Goal: Task Accomplishment & Management: Manage account settings

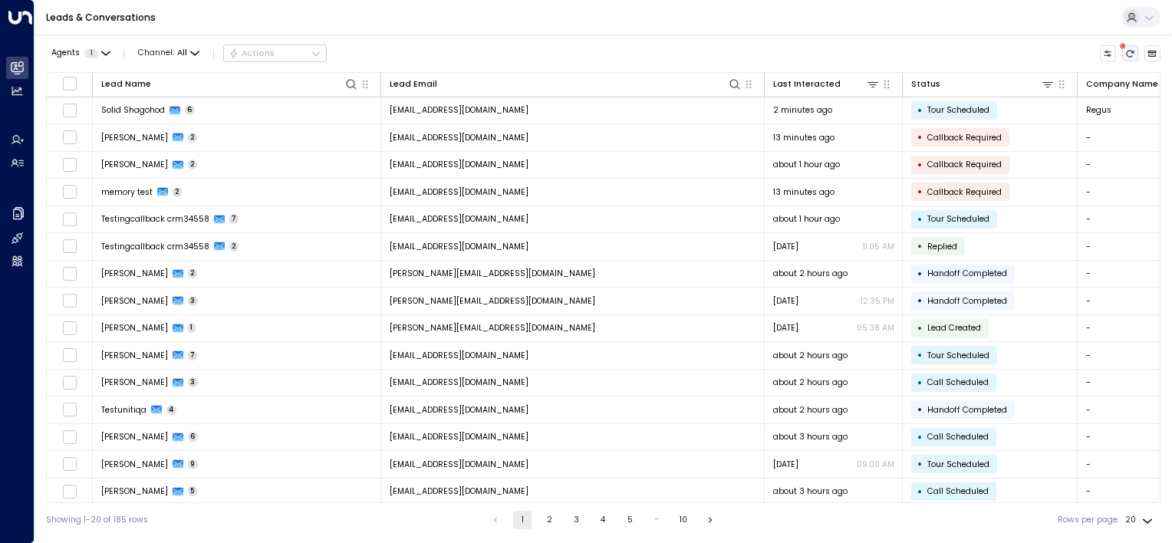
click at [1130, 50] on icon "There are new threads available. Refresh the grid to view the latest updates." at bounding box center [1130, 53] width 8 height 7
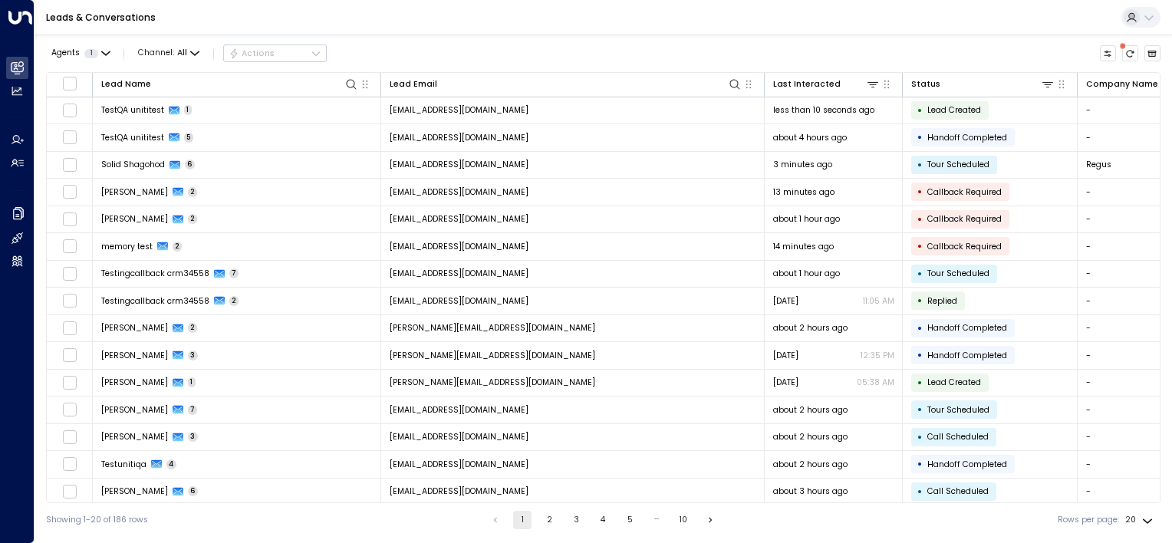
click at [1125, 49] on span at bounding box center [1123, 46] width 12 height 12
click at [1131, 51] on icon "There are new threads available. Refresh the grid to view the latest updates." at bounding box center [1129, 53] width 9 height 9
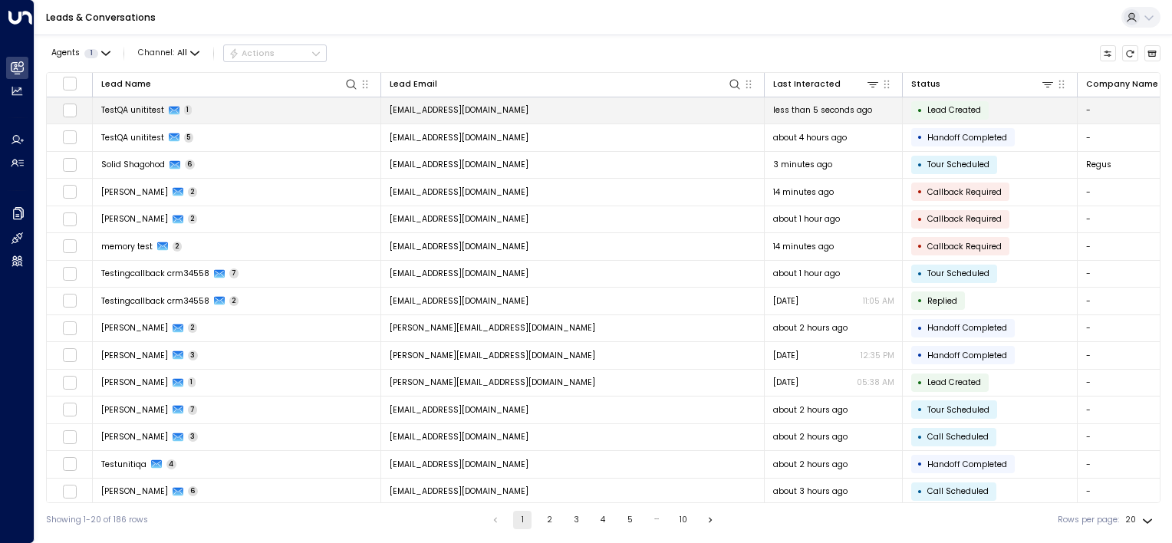
click at [517, 107] on td "[EMAIL_ADDRESS][DOMAIN_NAME]" at bounding box center [572, 110] width 383 height 27
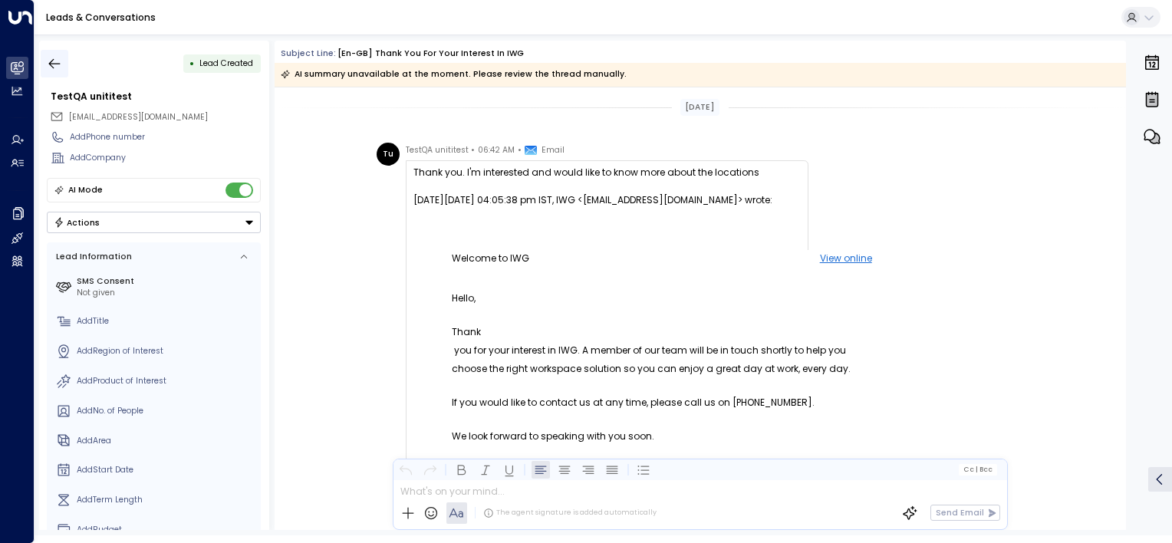
click at [61, 66] on icon "button" at bounding box center [54, 63] width 15 height 15
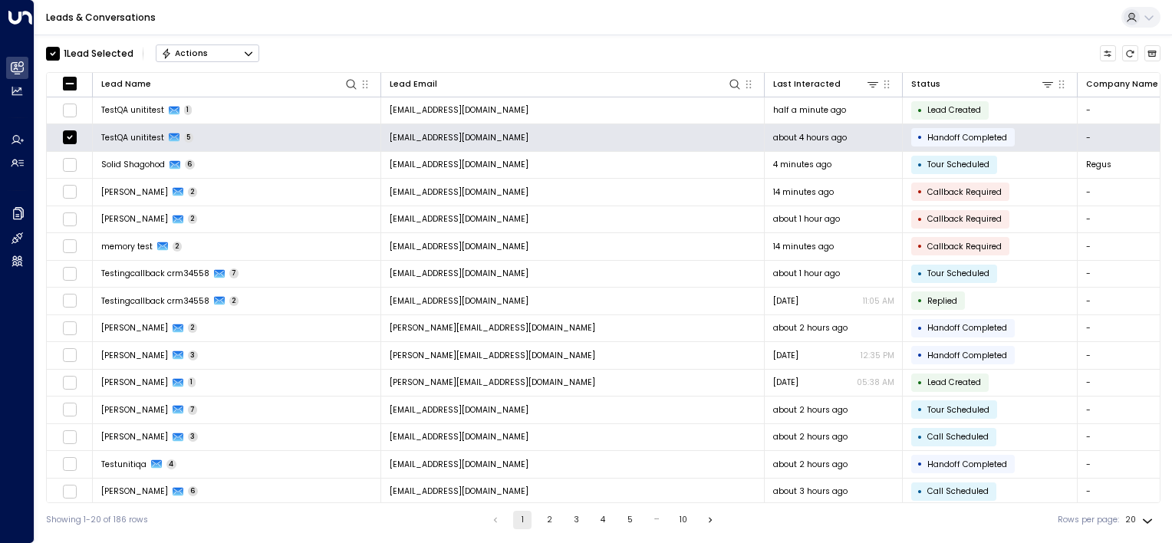
click at [213, 52] on button "Actions" at bounding box center [208, 53] width 104 height 18
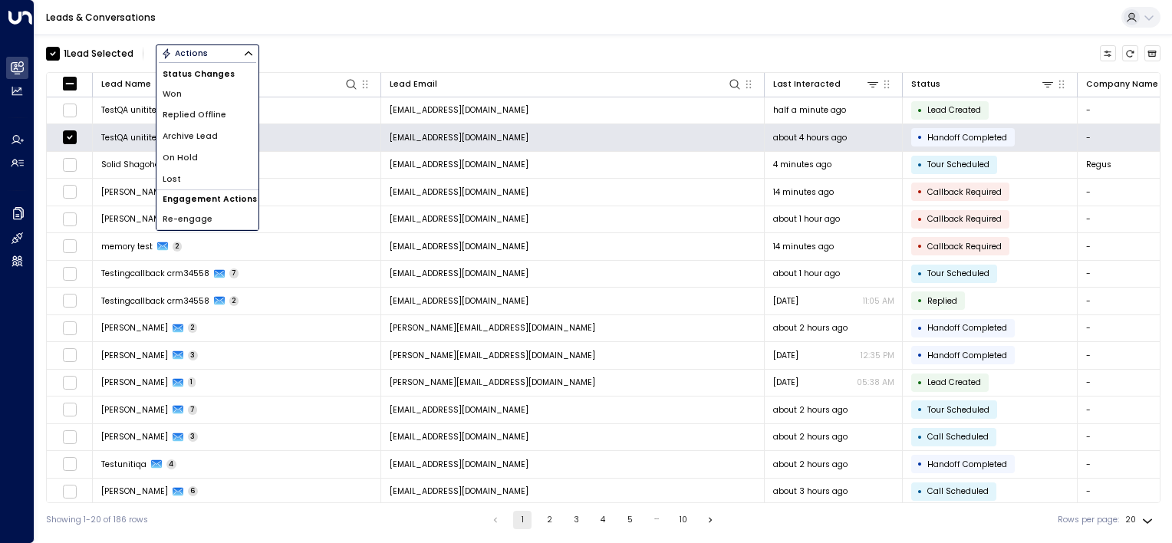
click at [201, 135] on span "Archive Lead" at bounding box center [190, 136] width 55 height 12
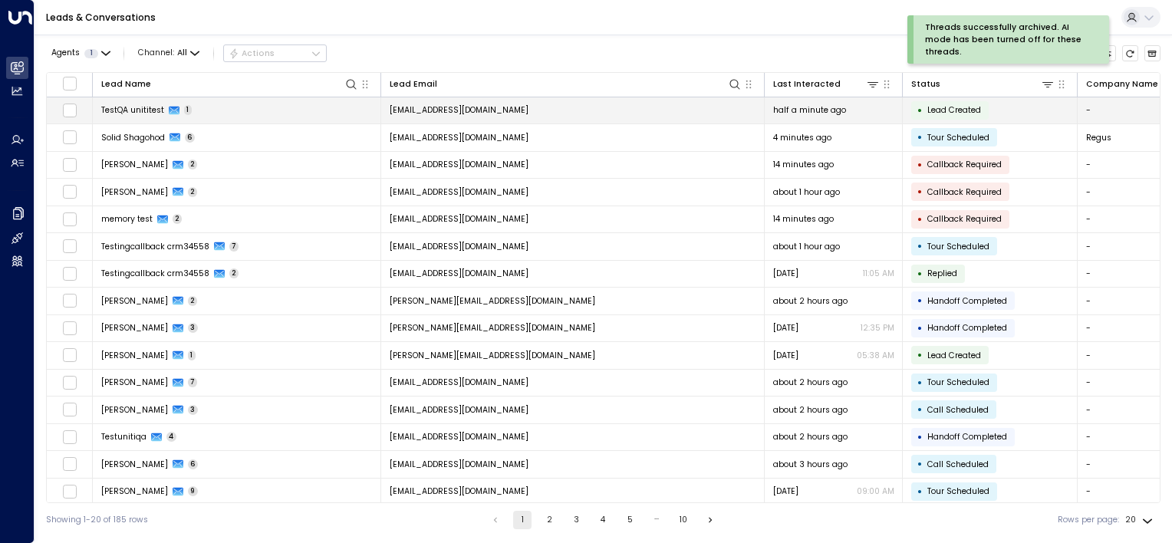
click at [582, 113] on td "[EMAIL_ADDRESS][DOMAIN_NAME]" at bounding box center [572, 110] width 383 height 27
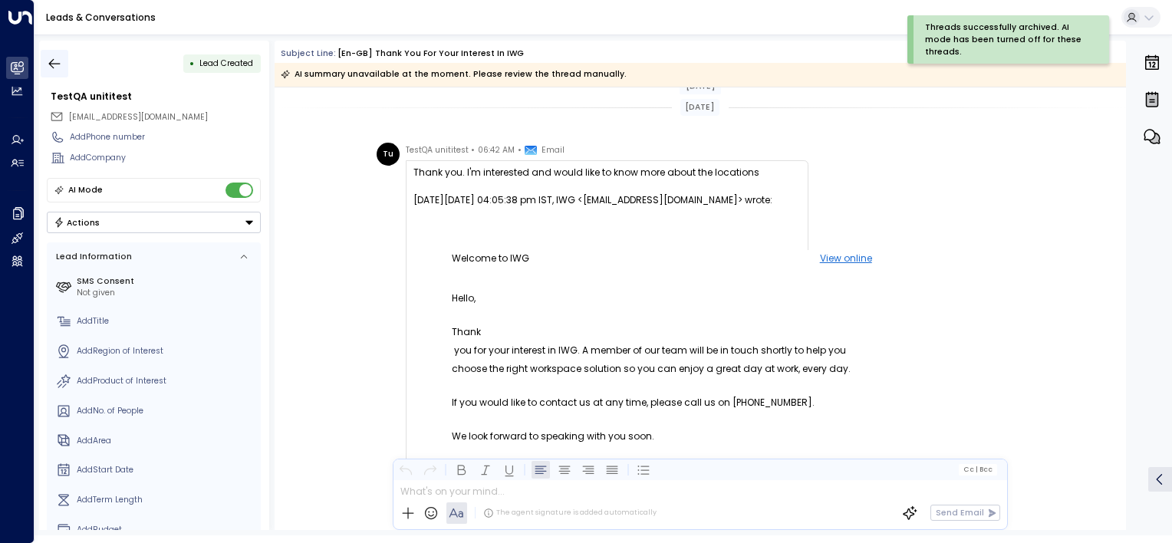
click at [55, 65] on icon "button" at bounding box center [54, 63] width 15 height 15
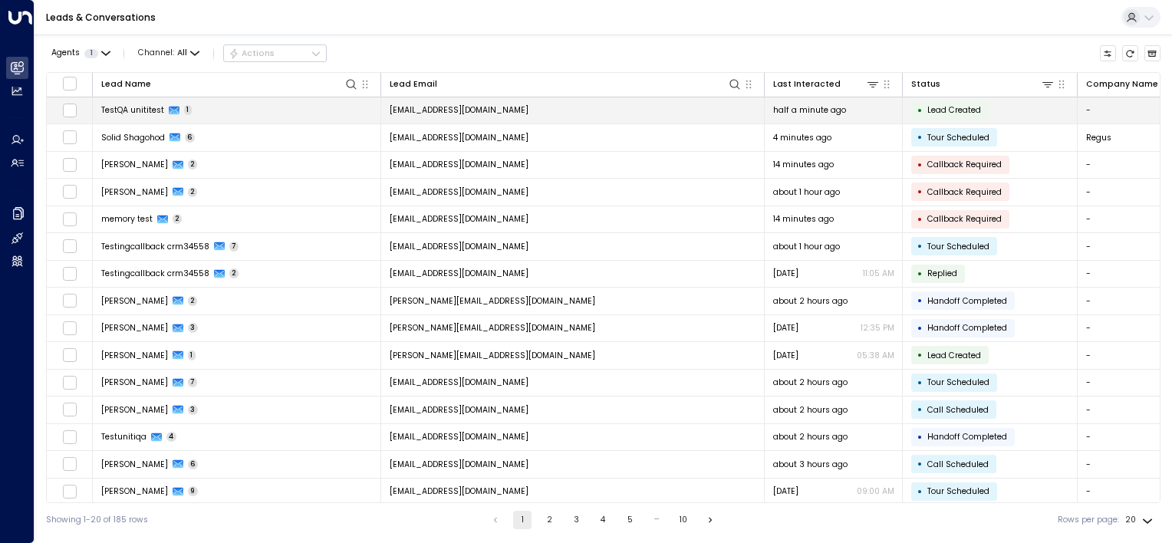
click at [561, 107] on td "[EMAIL_ADDRESS][DOMAIN_NAME]" at bounding box center [572, 110] width 383 height 27
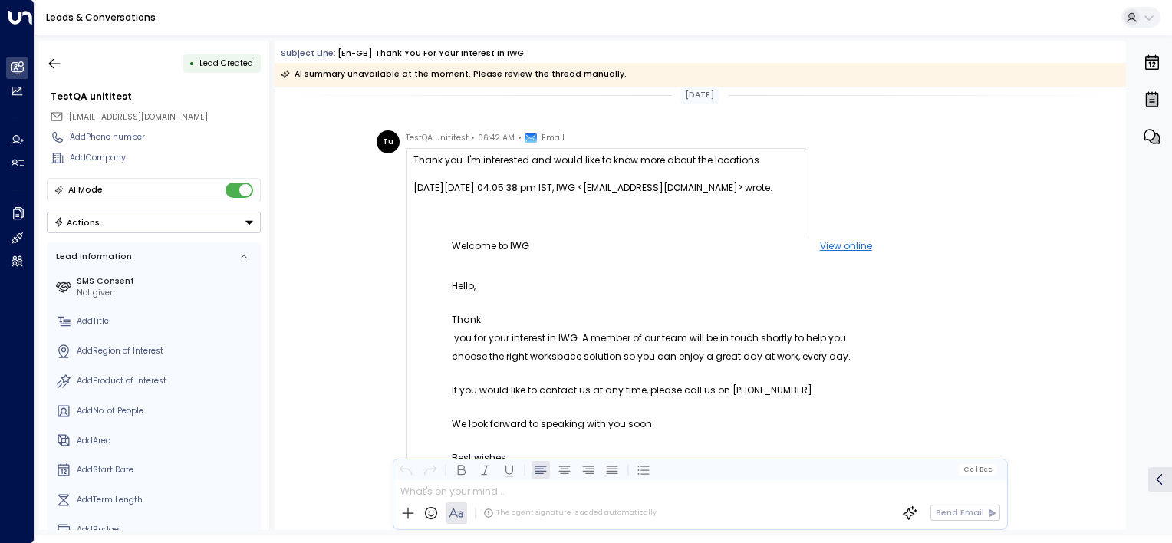
scroll to position [89, 0]
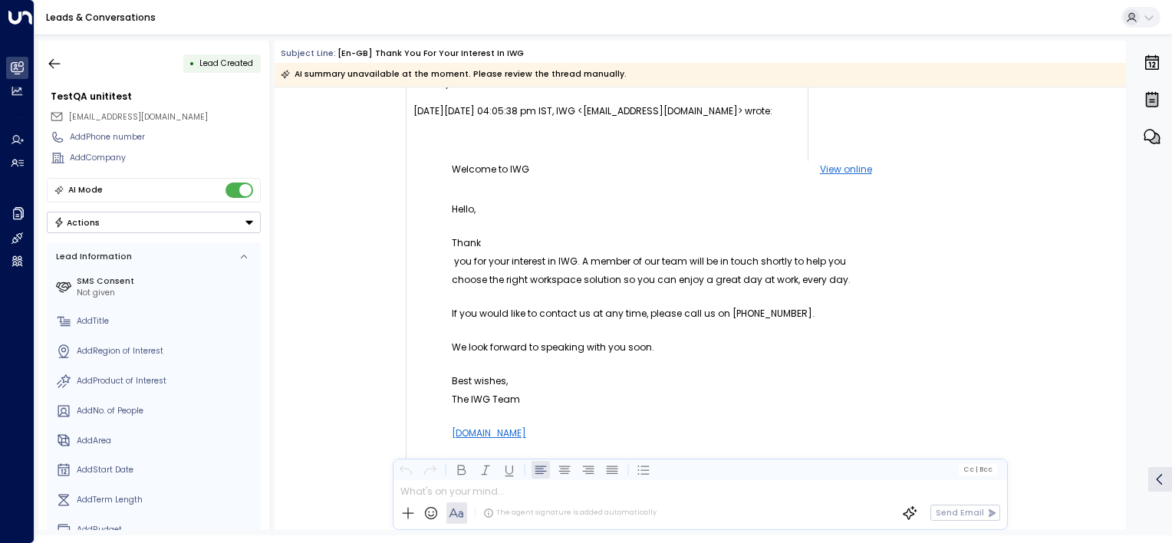
drag, startPoint x: 1122, startPoint y: 301, endPoint x: 1123, endPoint y: 289, distance: 12.4
click at [1123, 289] on div "Today Tu TestQA unititest • 06:42 AM • Email Thank you. I'm interested and woul…" at bounding box center [700, 308] width 851 height 442
drag, startPoint x: 1121, startPoint y: 294, endPoint x: 1122, endPoint y: 301, distance: 7.7
click at [1122, 301] on div "Tu TestQA unititest • 06:42 AM • Email Thank you. I'm interested and would like…" at bounding box center [700, 523] width 851 height 939
drag, startPoint x: 1126, startPoint y: 301, endPoint x: 1125, endPoint y: 278, distance: 23.1
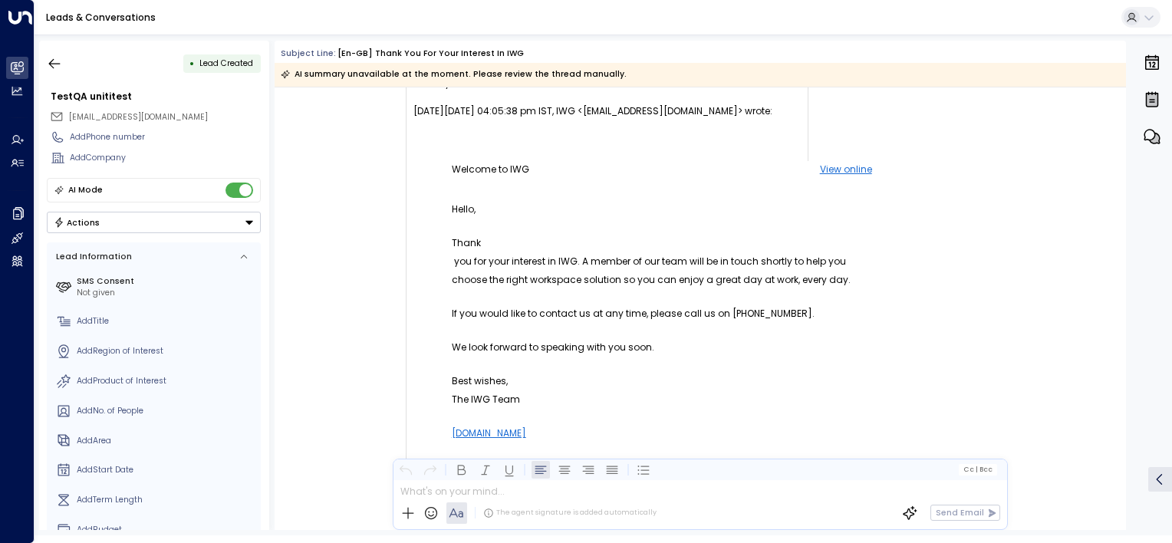
click at [1125, 278] on div "• Lead Created TestQA unititest testqa.unititest@yahoo.com Add Phone number Add…" at bounding box center [605, 285] width 1133 height 489
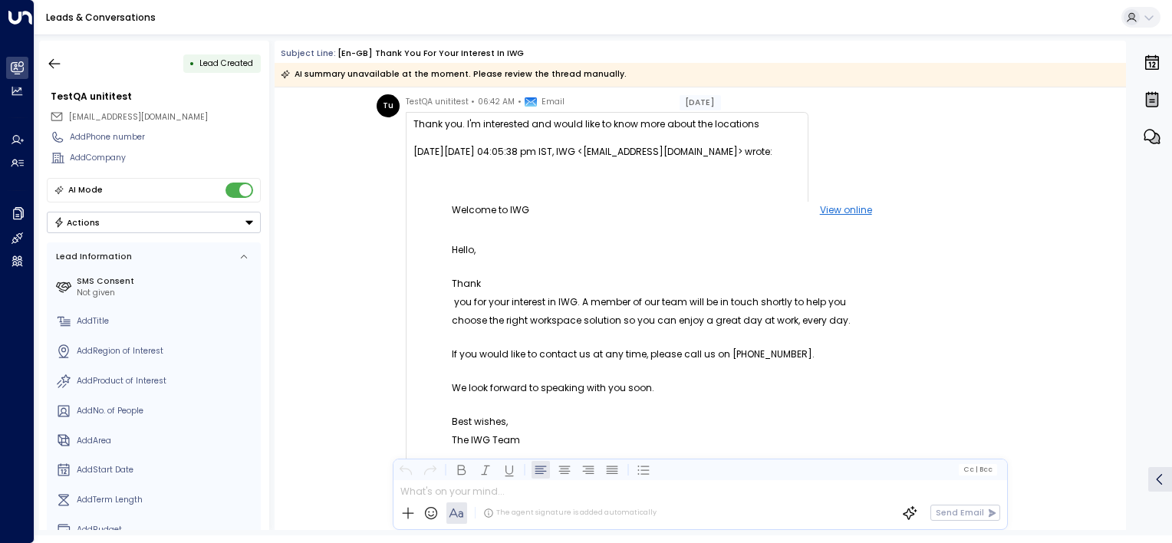
scroll to position [52, 0]
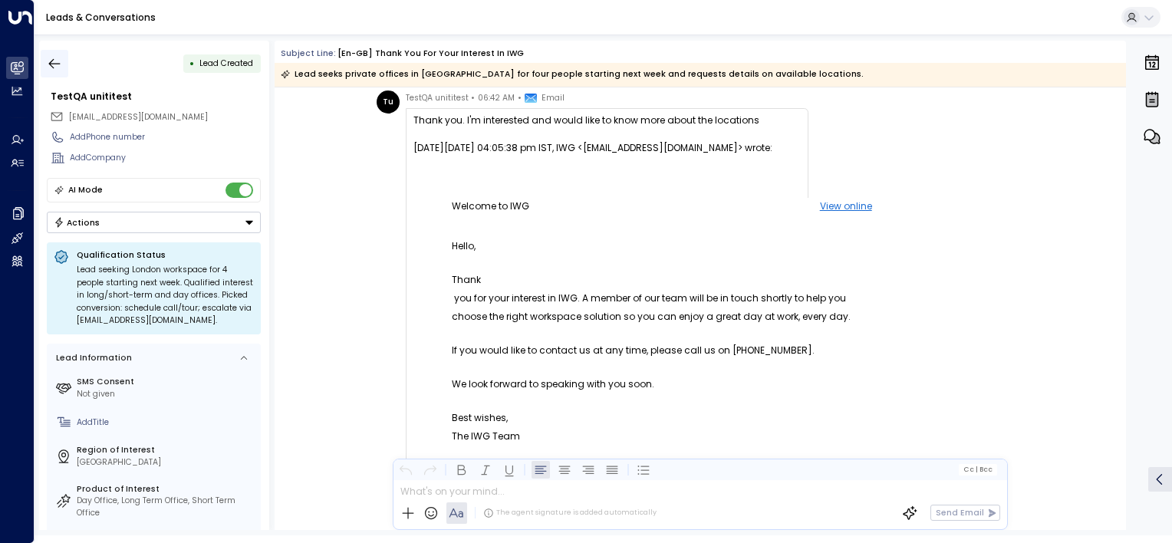
click at [51, 63] on icon "button" at bounding box center [55, 63] width 12 height 10
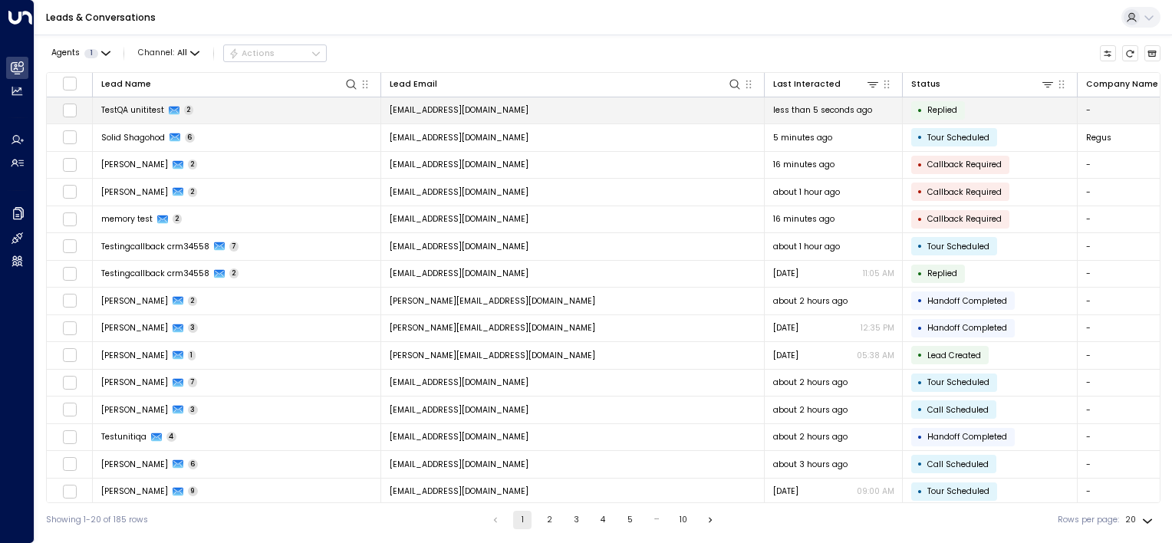
click at [566, 108] on td "[EMAIL_ADDRESS][DOMAIN_NAME]" at bounding box center [572, 110] width 383 height 27
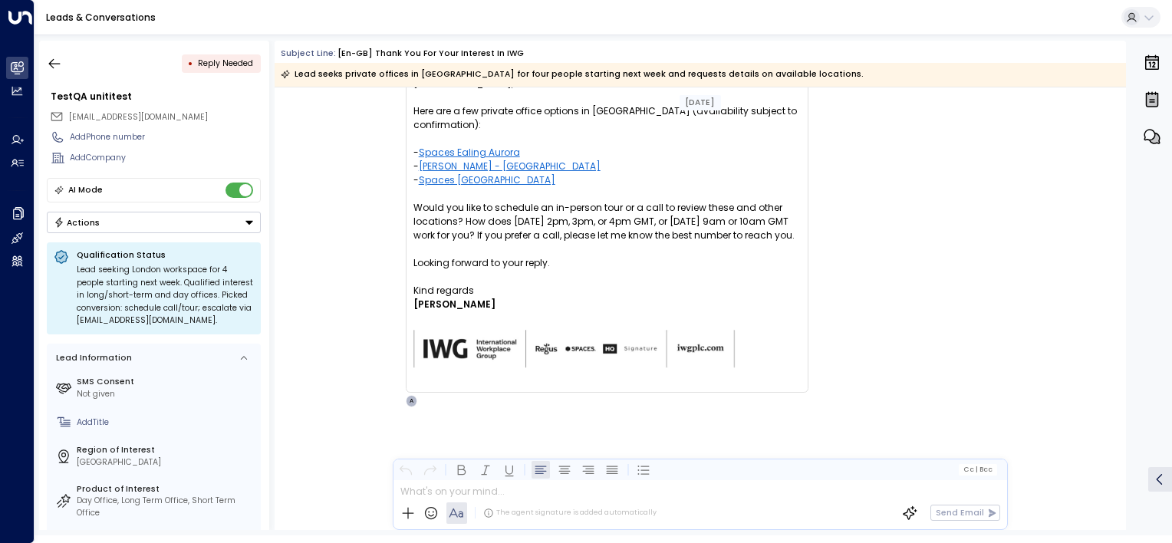
scroll to position [1521, 0]
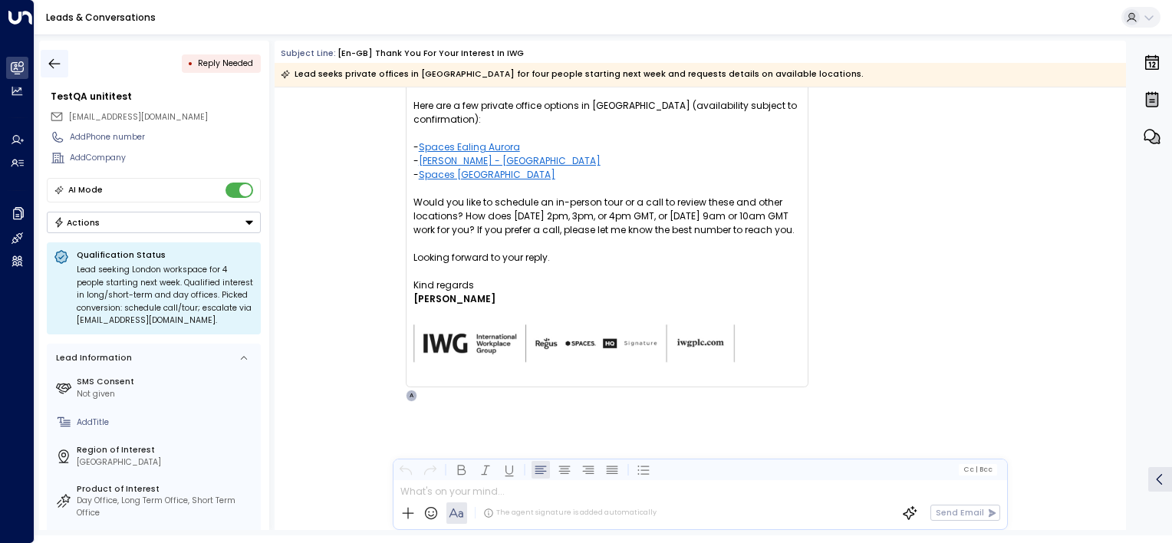
click at [48, 60] on icon "button" at bounding box center [54, 63] width 15 height 15
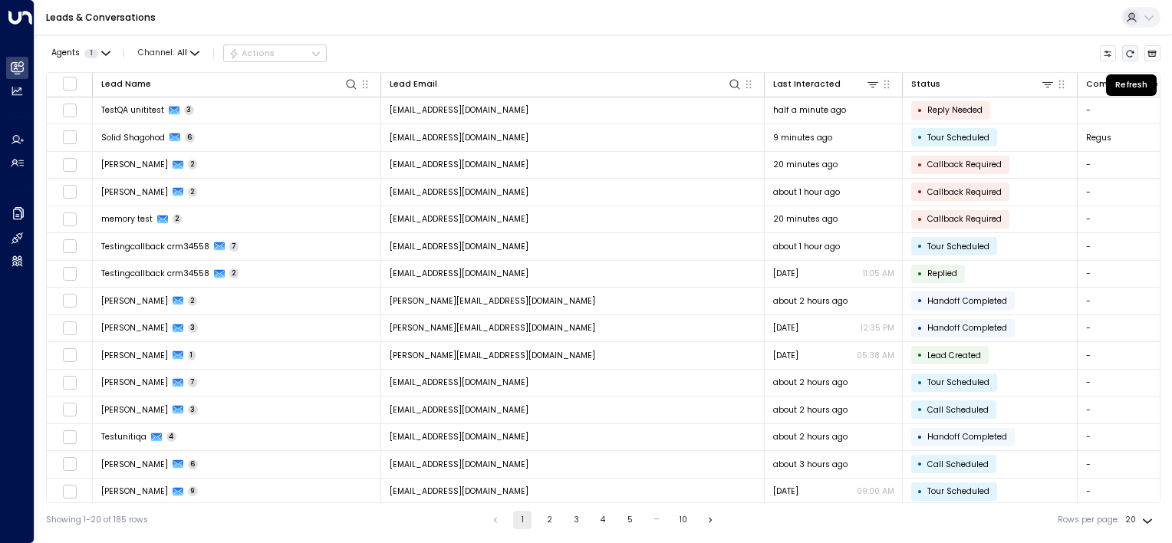
click at [1133, 54] on icon "Refresh" at bounding box center [1129, 53] width 9 height 9
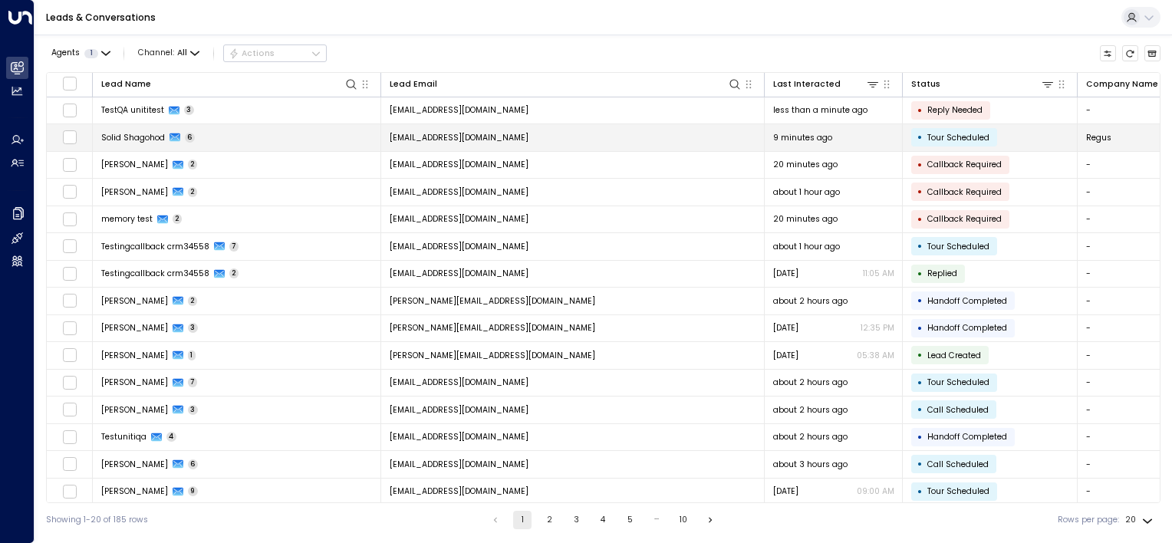
click at [575, 137] on td "[EMAIL_ADDRESS][DOMAIN_NAME]" at bounding box center [572, 137] width 383 height 27
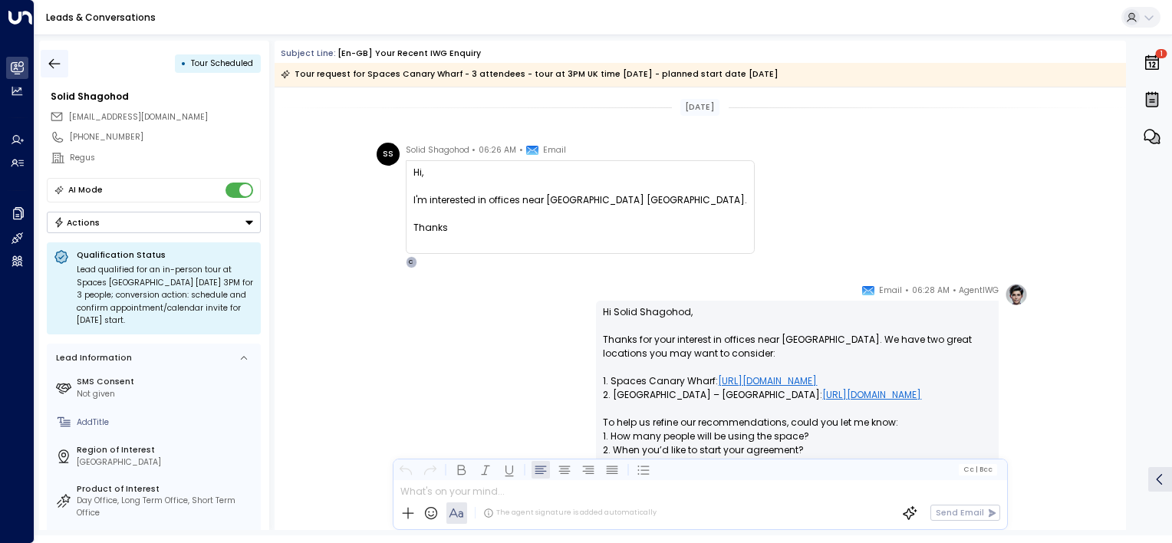
click at [52, 64] on icon "button" at bounding box center [54, 63] width 15 height 15
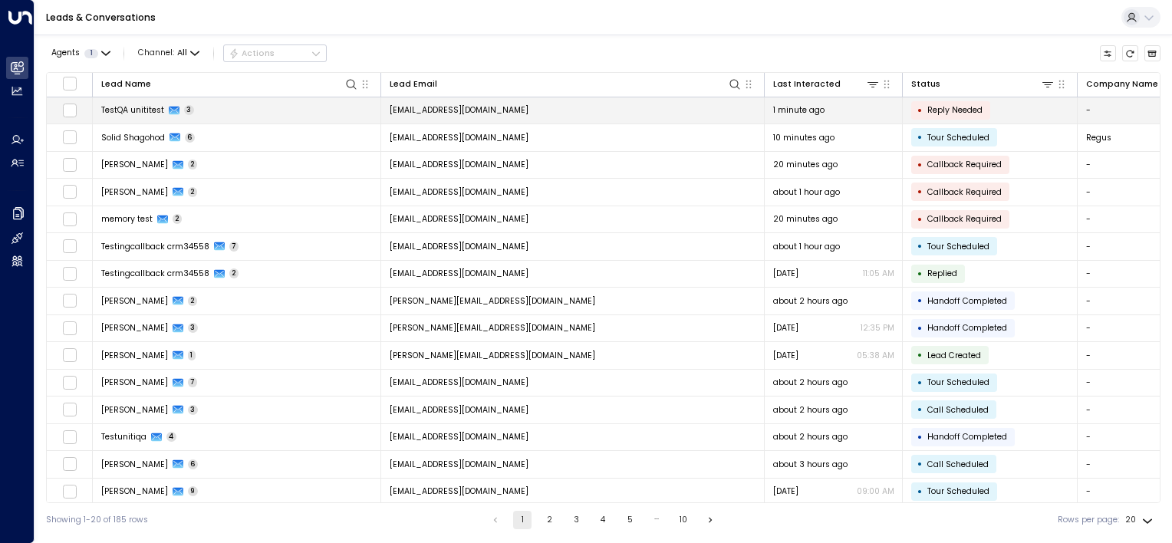
click at [571, 112] on td "[EMAIL_ADDRESS][DOMAIN_NAME]" at bounding box center [572, 110] width 383 height 27
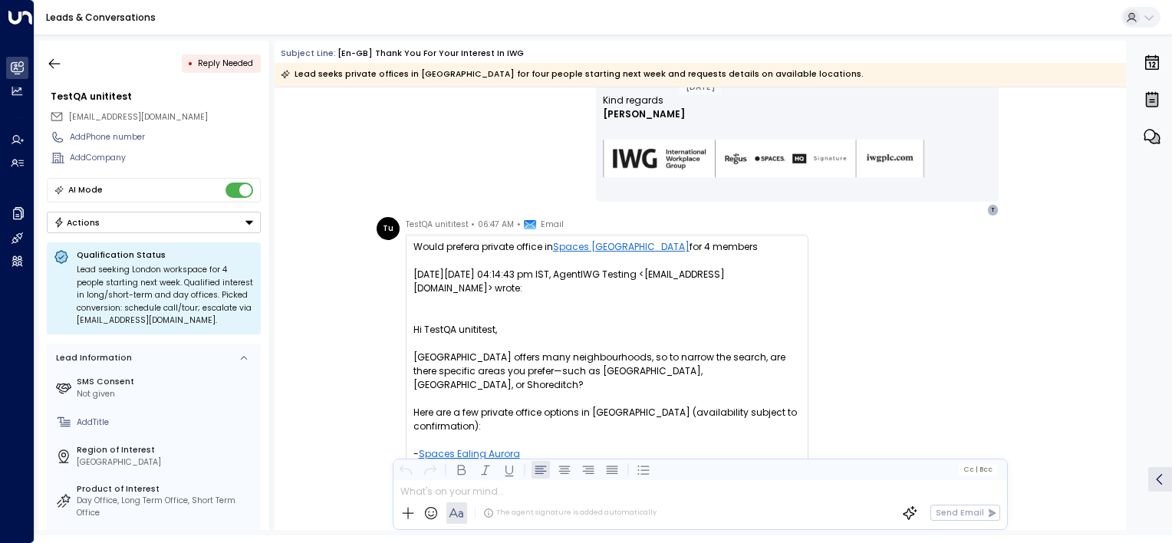
scroll to position [1521, 0]
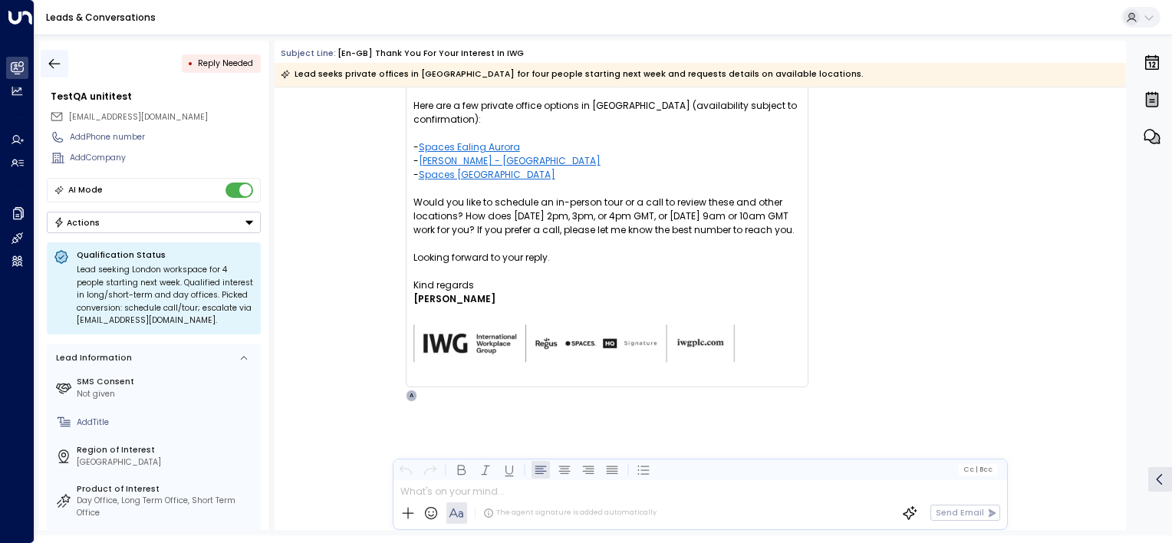
click at [53, 64] on icon "button" at bounding box center [54, 63] width 15 height 15
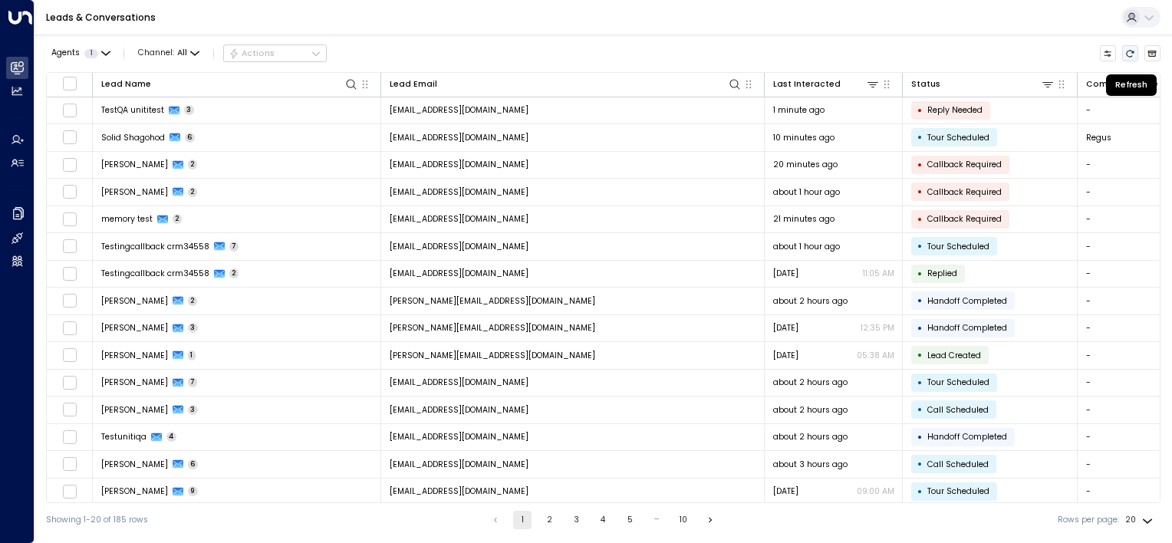
click at [1133, 54] on icon "Refresh" at bounding box center [1129, 53] width 9 height 9
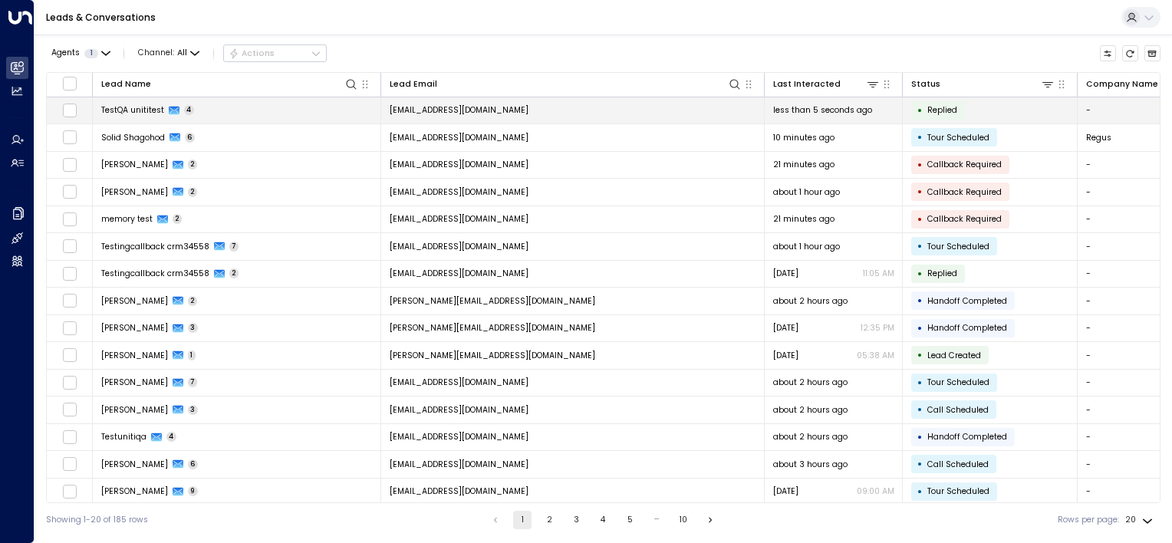
click at [613, 112] on td "[EMAIL_ADDRESS][DOMAIN_NAME]" at bounding box center [572, 110] width 383 height 27
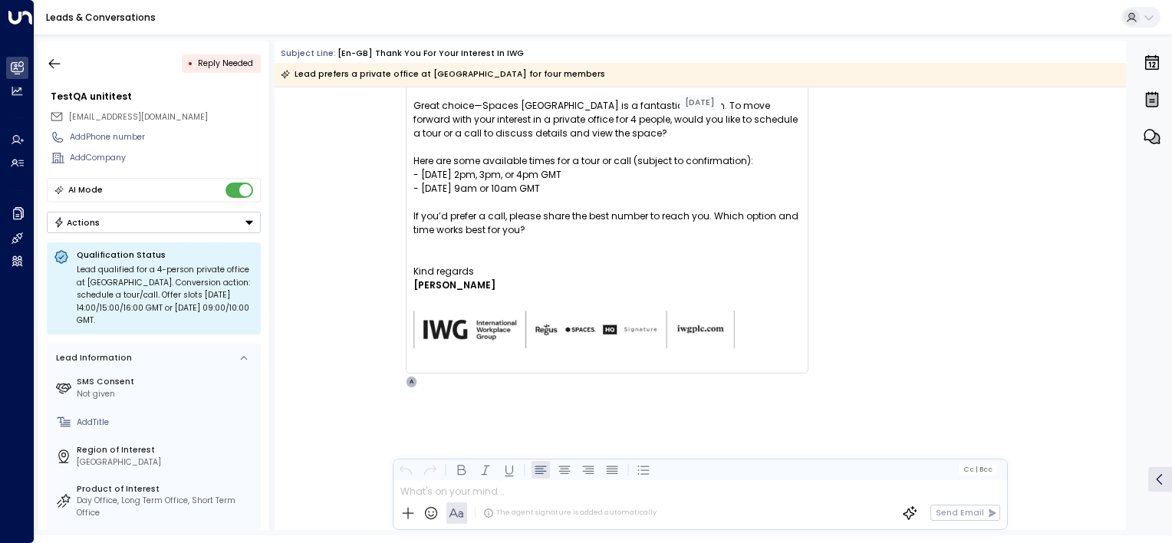
scroll to position [2094, 0]
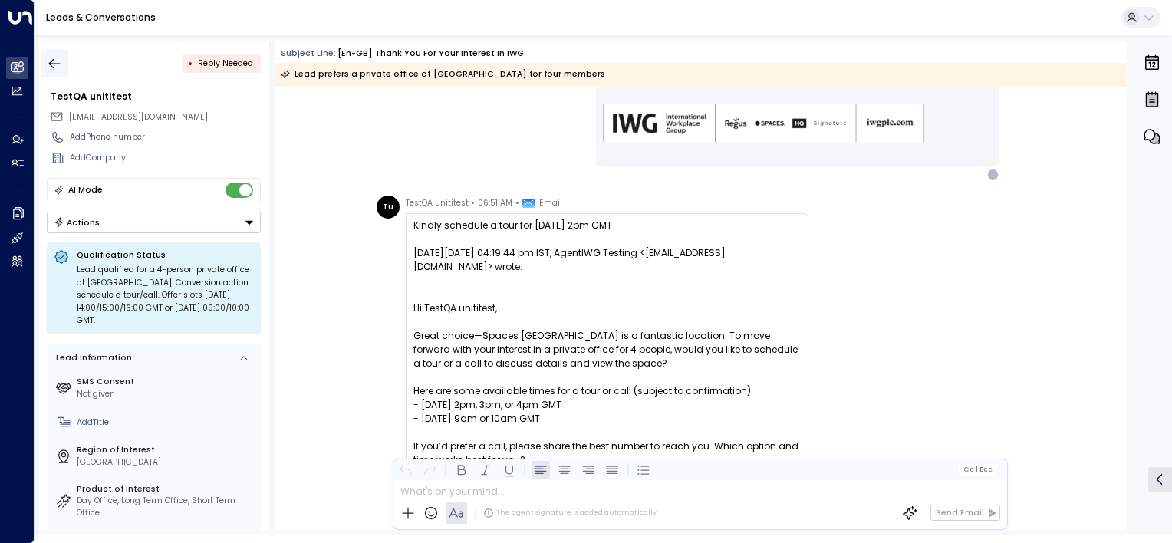
click at [47, 63] on icon "button" at bounding box center [54, 63] width 15 height 15
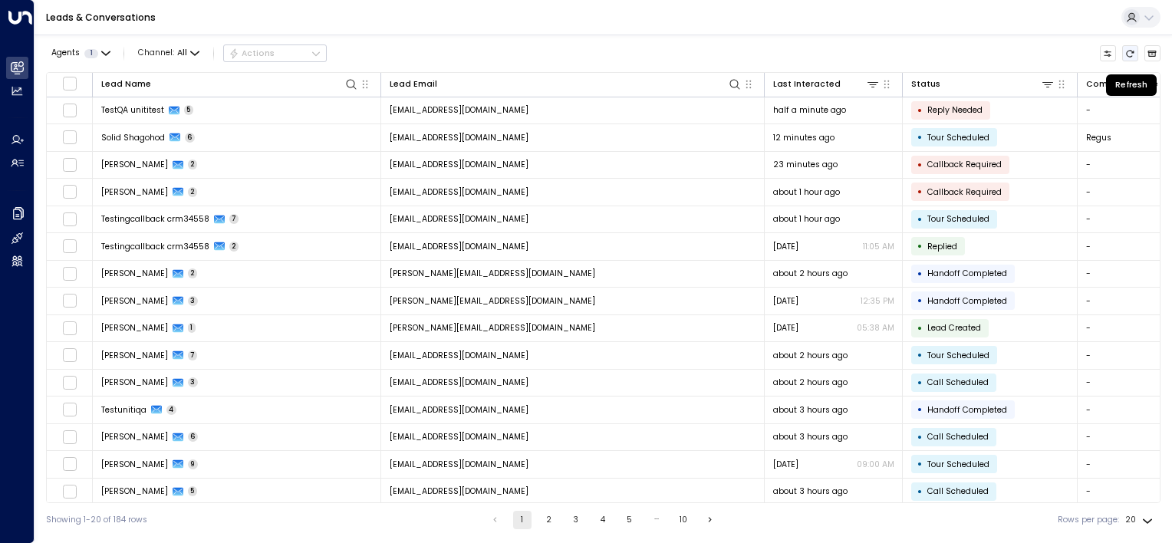
click at [1126, 49] on icon "Refresh" at bounding box center [1129, 53] width 9 height 9
click at [1130, 51] on icon "Refresh" at bounding box center [1129, 53] width 9 height 9
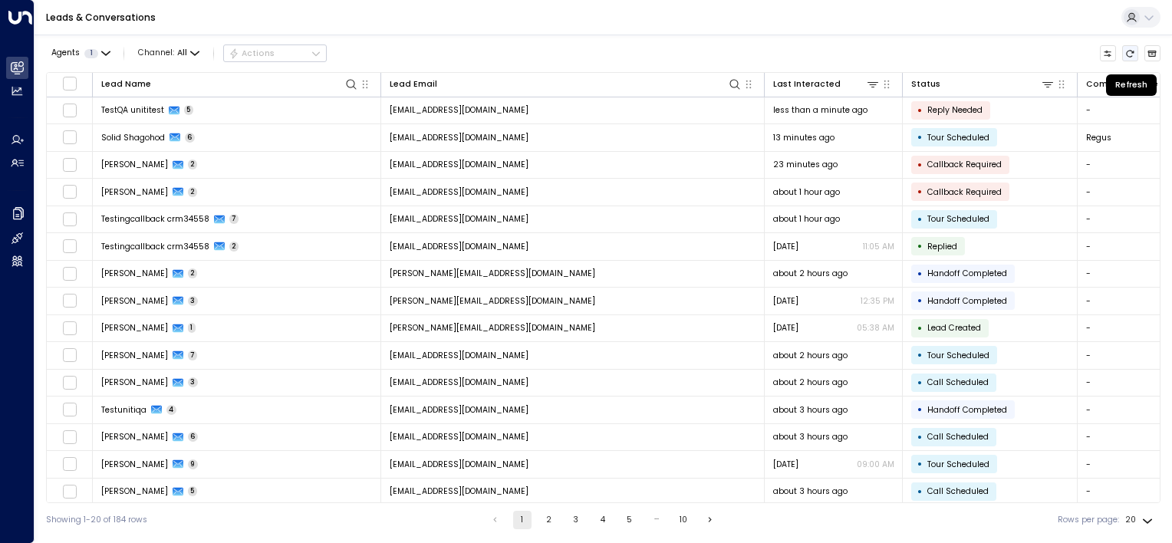
click at [1130, 51] on icon "Refresh" at bounding box center [1129, 53] width 9 height 9
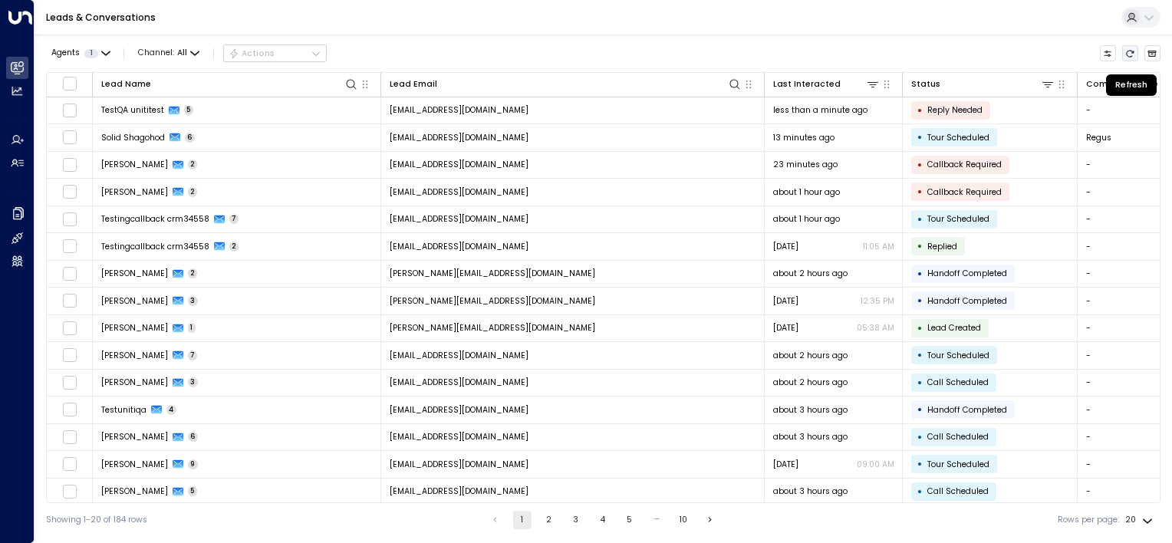
click at [1130, 51] on icon "Refresh" at bounding box center [1129, 53] width 9 height 9
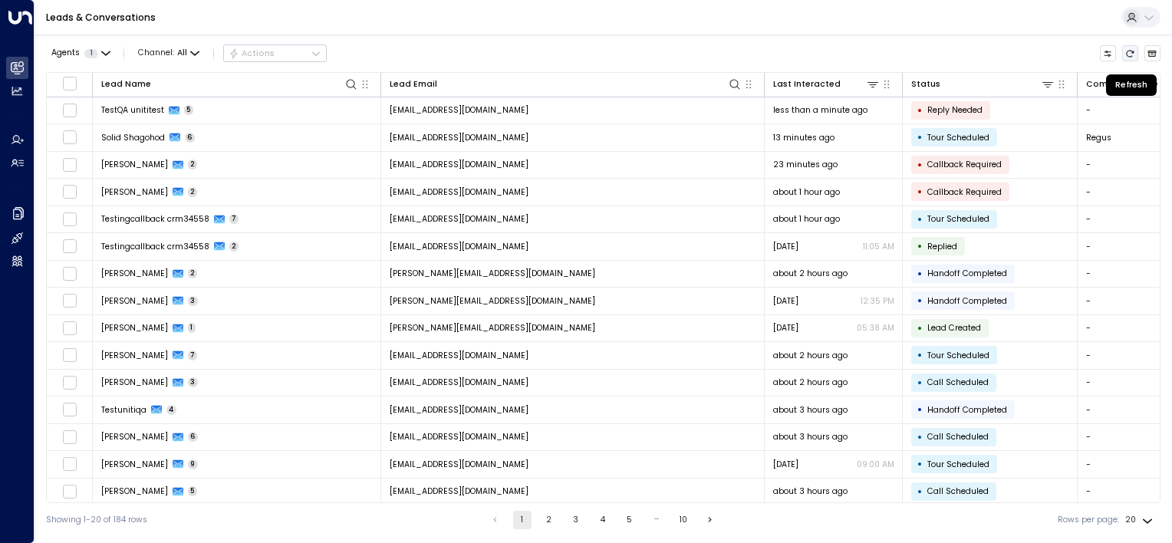
click at [1130, 51] on icon "Refresh" at bounding box center [1129, 53] width 9 height 9
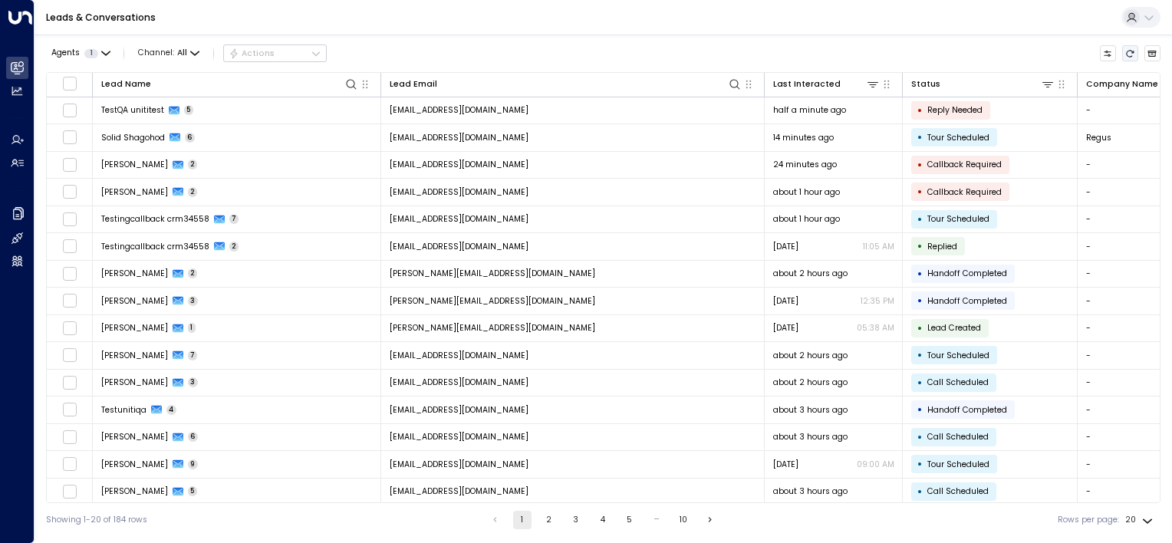
click at [1130, 53] on icon "Refresh" at bounding box center [1129, 53] width 9 height 9
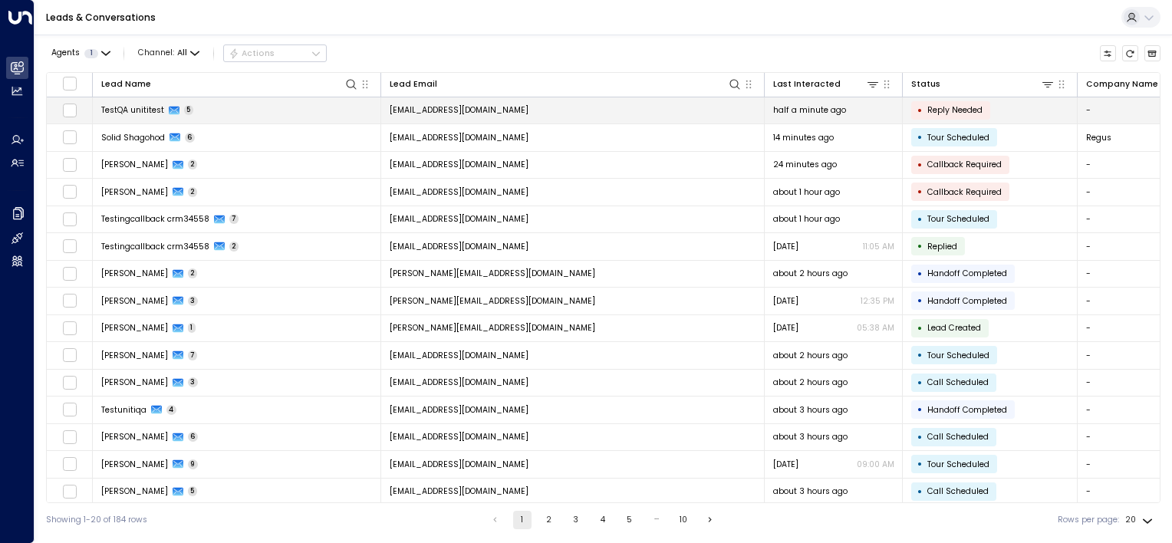
click at [699, 104] on td "[EMAIL_ADDRESS][DOMAIN_NAME]" at bounding box center [572, 110] width 383 height 27
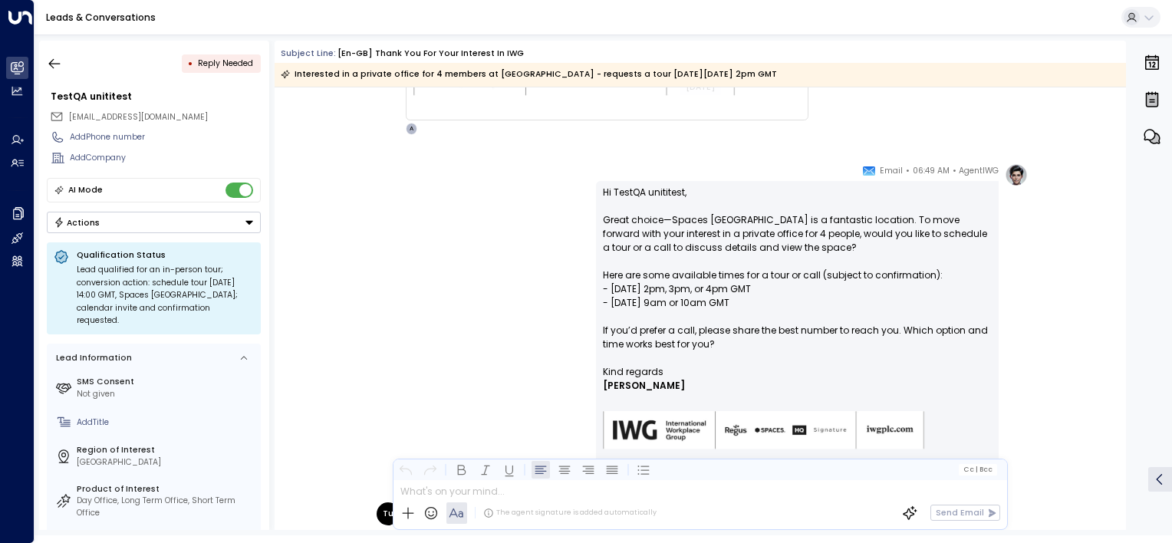
scroll to position [1647, 0]
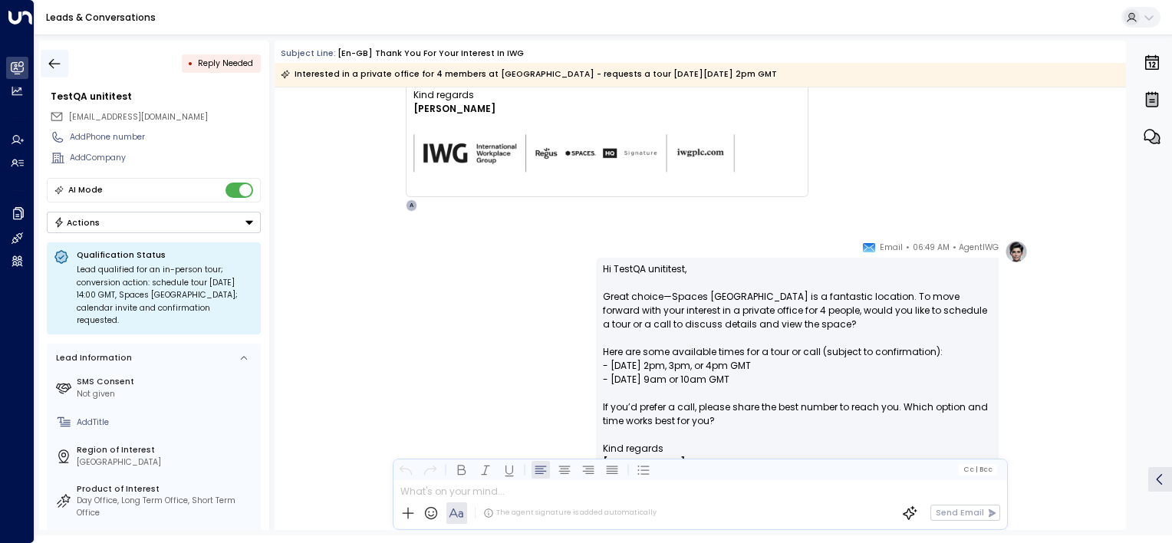
click at [52, 59] on icon "button" at bounding box center [54, 63] width 15 height 15
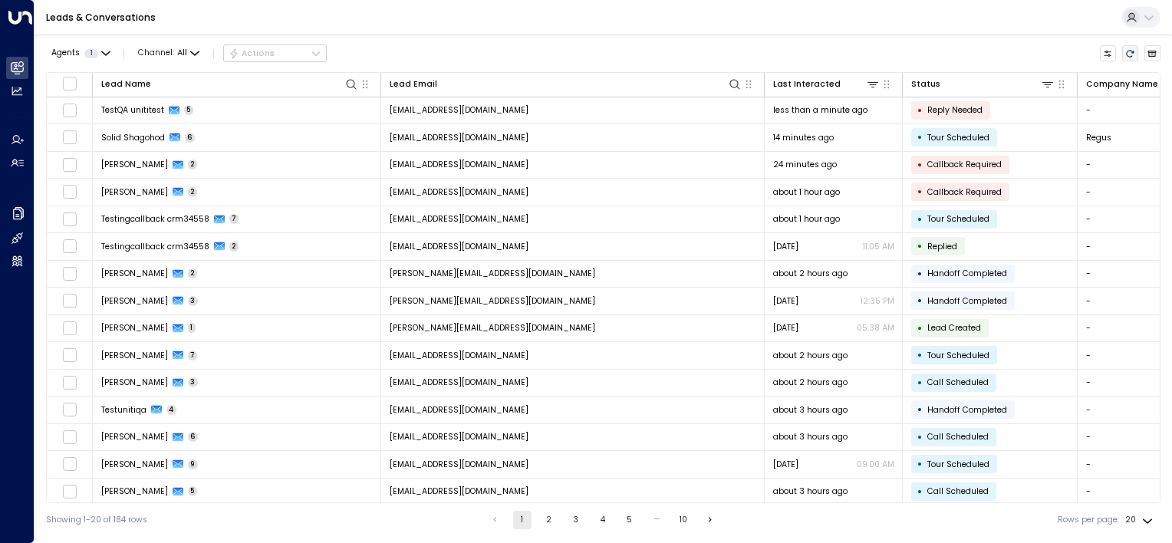
click at [1129, 55] on icon "Refresh" at bounding box center [1129, 53] width 9 height 9
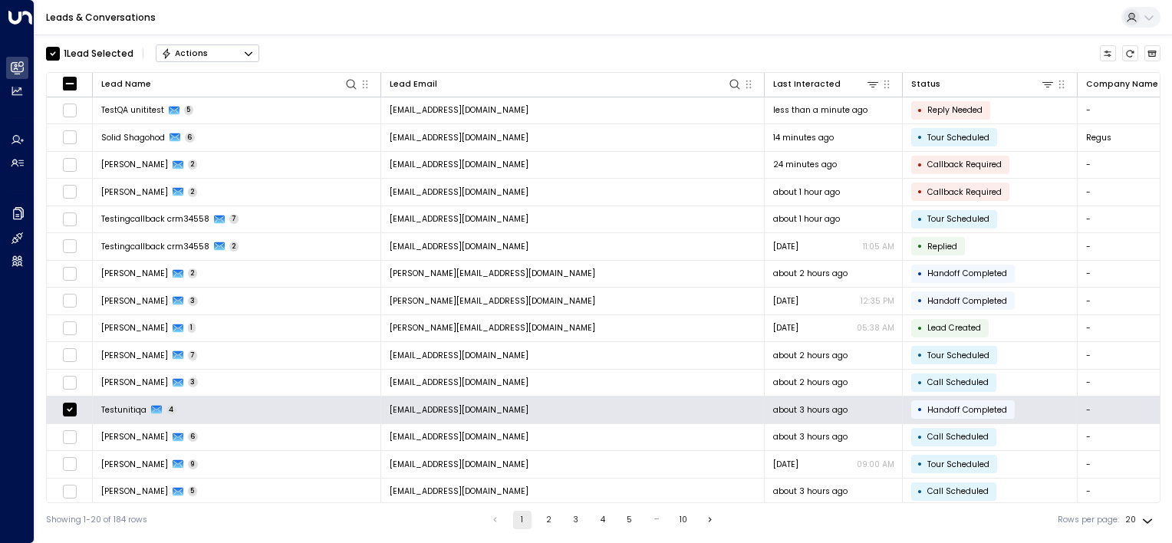
click at [191, 48] on div "Actions" at bounding box center [184, 53] width 47 height 11
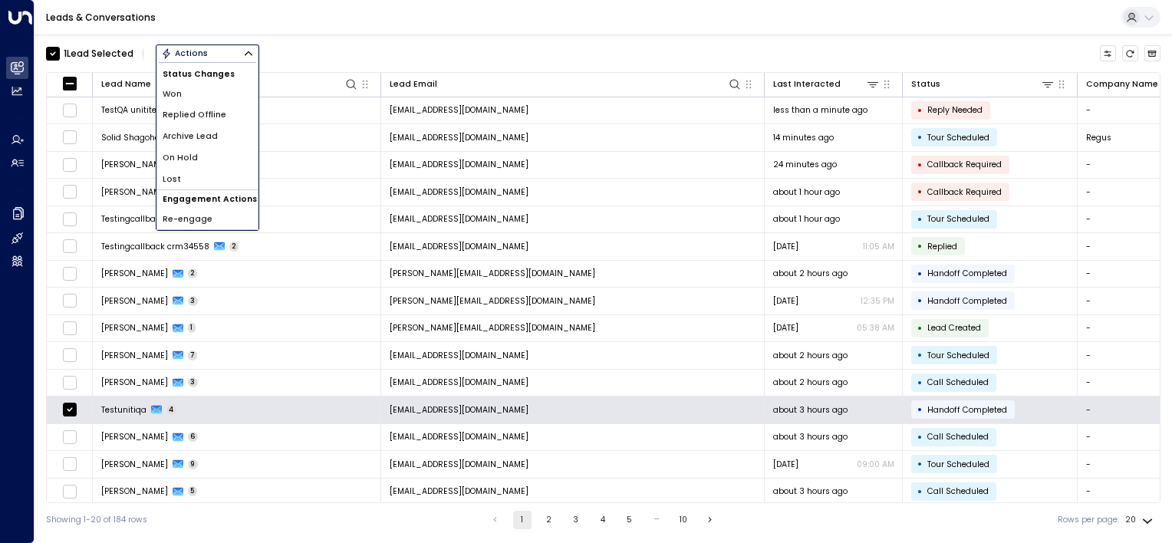
click at [202, 135] on span "Archive Lead" at bounding box center [190, 136] width 55 height 12
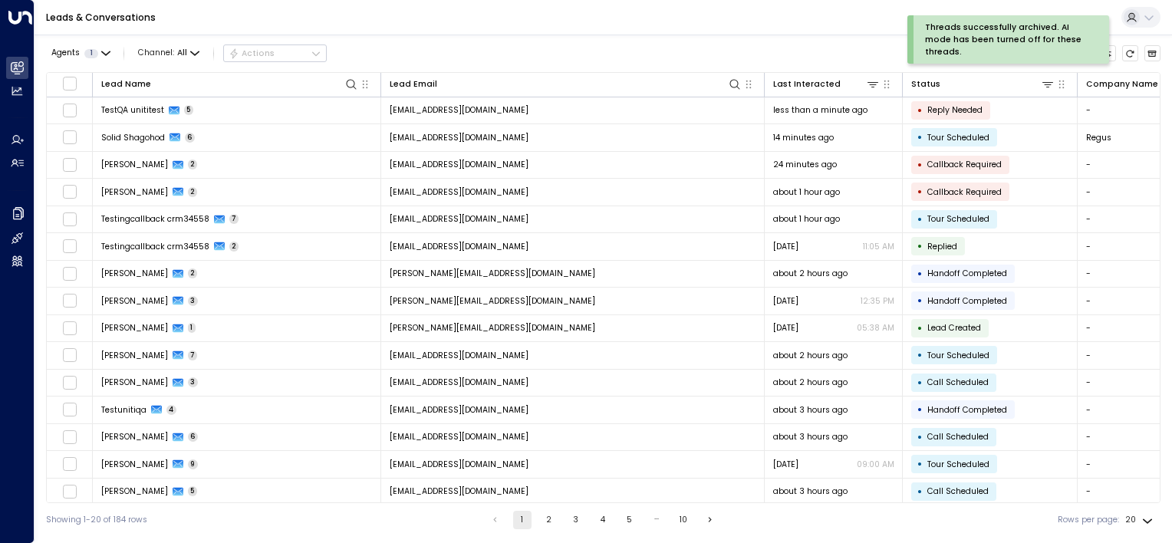
click at [1129, 50] on div "Threads successfully archived. AI mode has been turned off for these threads." at bounding box center [1031, 39] width 249 height 48
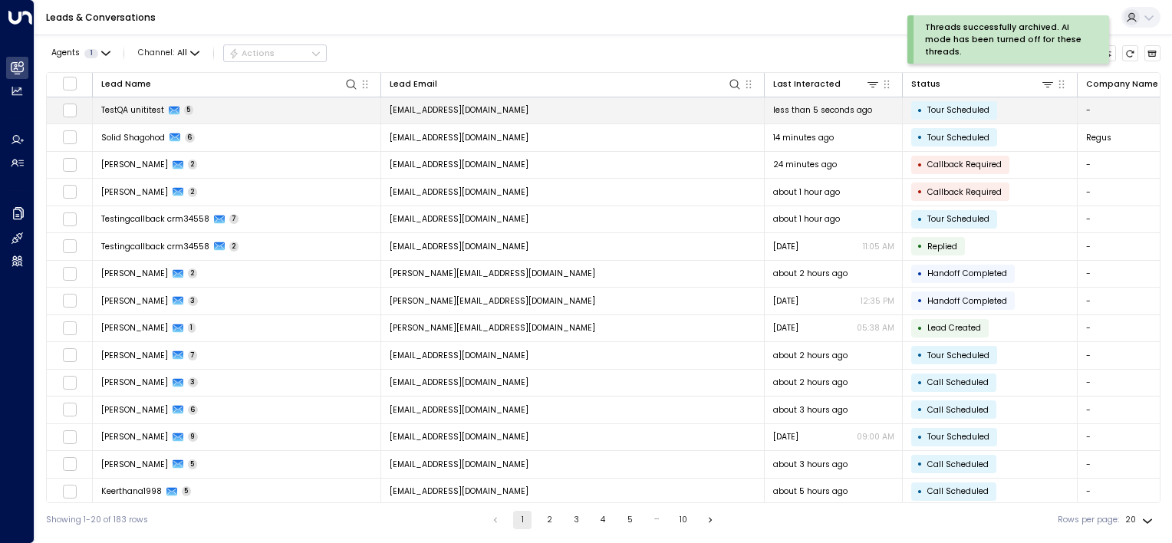
click at [600, 110] on td "[EMAIL_ADDRESS][DOMAIN_NAME]" at bounding box center [572, 110] width 383 height 27
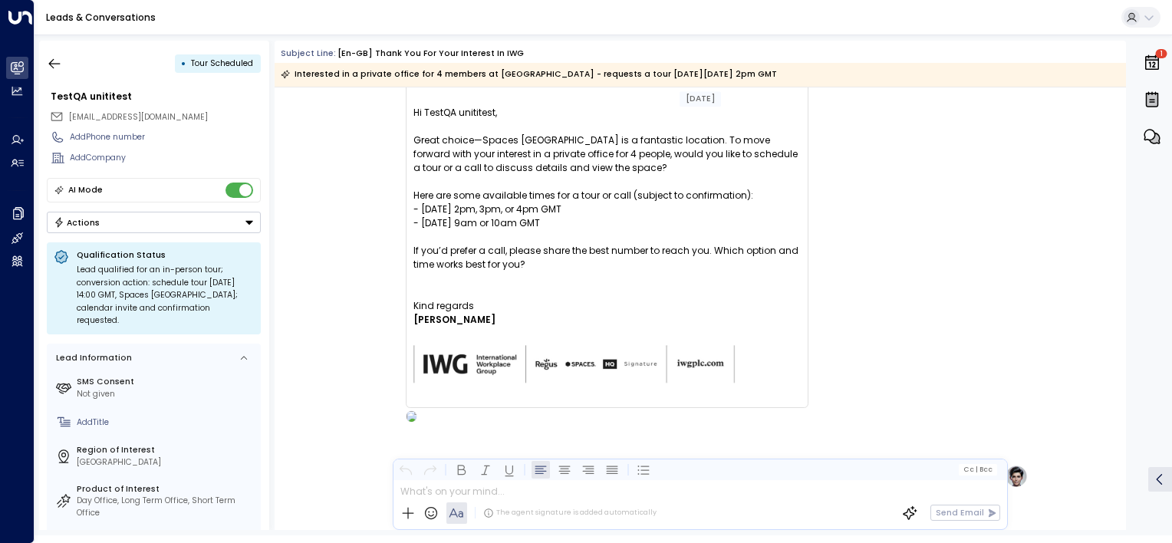
scroll to position [2533, 0]
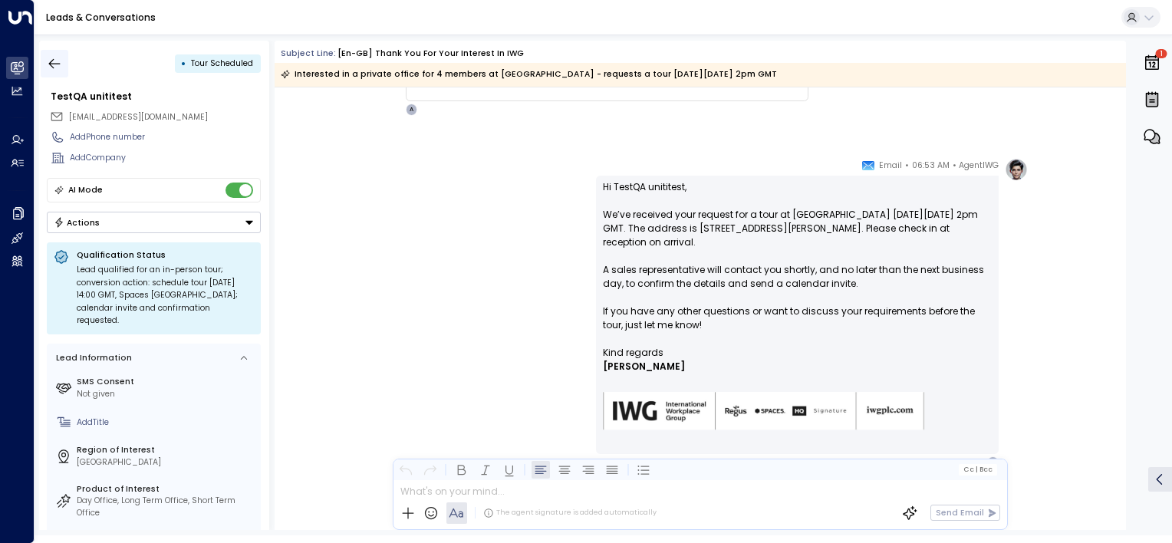
click at [58, 64] on icon "button" at bounding box center [54, 63] width 15 height 15
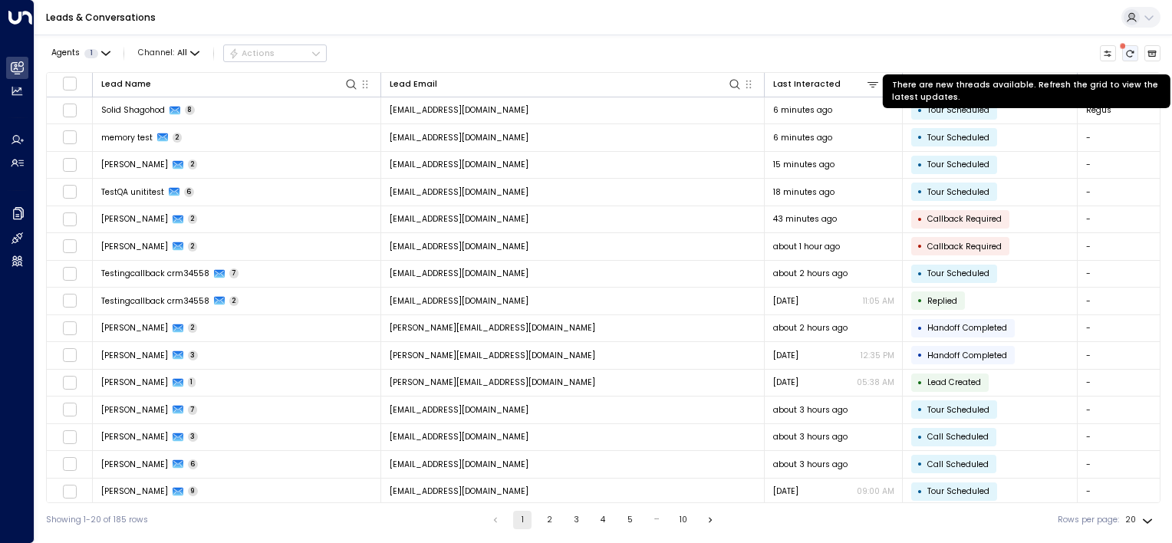
click at [1126, 52] on icon "There are new threads available. Refresh the grid to view the latest updates." at bounding box center [1129, 53] width 9 height 9
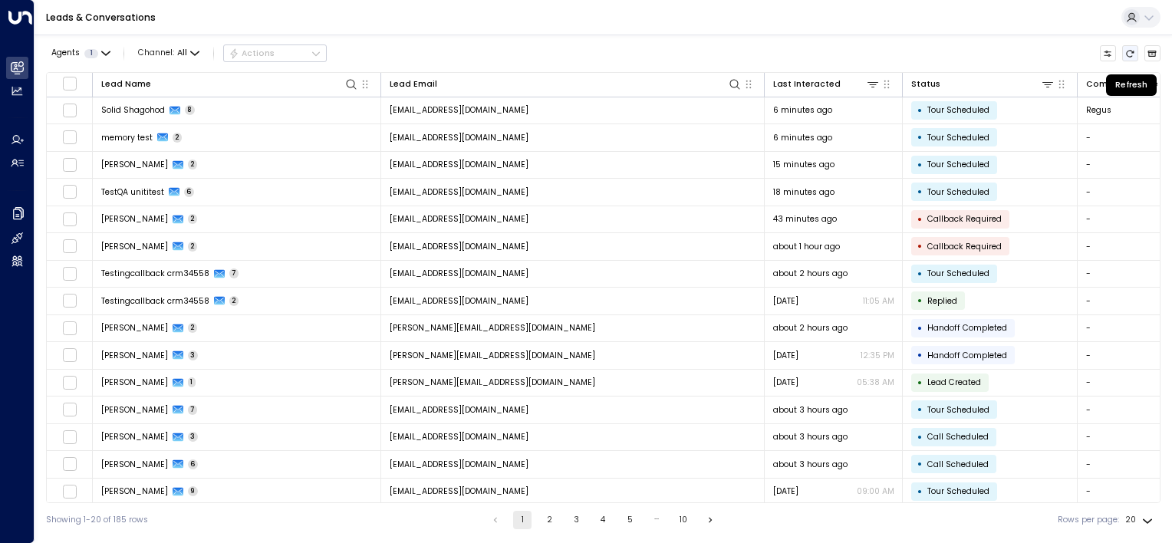
click at [1130, 52] on icon "Refresh" at bounding box center [1129, 53] width 9 height 9
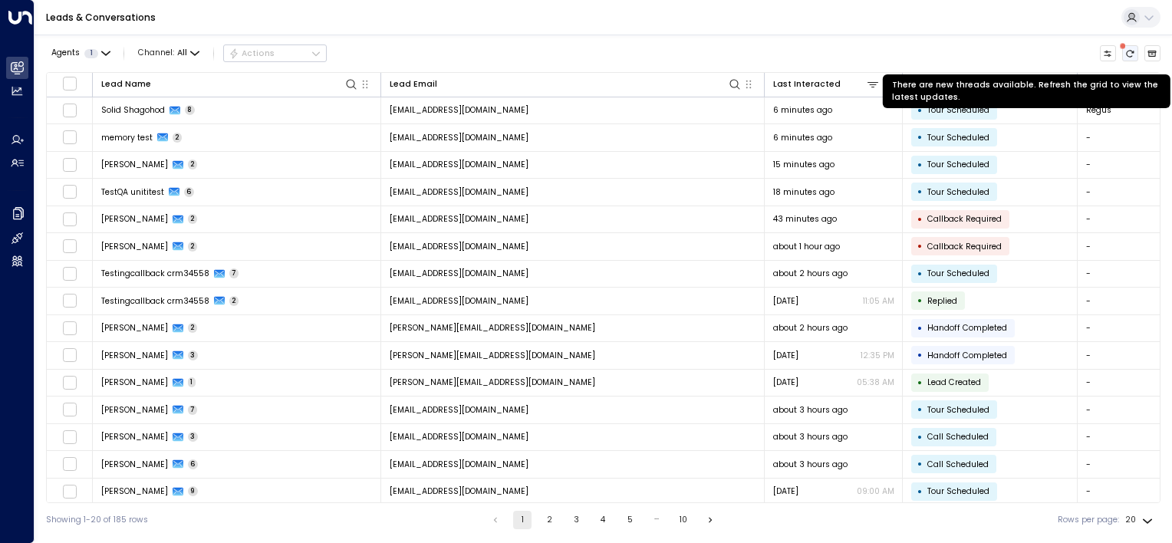
click at [1130, 46] on button "There are new threads available. Refresh the grid to view the latest updates." at bounding box center [1130, 53] width 17 height 17
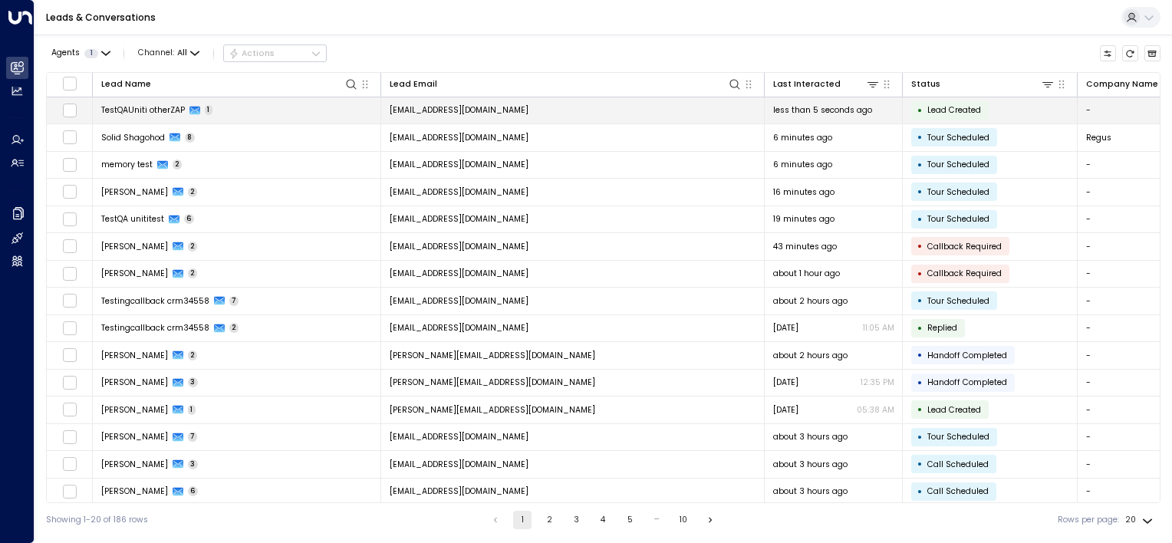
click at [577, 110] on td "testqauniti.otherzap@yahoo.com" at bounding box center [572, 110] width 383 height 27
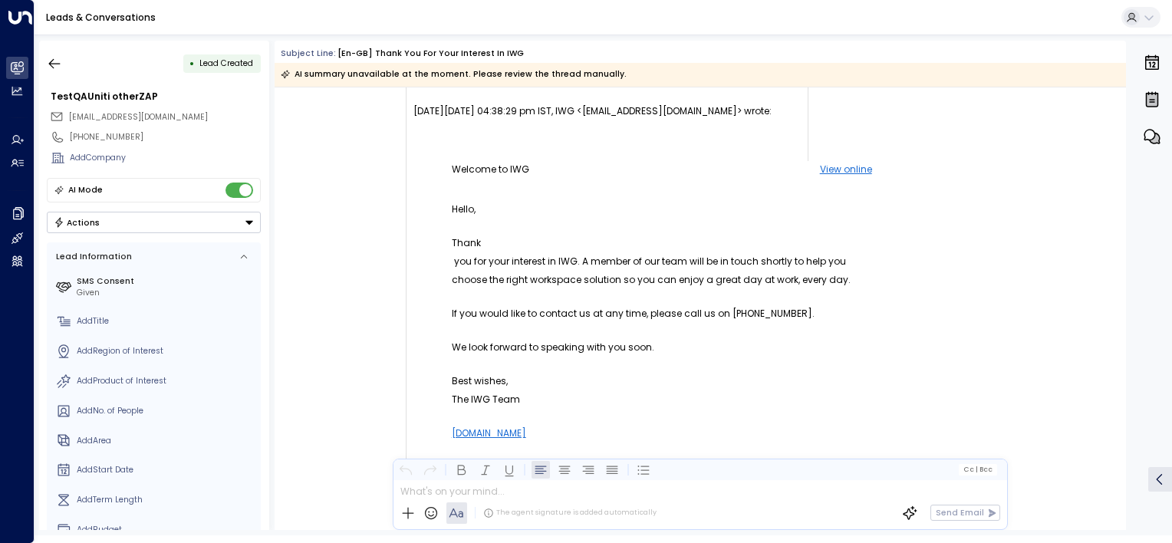
scroll to position [12, 0]
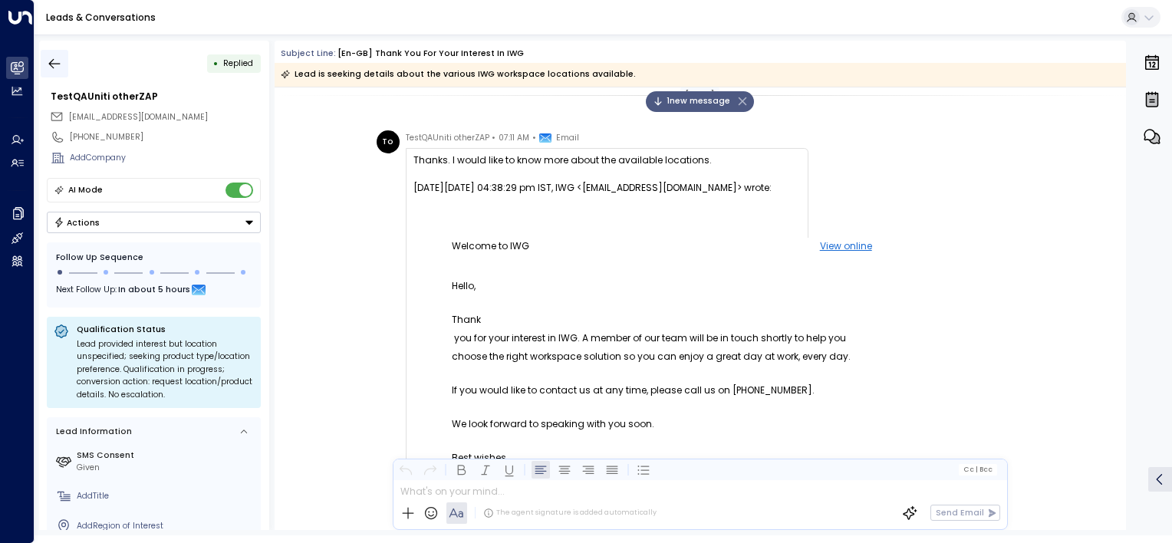
click at [54, 61] on icon "button" at bounding box center [54, 63] width 15 height 15
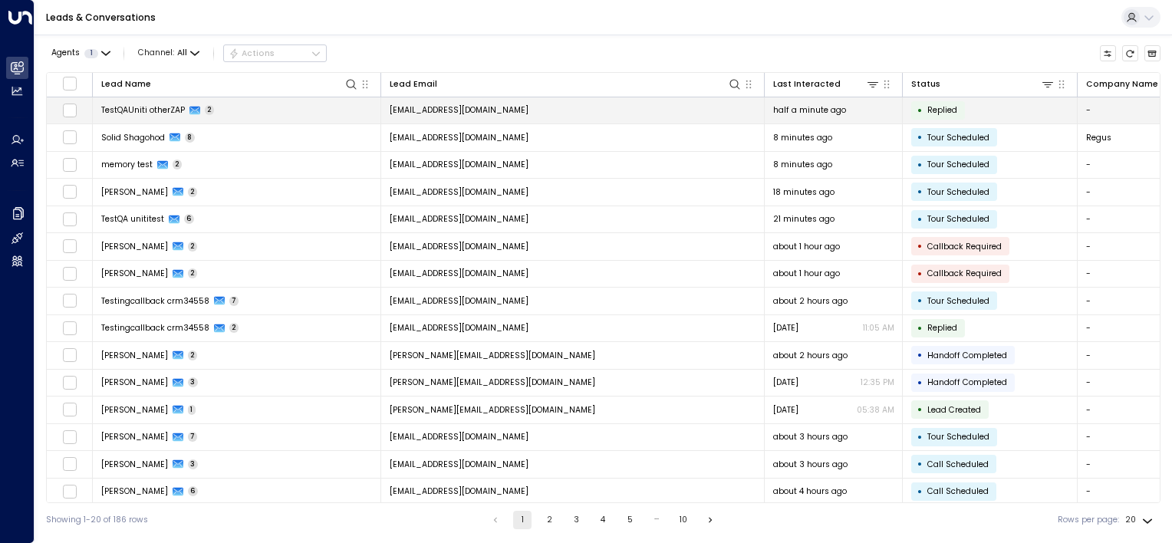
click at [679, 103] on td "testqauniti.otherzap@yahoo.com" at bounding box center [572, 110] width 383 height 27
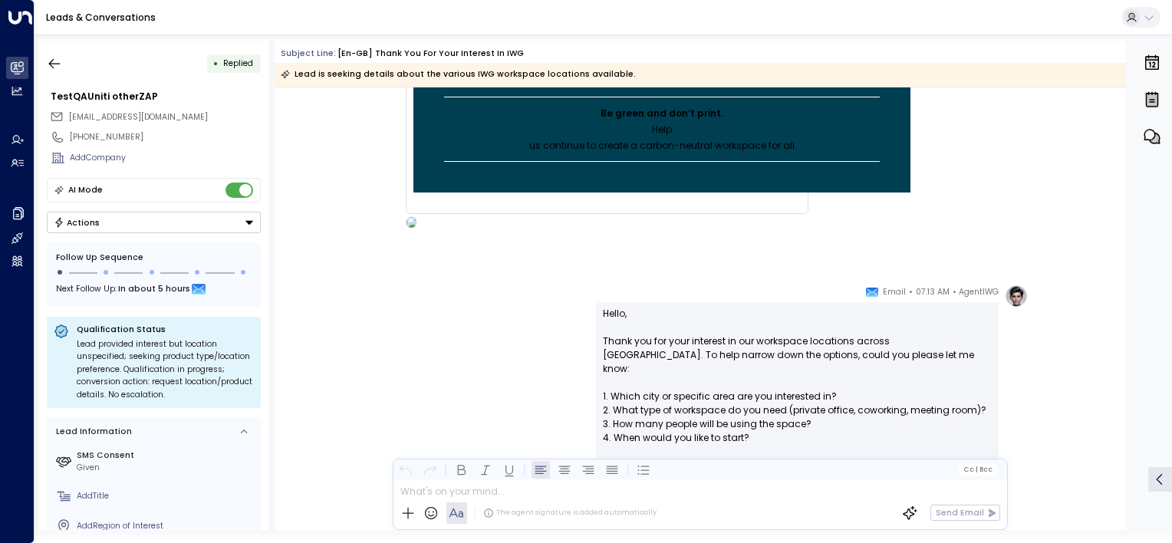
scroll to position [802, 0]
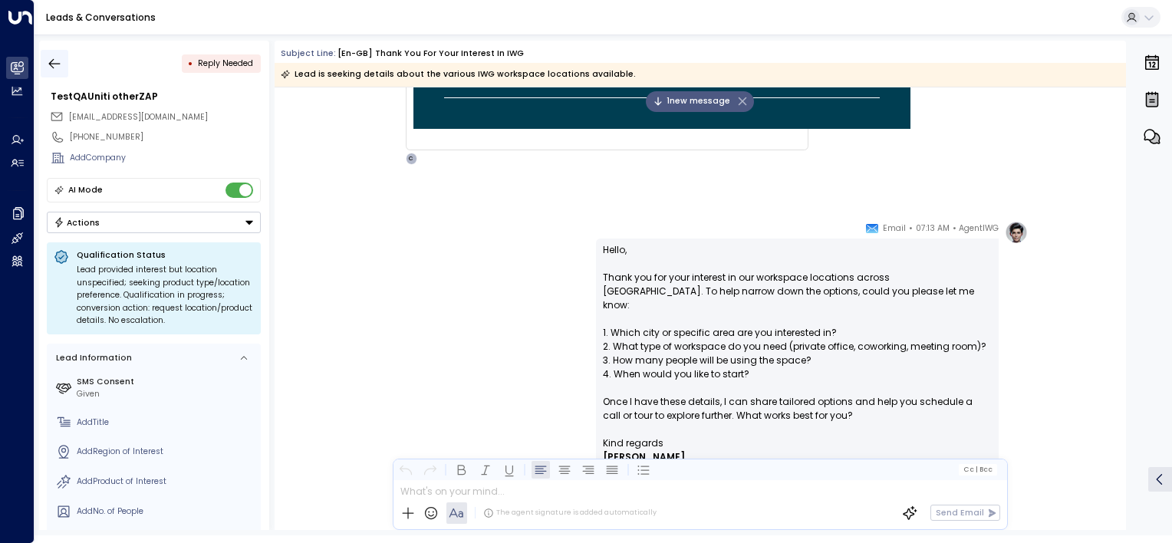
click at [49, 62] on icon "button" at bounding box center [55, 63] width 12 height 10
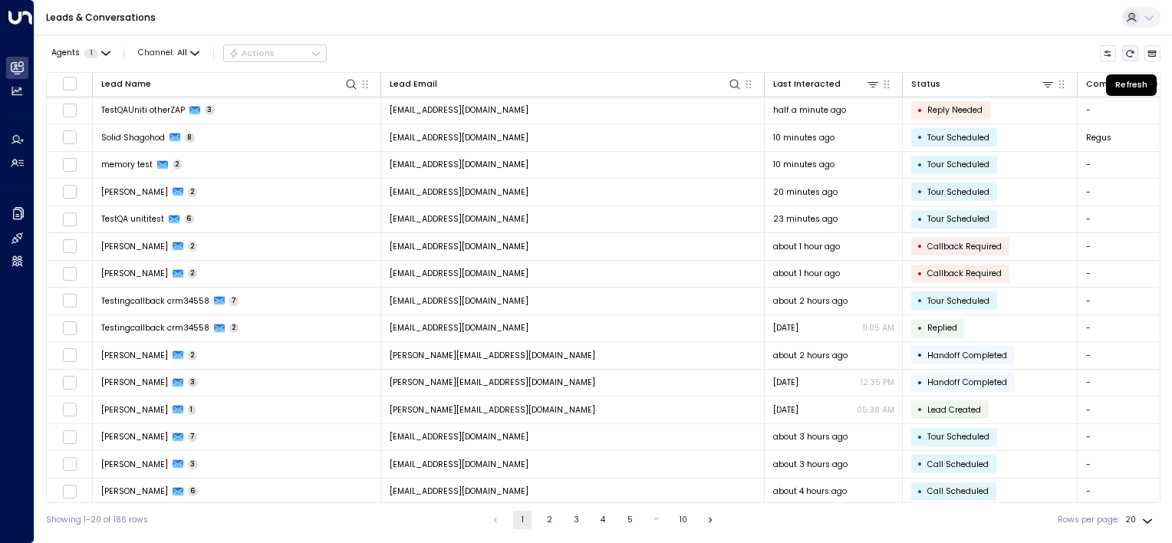
click at [1132, 51] on icon "Refresh" at bounding box center [1129, 53] width 9 height 9
click at [1129, 53] on icon "Refresh" at bounding box center [1129, 53] width 9 height 9
click at [1127, 52] on icon "Refresh" at bounding box center [1130, 53] width 8 height 7
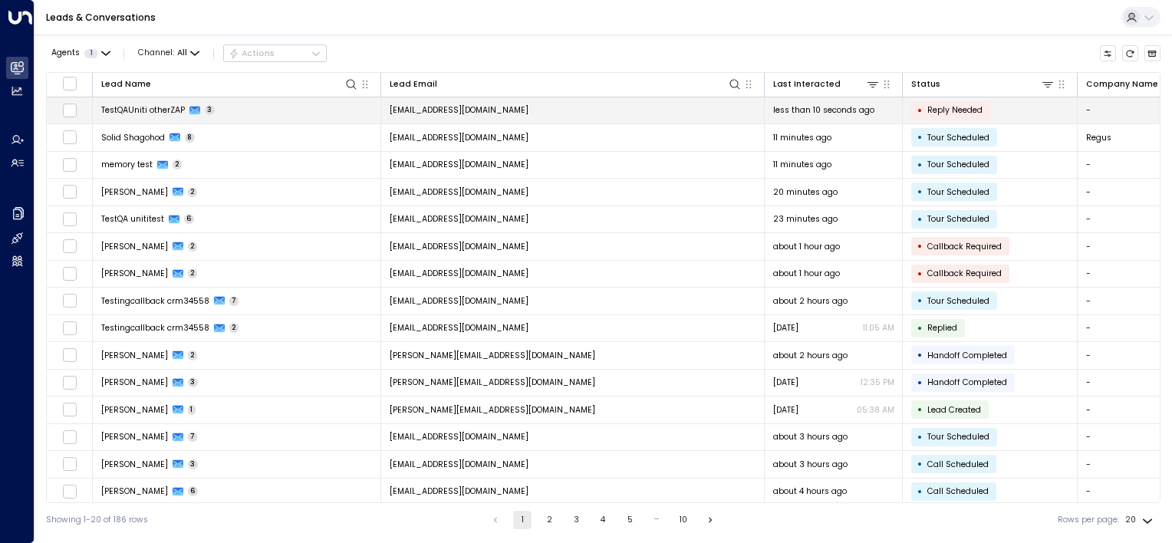
click at [623, 116] on td "testqauniti.otherzap@yahoo.com" at bounding box center [572, 110] width 383 height 27
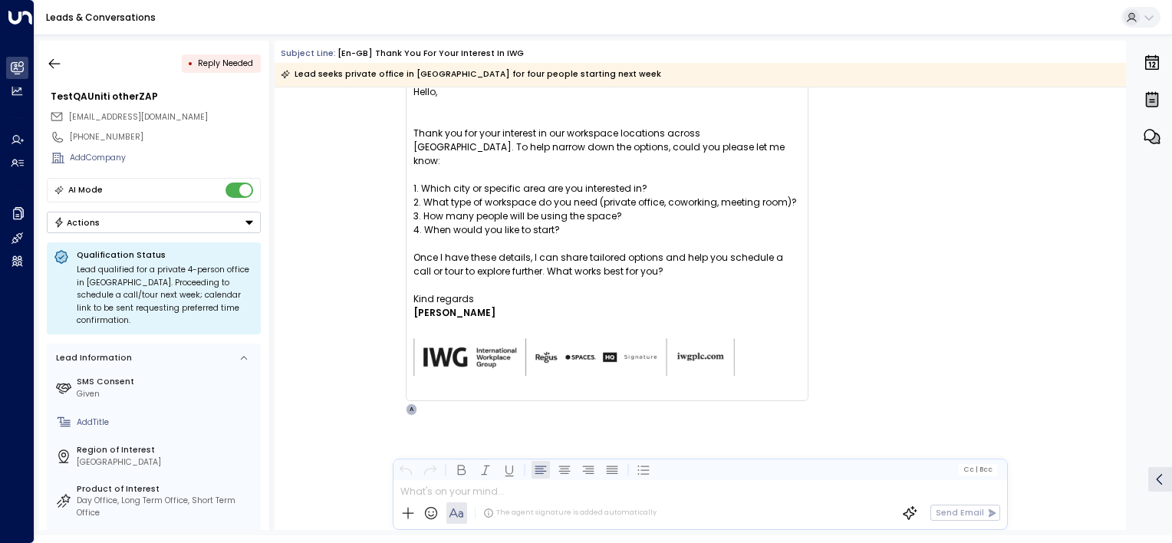
scroll to position [1396, 0]
click at [49, 59] on icon "button" at bounding box center [54, 63] width 15 height 15
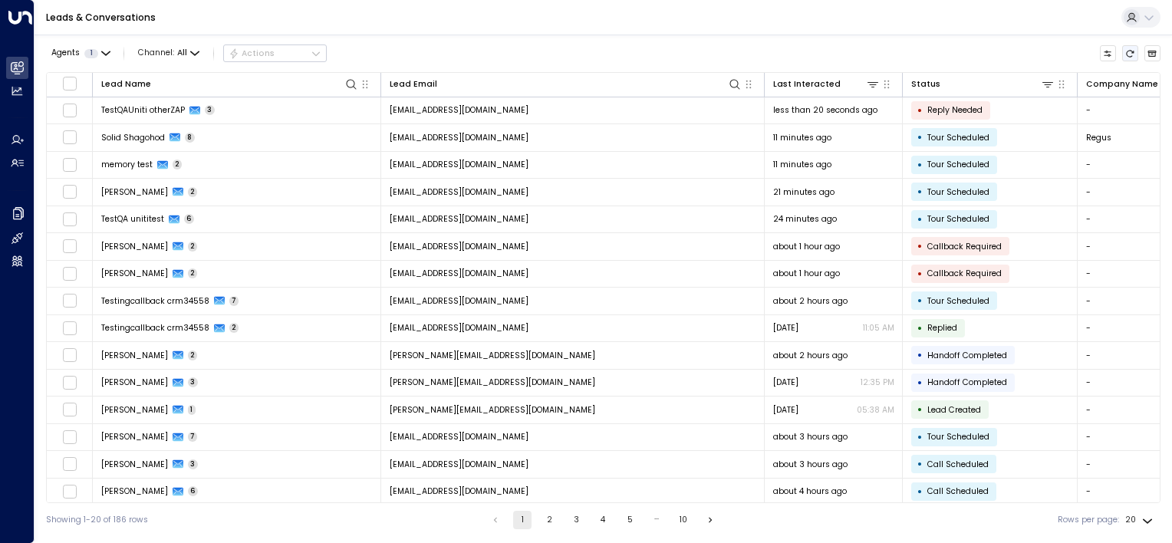
click at [1132, 51] on icon "Refresh" at bounding box center [1130, 53] width 8 height 7
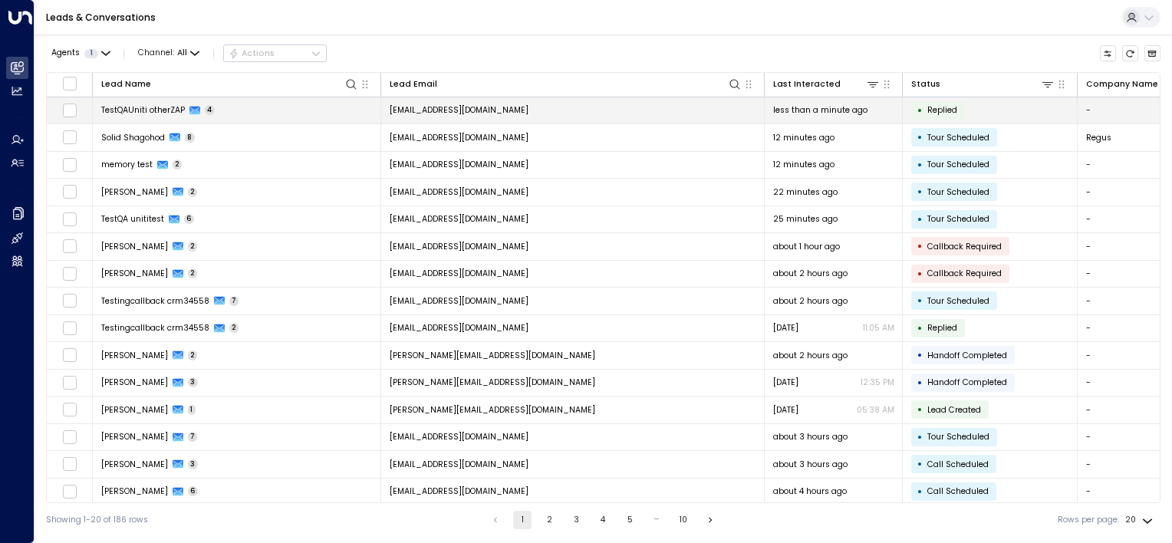
click at [629, 114] on td "testqauniti.otherzap@yahoo.com" at bounding box center [572, 110] width 383 height 27
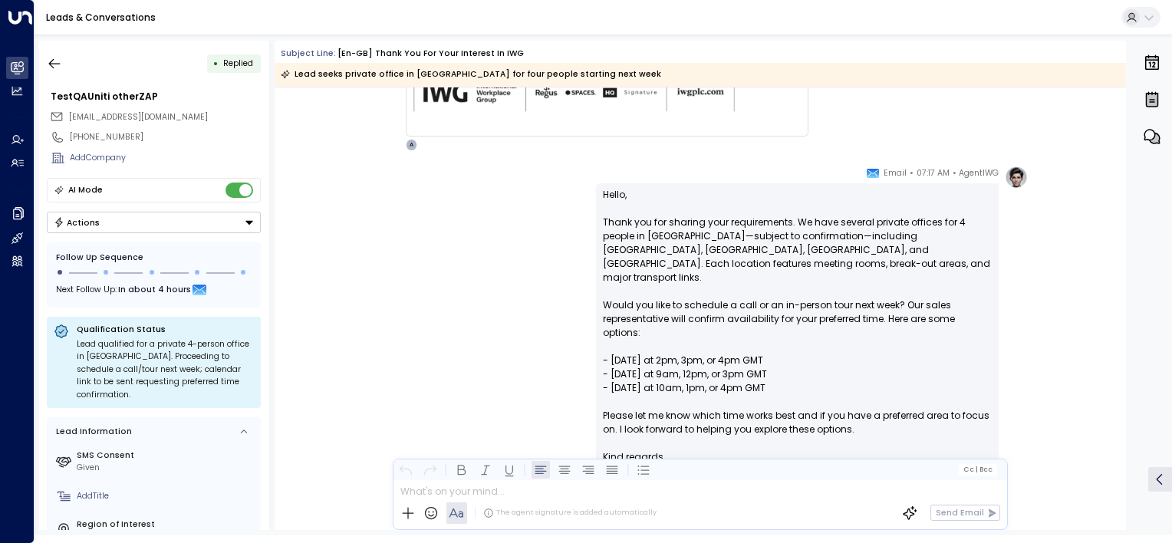
scroll to position [1738, 0]
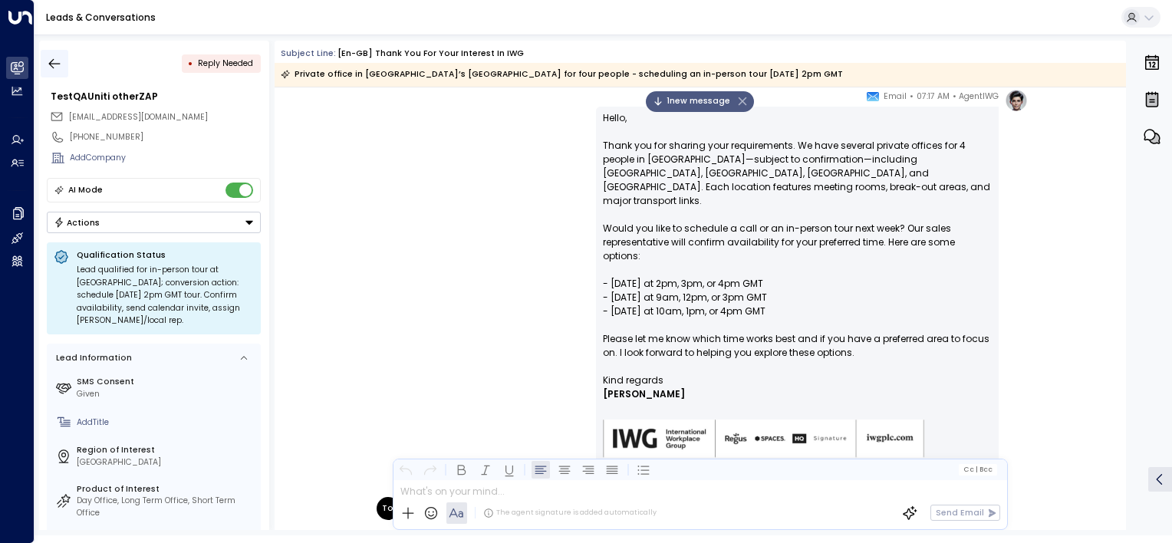
click at [53, 61] on icon "button" at bounding box center [54, 63] width 15 height 15
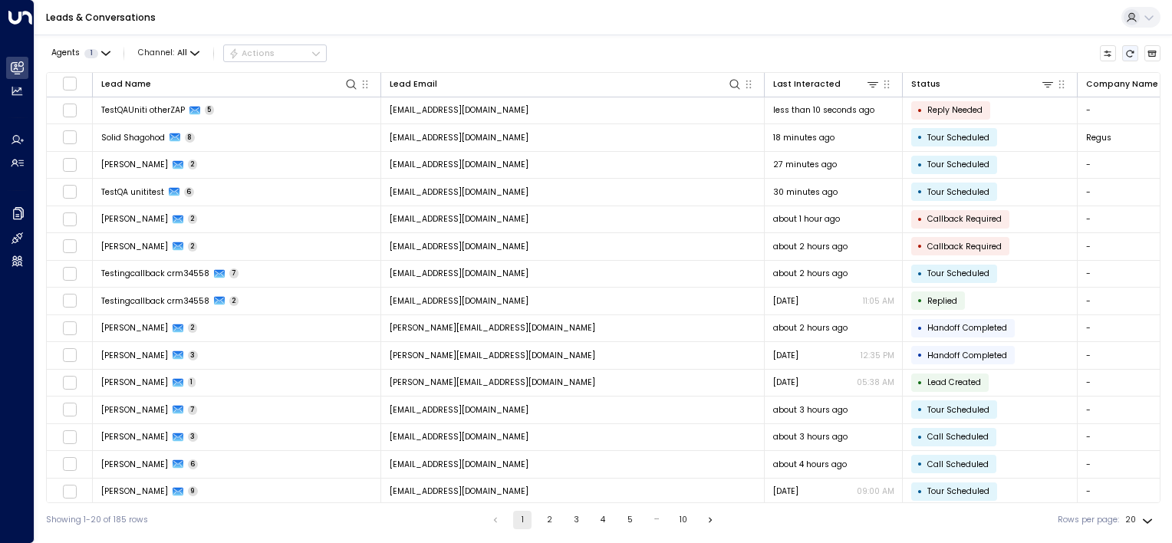
click at [1132, 54] on icon "Refresh" at bounding box center [1129, 53] width 9 height 9
click at [1135, 49] on button "Refresh" at bounding box center [1130, 53] width 17 height 17
click at [1130, 54] on icon "Refresh" at bounding box center [1129, 53] width 9 height 9
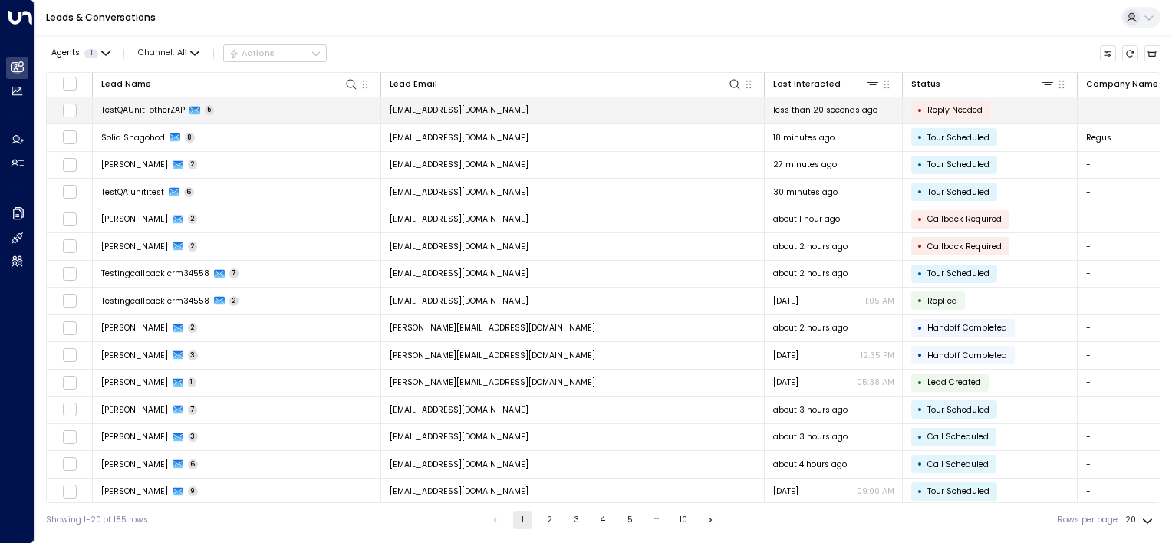
click at [614, 113] on td "testqauniti.otherzap@yahoo.com" at bounding box center [572, 110] width 383 height 27
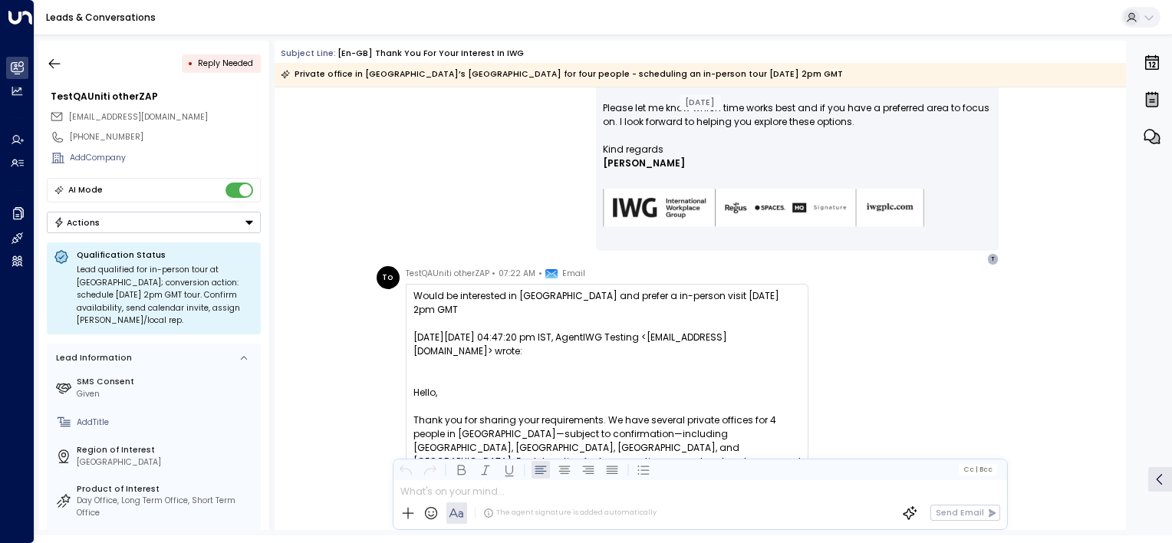
scroll to position [1598, 0]
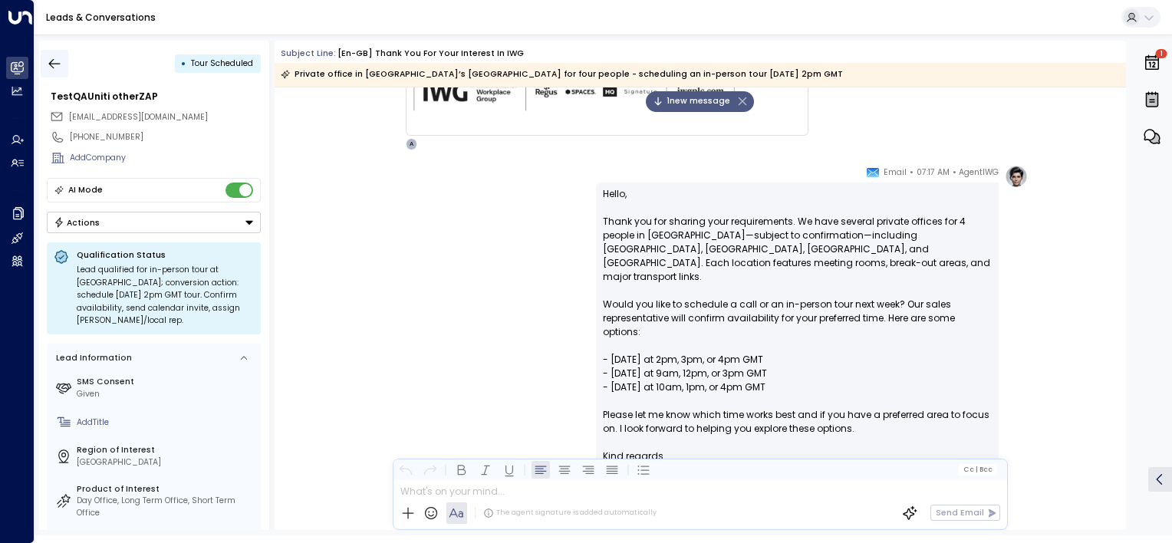
click at [50, 71] on button "button" at bounding box center [55, 64] width 28 height 28
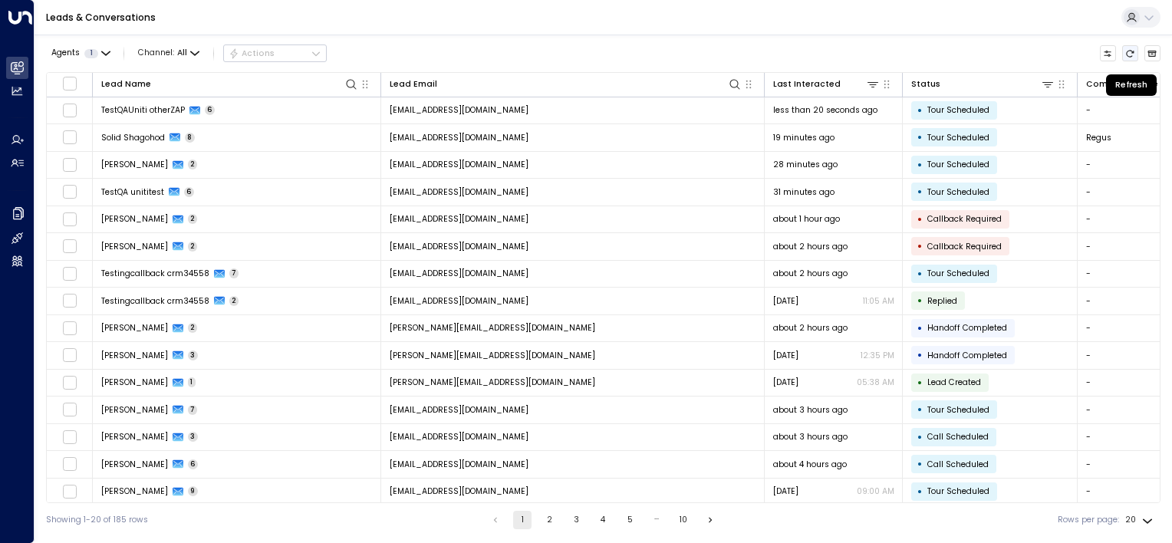
click at [1135, 52] on button "Refresh" at bounding box center [1130, 53] width 17 height 17
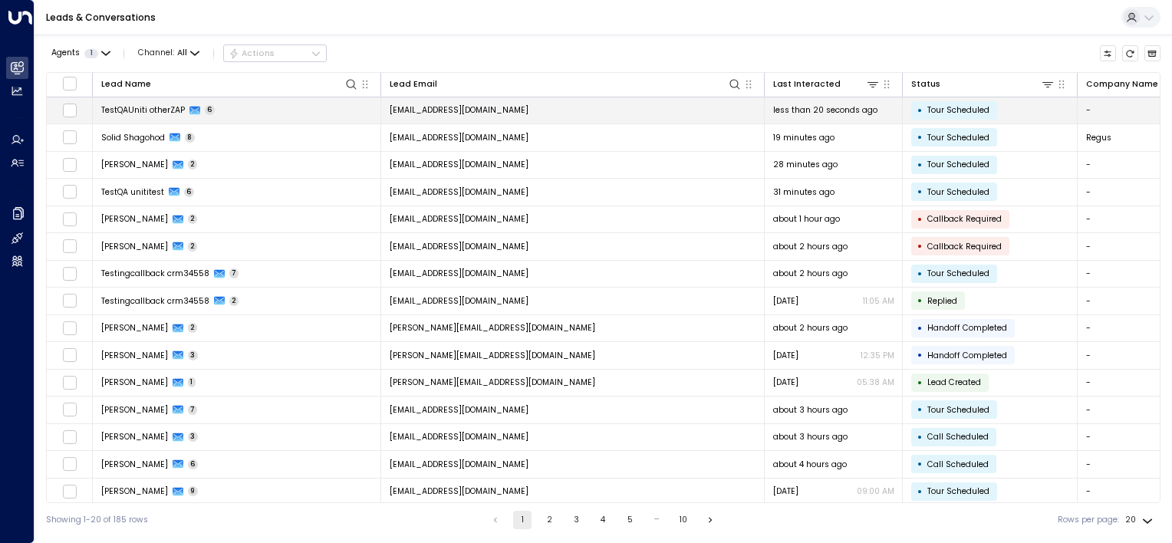
click at [624, 104] on td "testqauniti.otherzap@yahoo.com" at bounding box center [572, 110] width 383 height 27
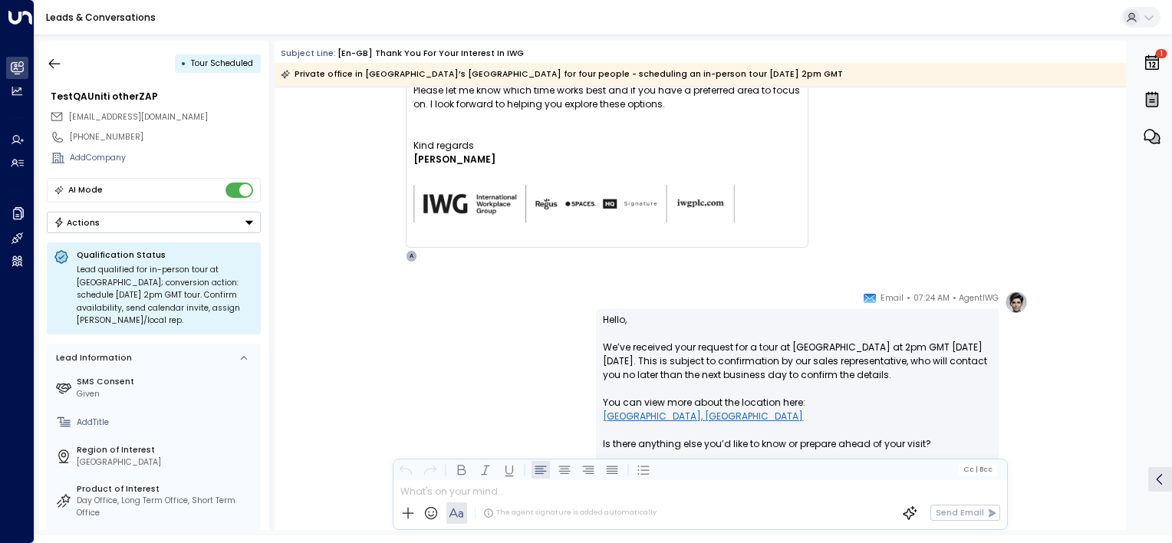
scroll to position [2439, 0]
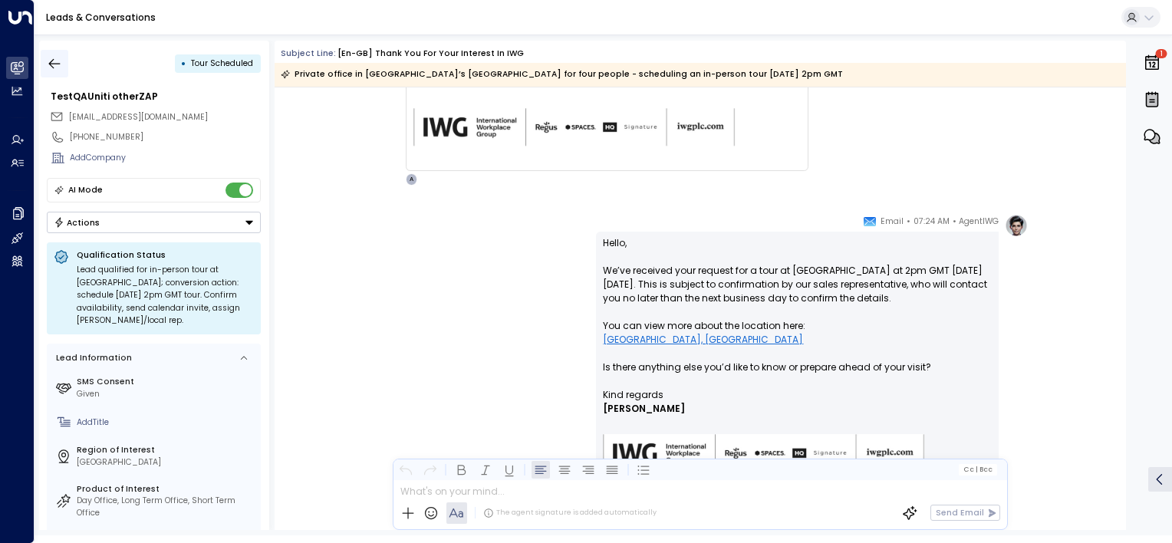
click at [57, 60] on icon "button" at bounding box center [54, 63] width 15 height 15
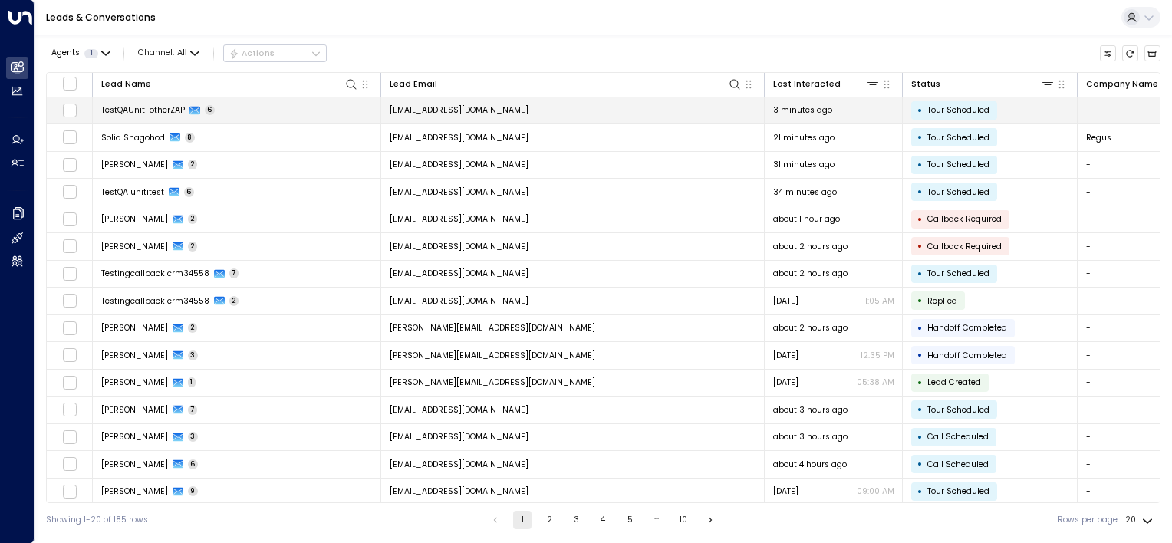
click at [300, 111] on td "TestQAUniti otherZAP 6" at bounding box center [237, 110] width 288 height 27
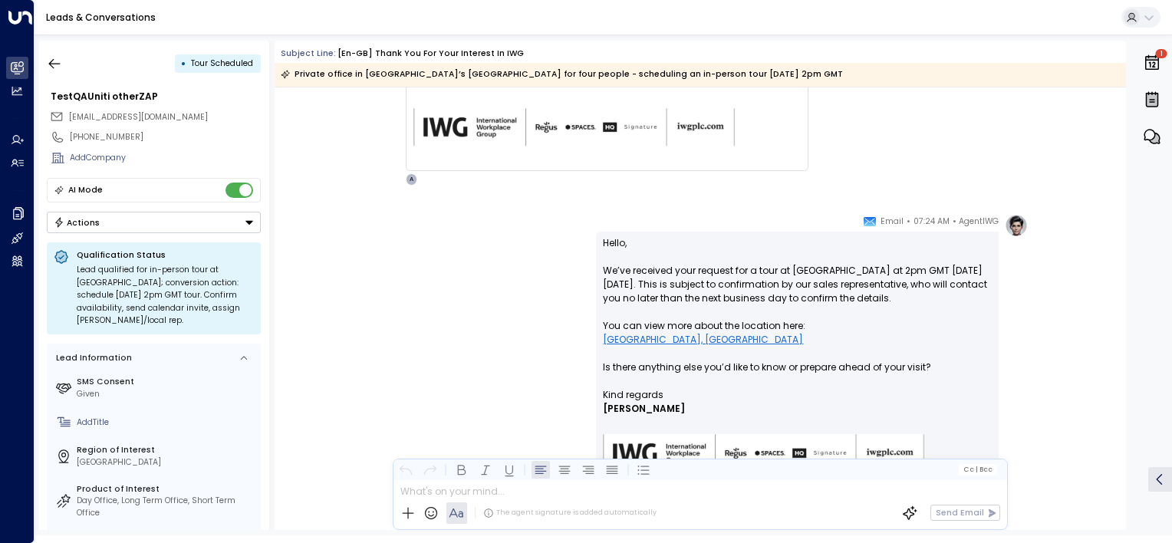
scroll to position [2515, 0]
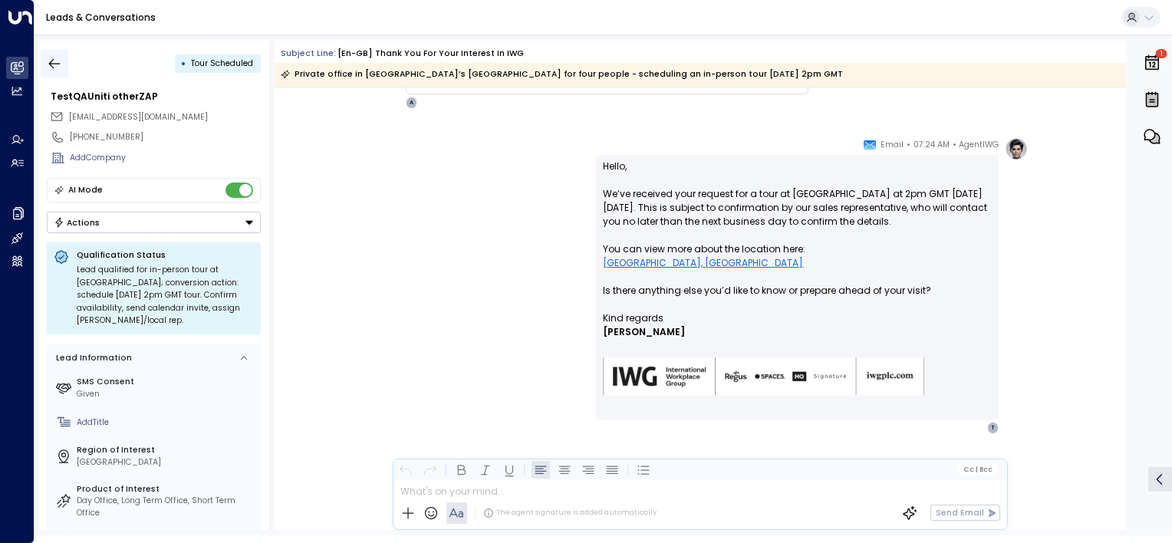
click at [49, 61] on icon "button" at bounding box center [54, 63] width 15 height 15
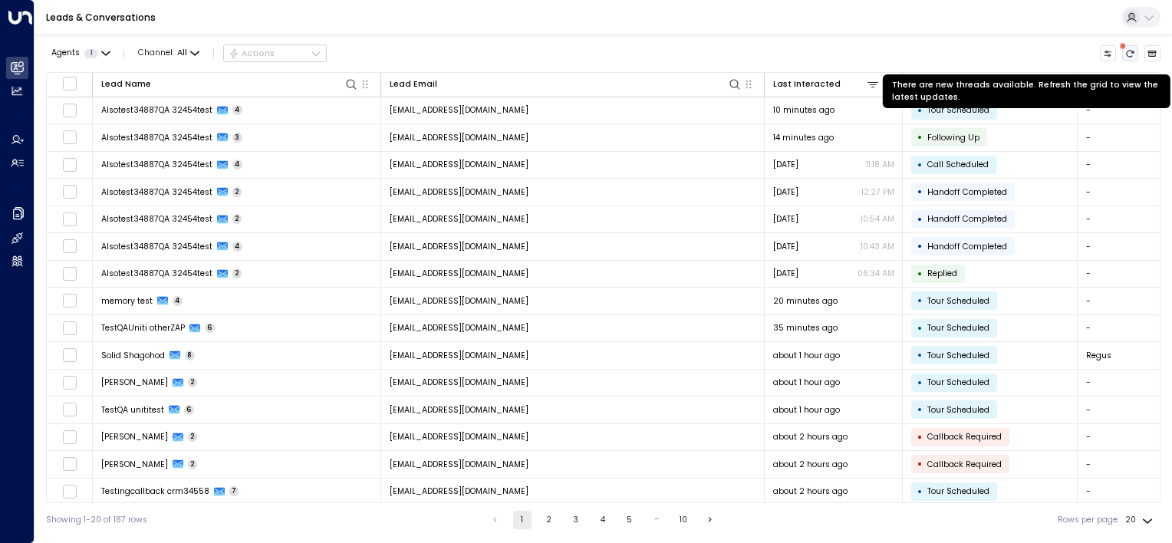
click at [1130, 52] on icon "There are new threads available. Refresh the grid to view the latest updates." at bounding box center [1129, 53] width 9 height 9
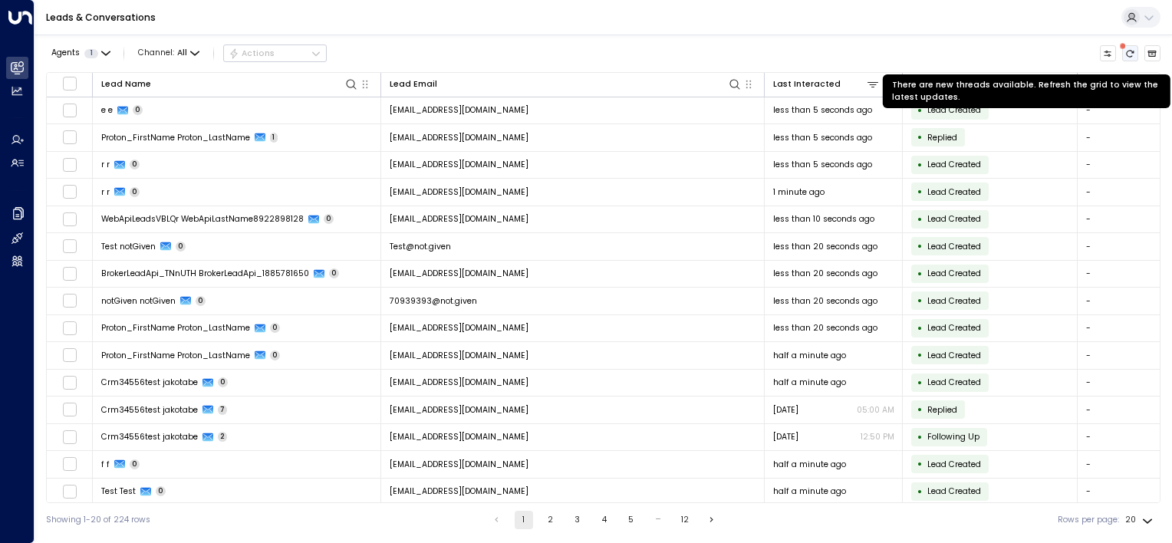
click at [1130, 49] on icon "There are new threads available. Refresh the grid to view the latest updates." at bounding box center [1129, 53] width 9 height 9
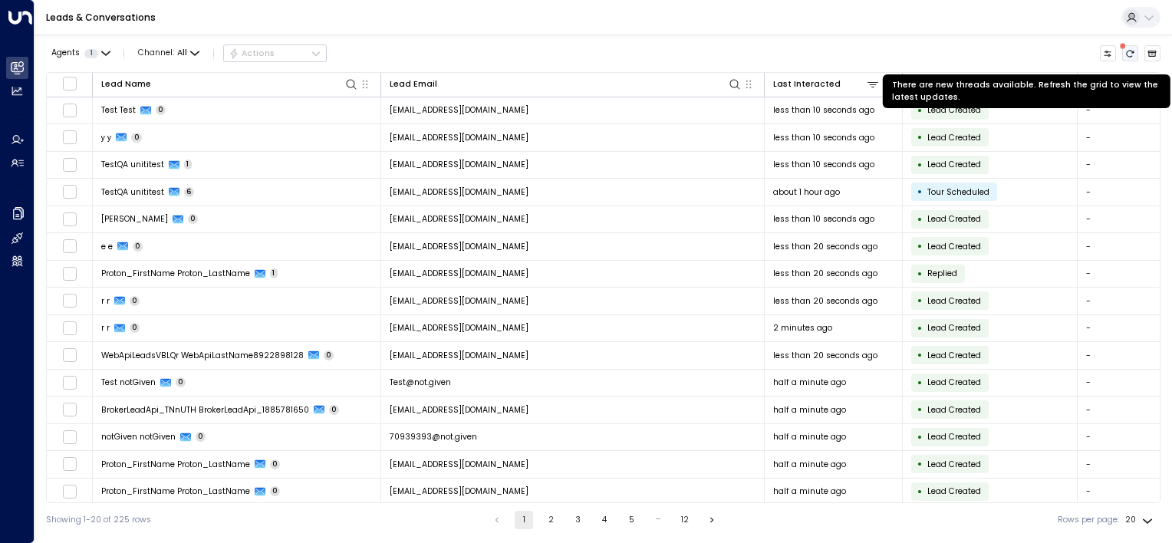
click at [1135, 49] on button "There are new threads available. Refresh the grid to view the latest updates." at bounding box center [1130, 53] width 17 height 17
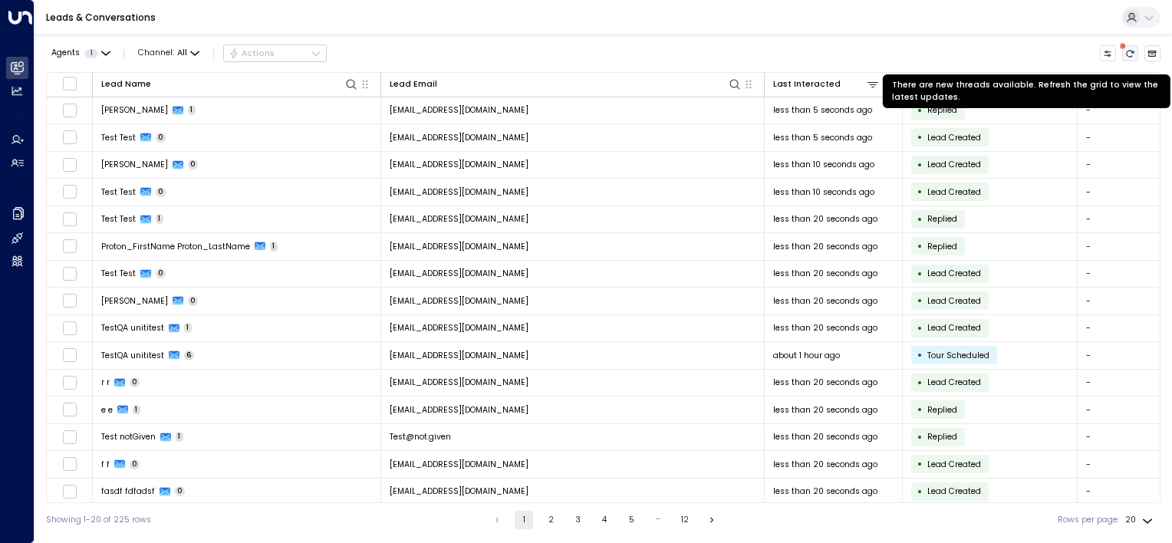
click at [1132, 47] on button "There are new threads available. Refresh the grid to view the latest updates." at bounding box center [1130, 53] width 17 height 17
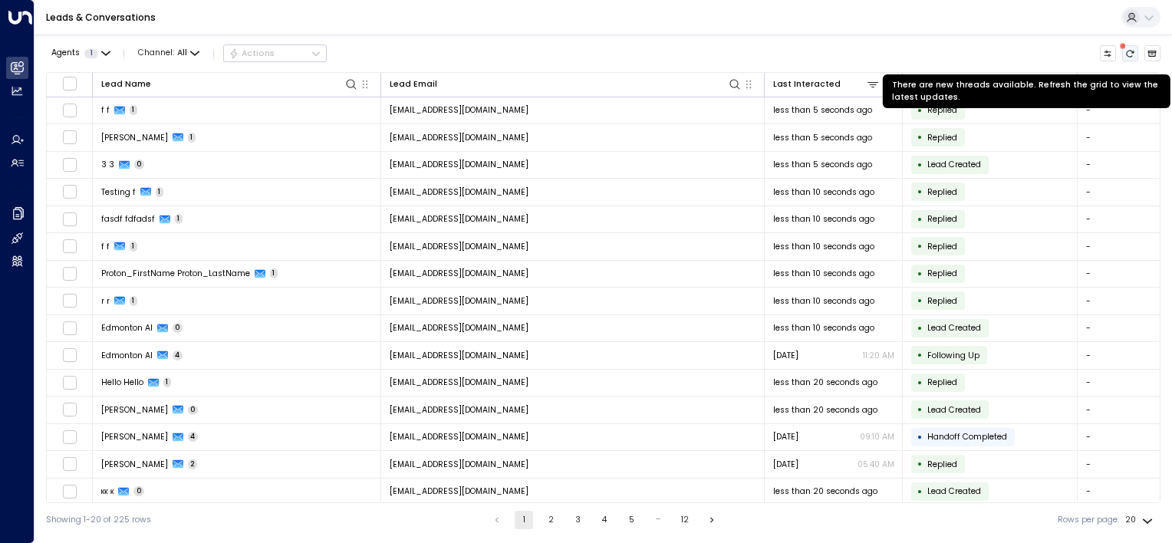
click at [1126, 52] on icon "There are new threads available. Refresh the grid to view the latest updates." at bounding box center [1129, 53] width 9 height 9
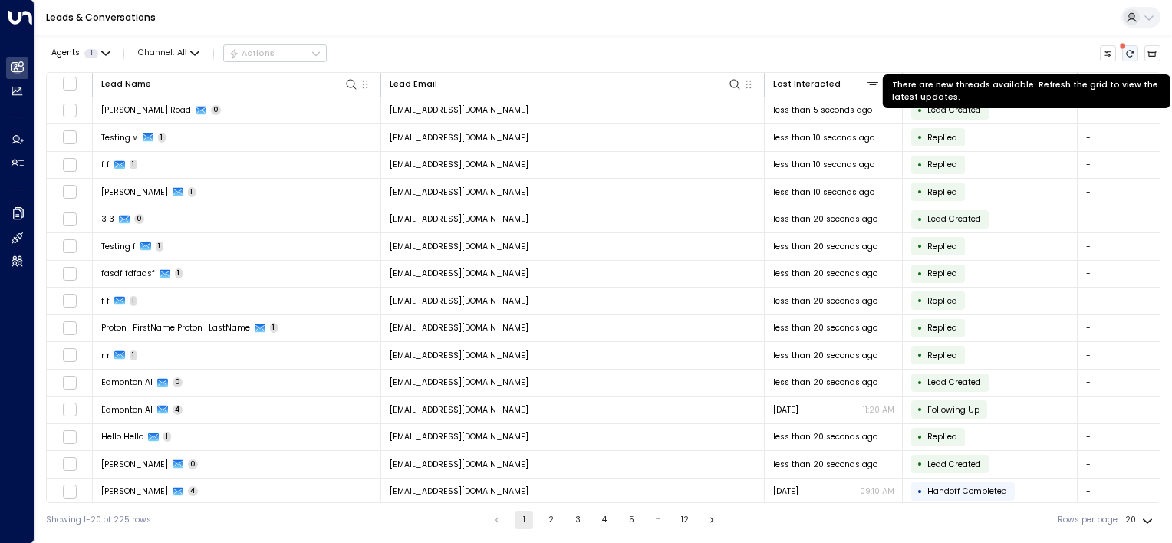
click at [1126, 52] on icon "There are new threads available. Refresh the grid to view the latest updates." at bounding box center [1129, 53] width 9 height 9
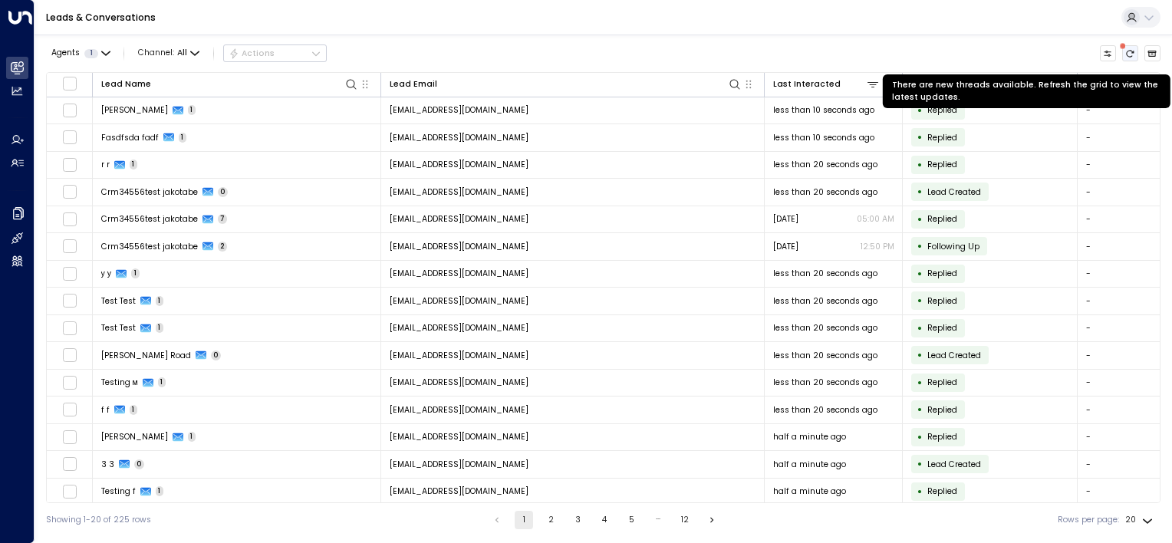
click at [1130, 46] on button "There are new threads available. Refresh the grid to view the latest updates." at bounding box center [1130, 53] width 17 height 17
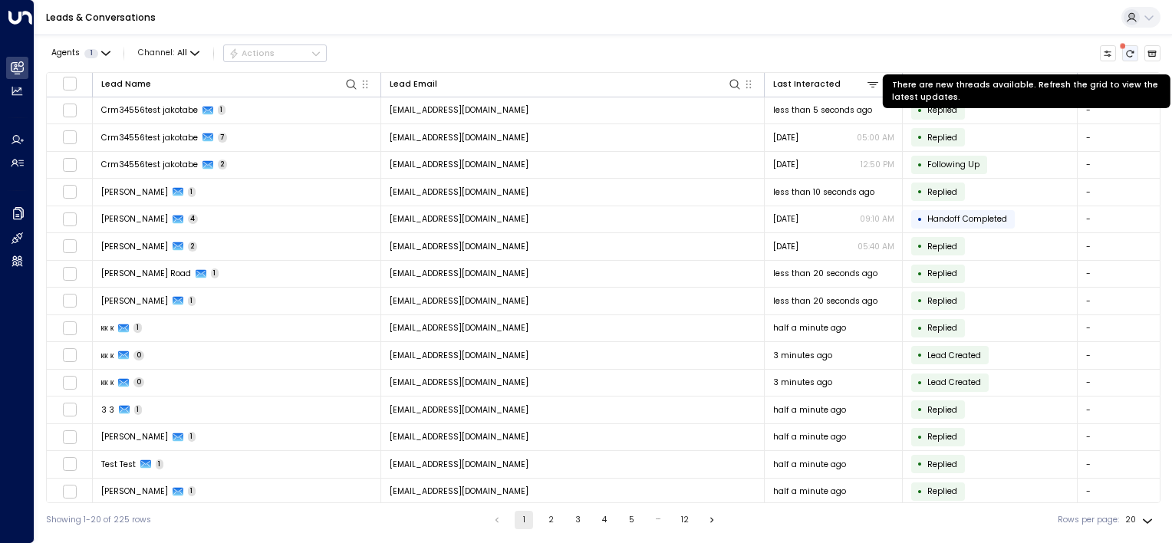
click at [1131, 52] on icon "There are new threads available. Refresh the grid to view the latest updates." at bounding box center [1129, 53] width 9 height 9
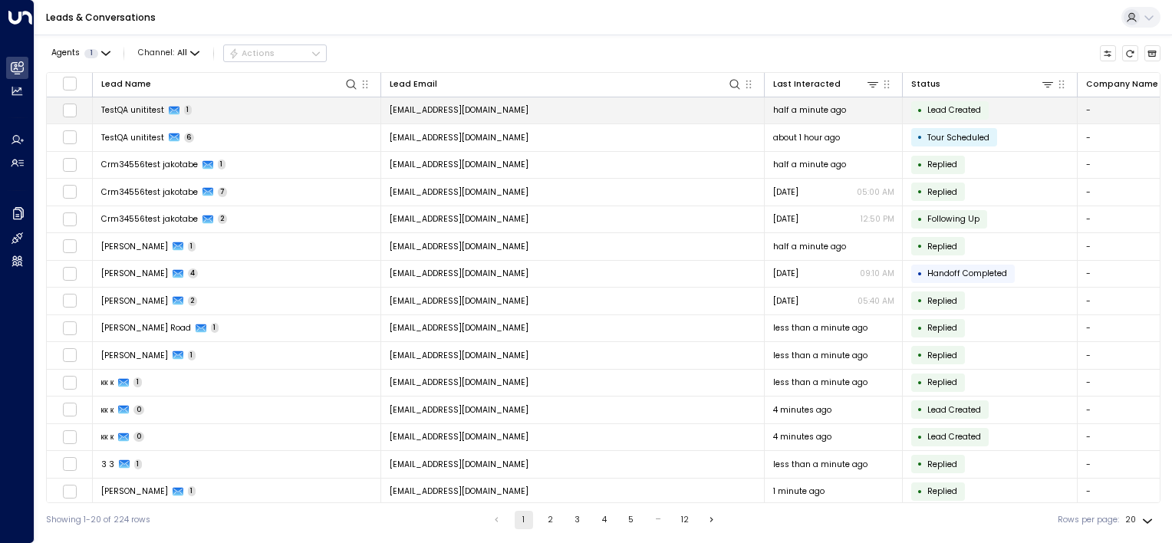
click at [576, 110] on td "[EMAIL_ADDRESS][DOMAIN_NAME]" at bounding box center [572, 110] width 383 height 27
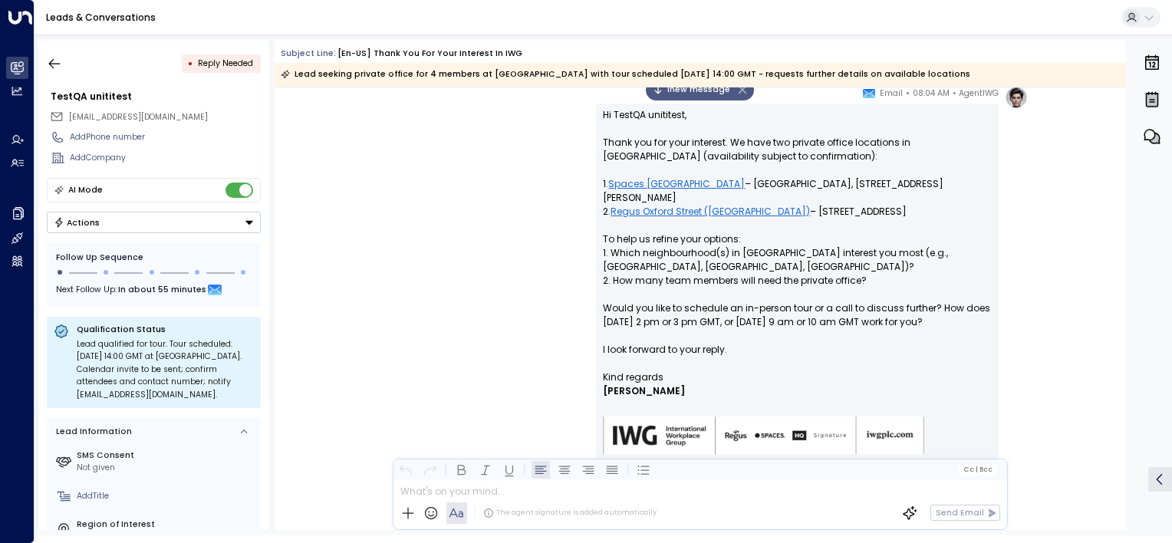
scroll to position [837, 0]
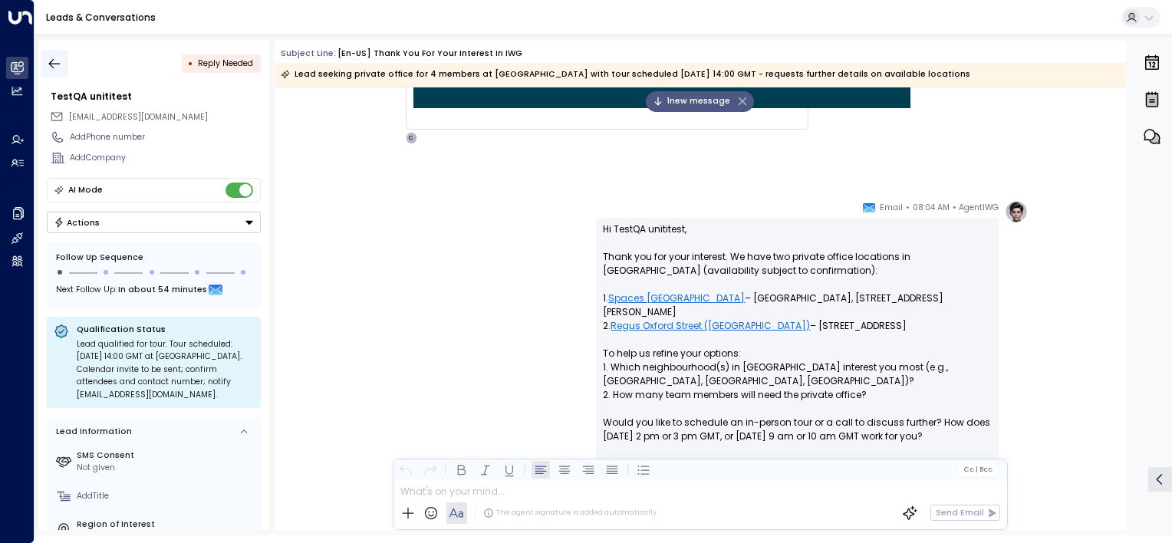
click at [56, 61] on icon "button" at bounding box center [54, 63] width 15 height 15
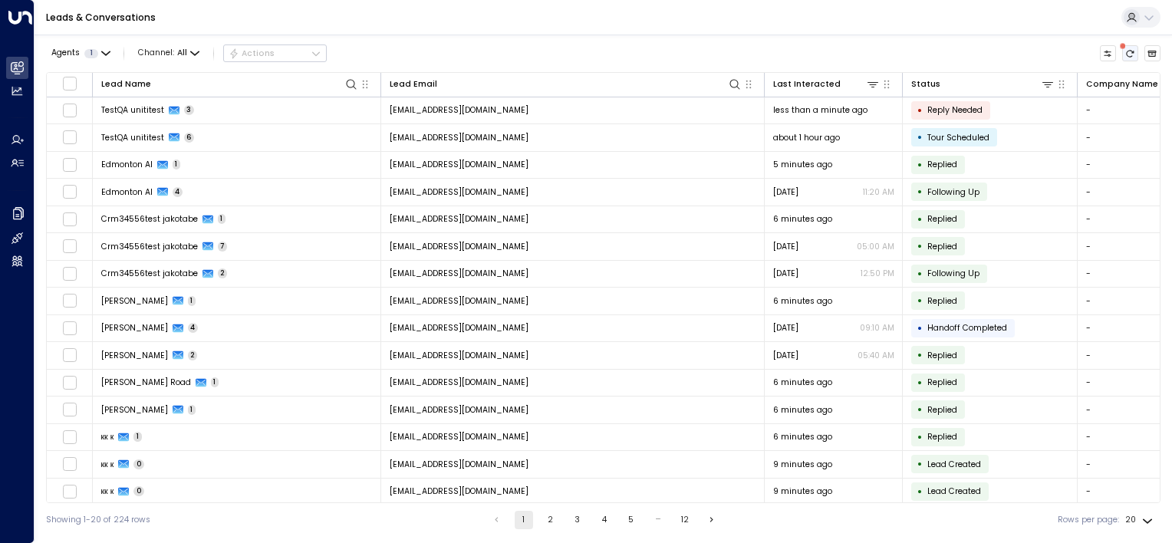
click at [1129, 51] on icon "There are new threads available. Refresh the grid to view the latest updates." at bounding box center [1129, 53] width 9 height 9
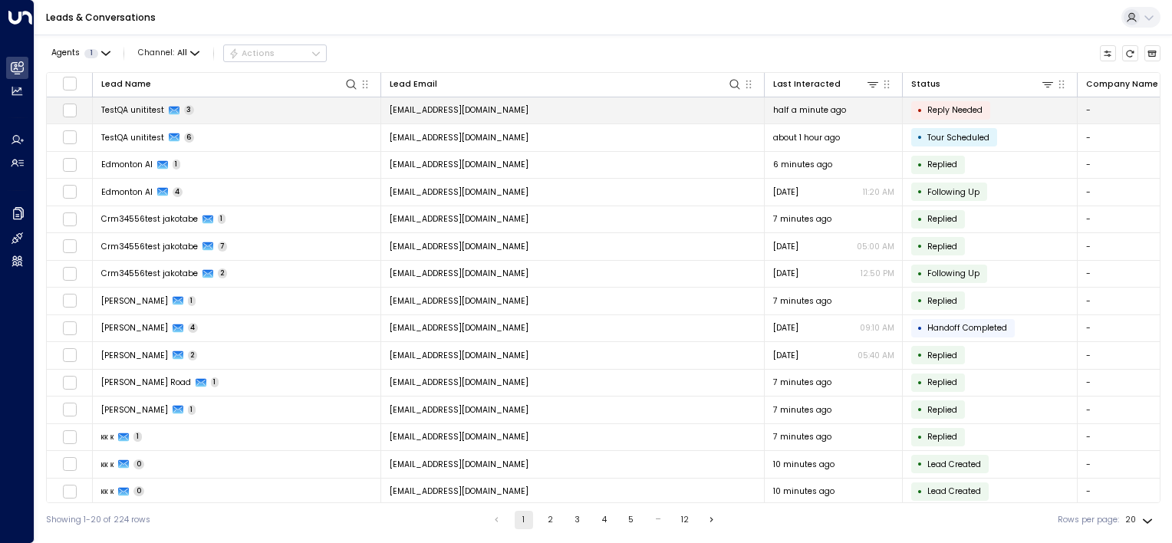
click at [621, 110] on td "[EMAIL_ADDRESS][DOMAIN_NAME]" at bounding box center [572, 110] width 383 height 27
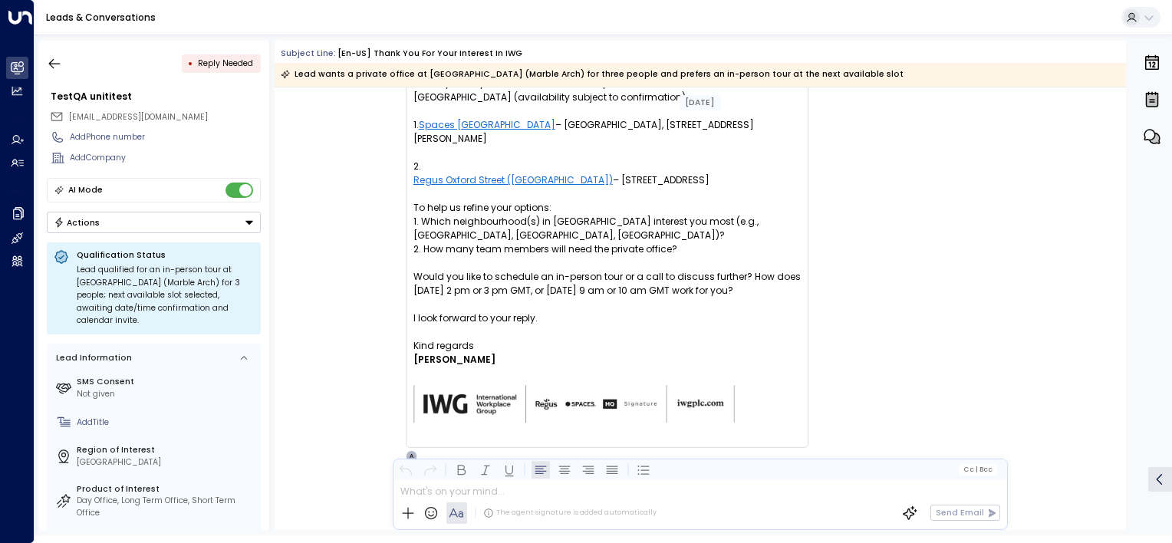
scroll to position [1659, 0]
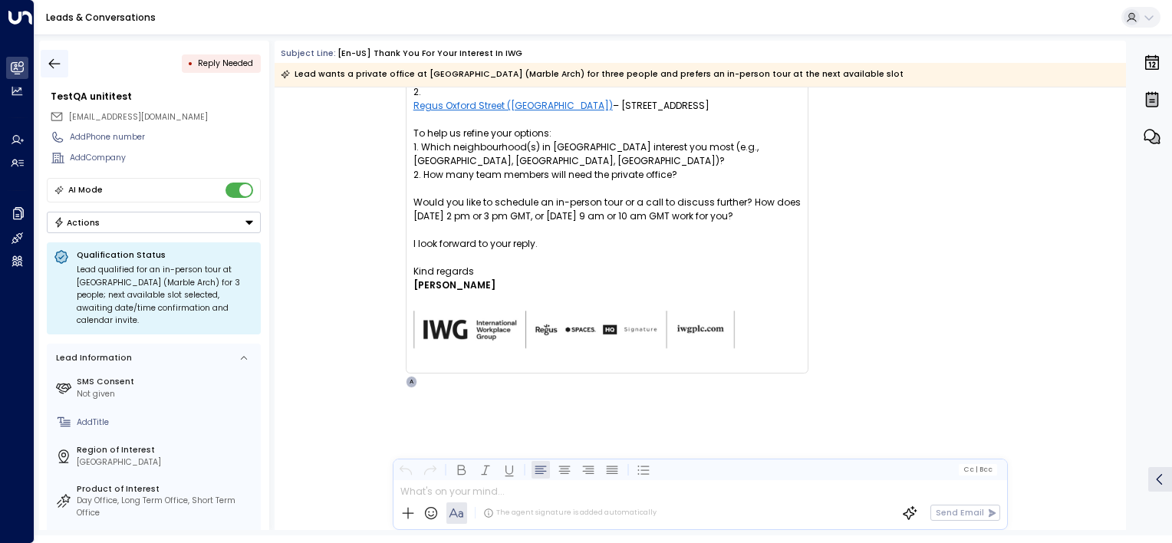
click at [59, 59] on icon "button" at bounding box center [54, 63] width 15 height 15
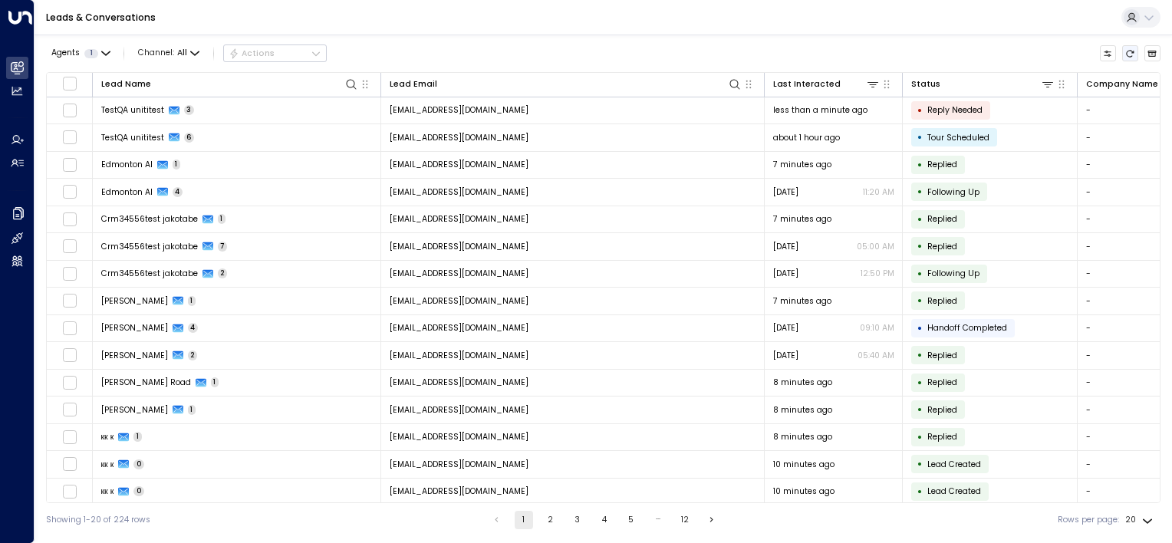
click at [1129, 52] on icon "Refresh" at bounding box center [1129, 53] width 9 height 9
click at [1133, 52] on icon "Refresh" at bounding box center [1130, 53] width 8 height 7
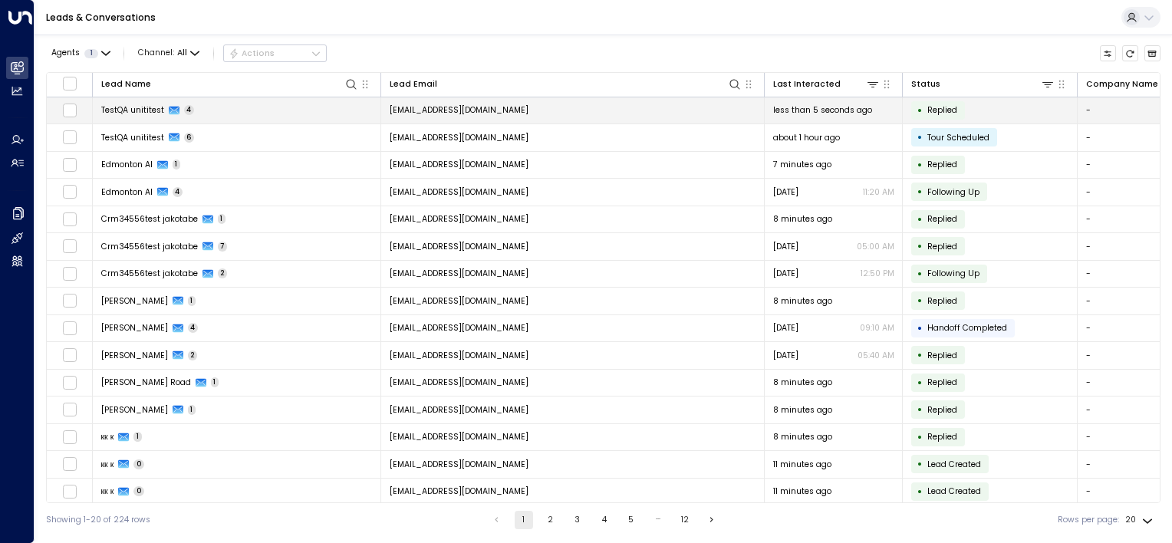
click at [560, 111] on td "[EMAIL_ADDRESS][DOMAIN_NAME]" at bounding box center [572, 110] width 383 height 27
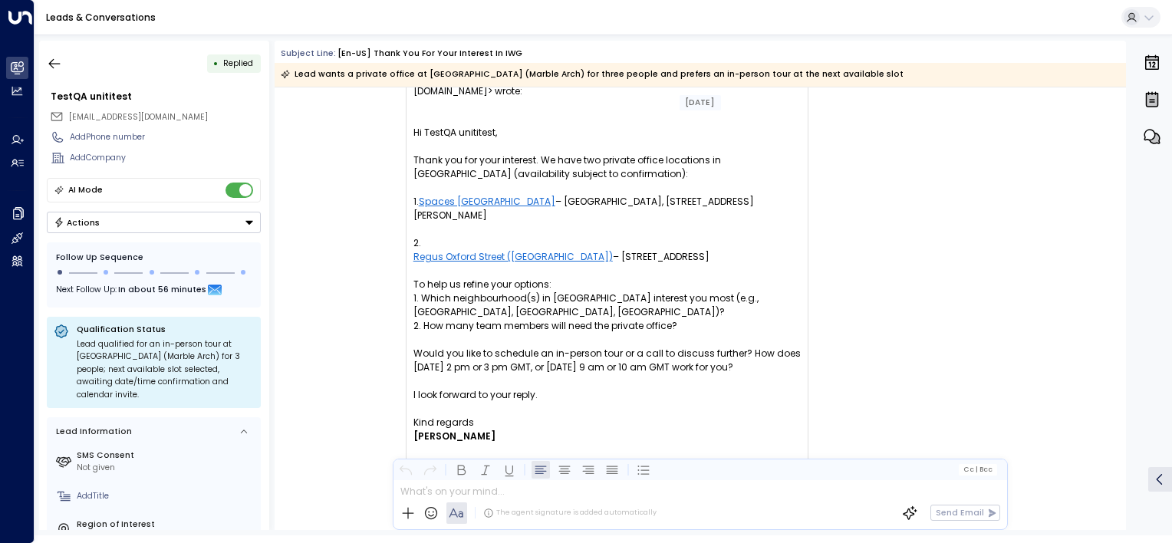
scroll to position [1891, 0]
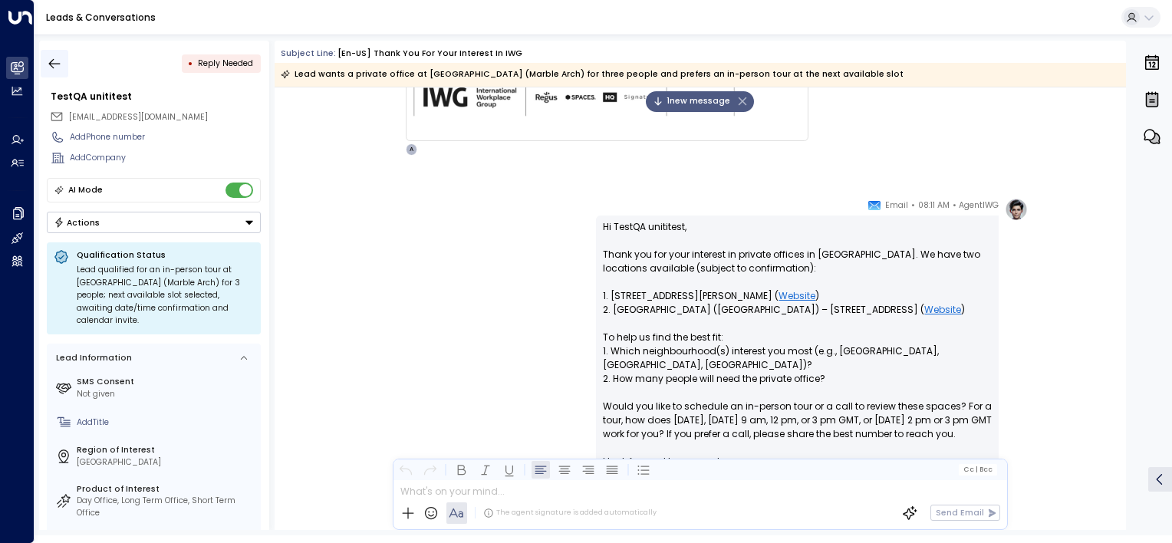
click at [62, 67] on button "button" at bounding box center [55, 64] width 28 height 28
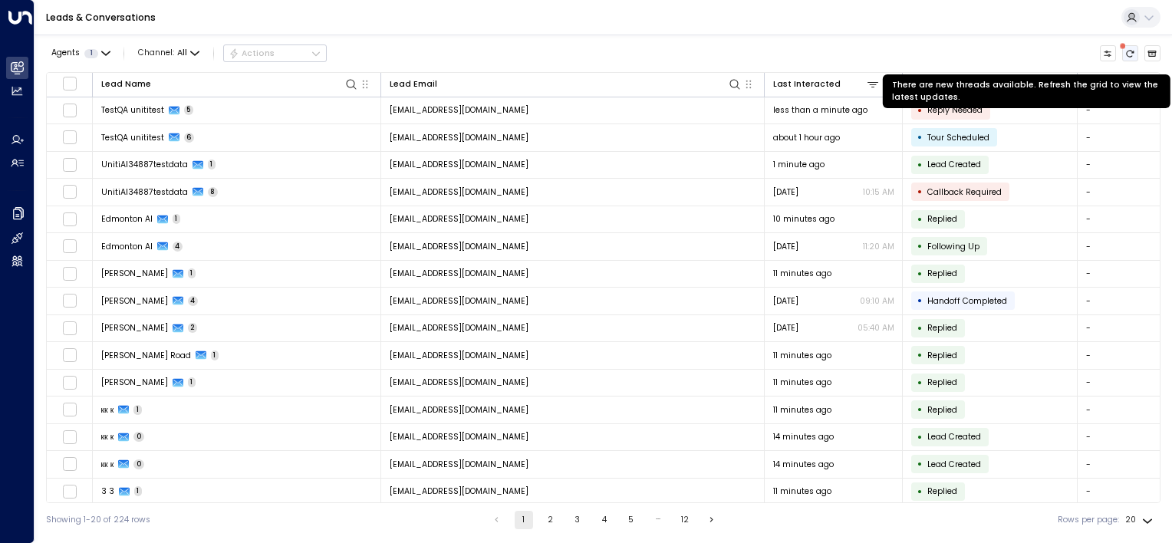
click at [1129, 51] on icon "There are new threads available. Refresh the grid to view the latest updates." at bounding box center [1129, 53] width 9 height 9
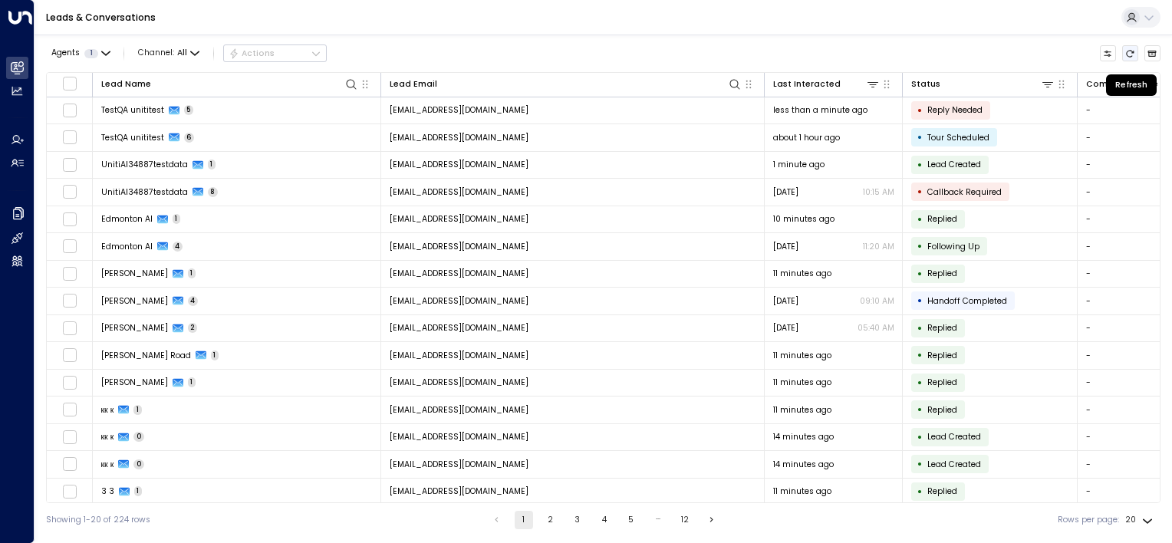
click at [1130, 57] on icon "Refresh" at bounding box center [1129, 53] width 9 height 9
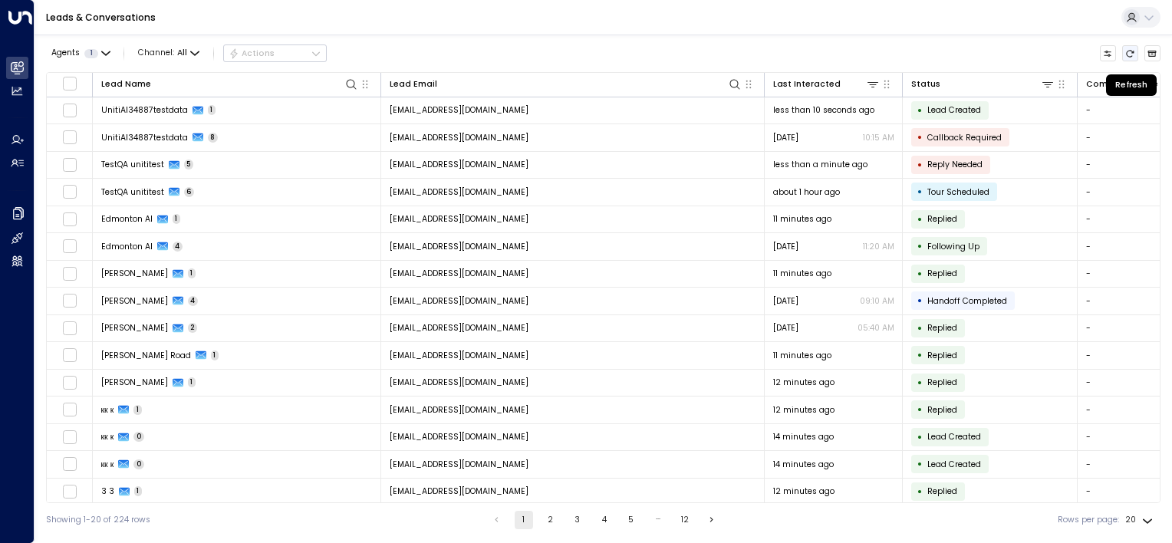
click at [1131, 49] on icon "Refresh" at bounding box center [1129, 53] width 9 height 9
click at [875, 87] on icon at bounding box center [873, 84] width 12 height 12
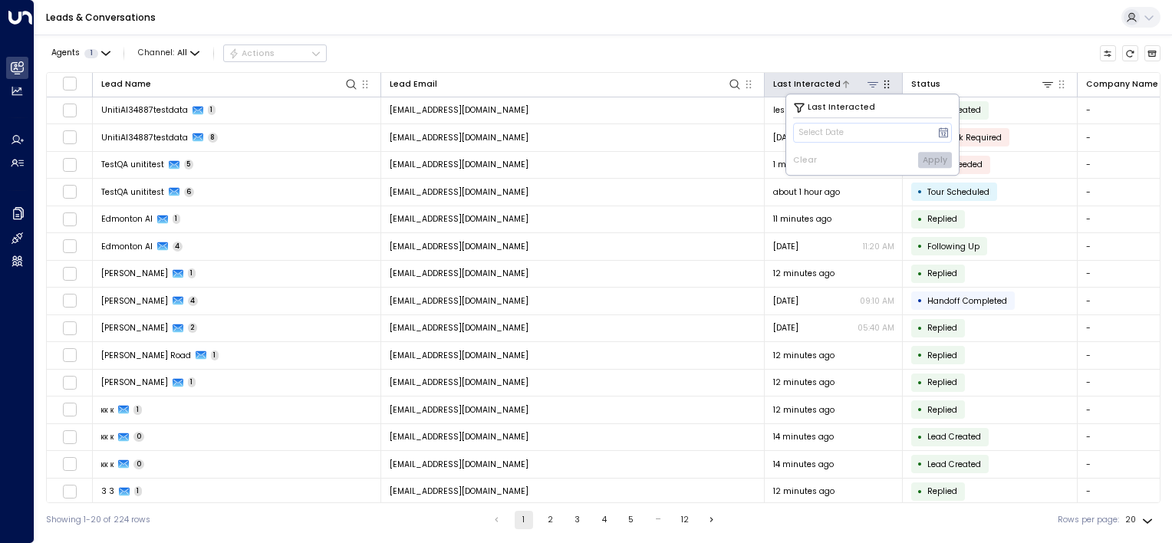
click at [840, 84] on div at bounding box center [860, 84] width 40 height 15
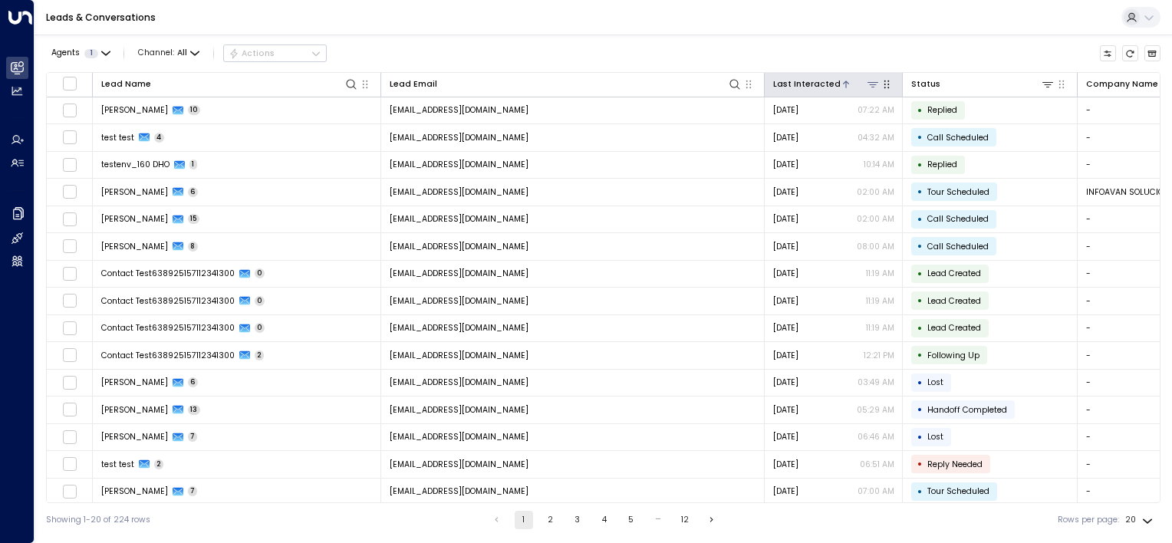
click at [841, 81] on icon at bounding box center [845, 84] width 9 height 9
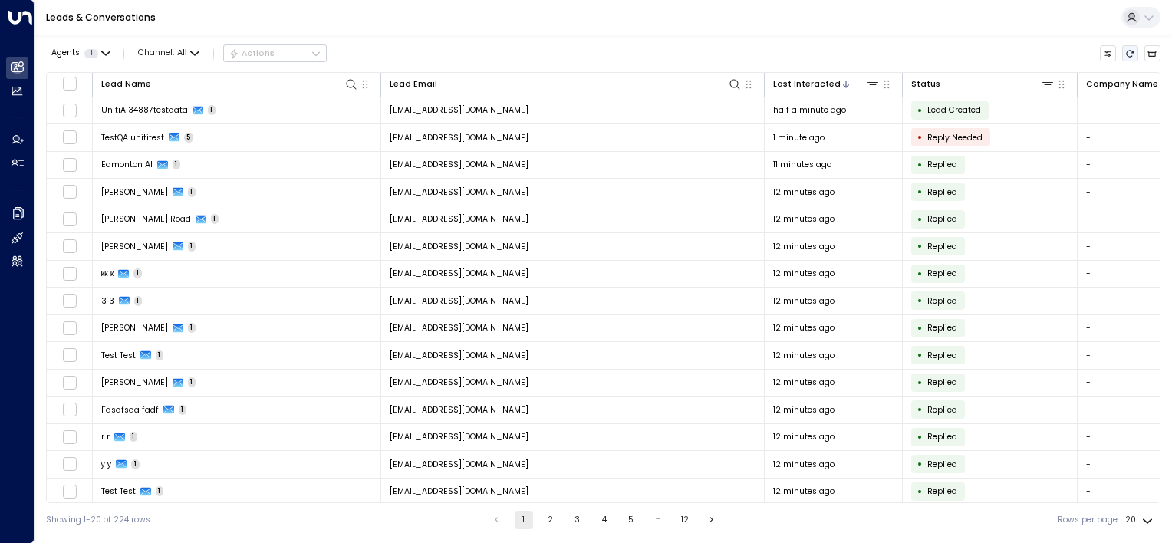
click at [1130, 54] on icon "Refresh" at bounding box center [1129, 53] width 9 height 9
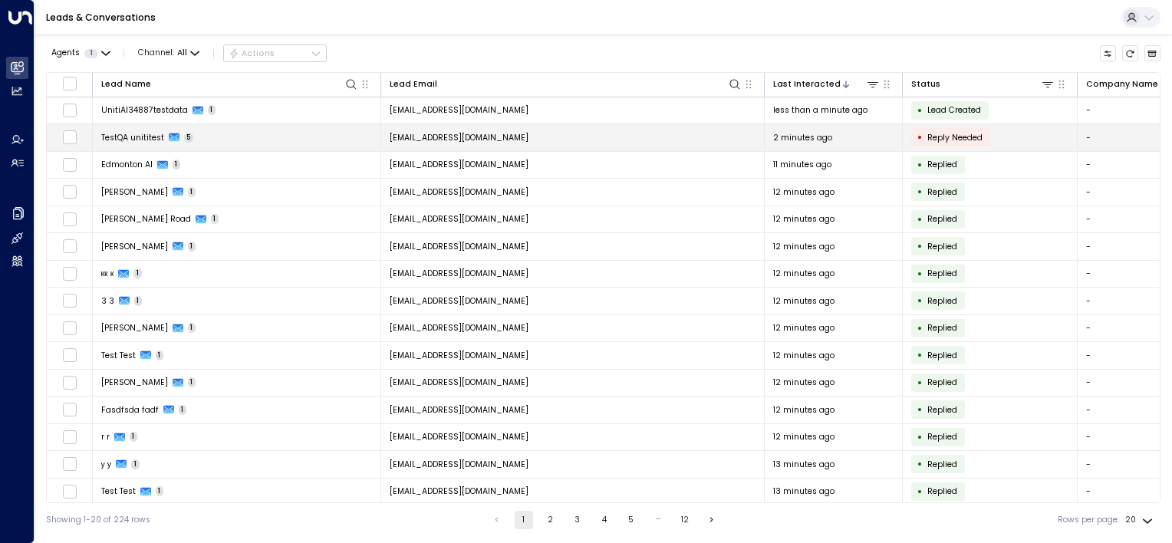
click at [610, 143] on td "[EMAIL_ADDRESS][DOMAIN_NAME]" at bounding box center [572, 137] width 383 height 27
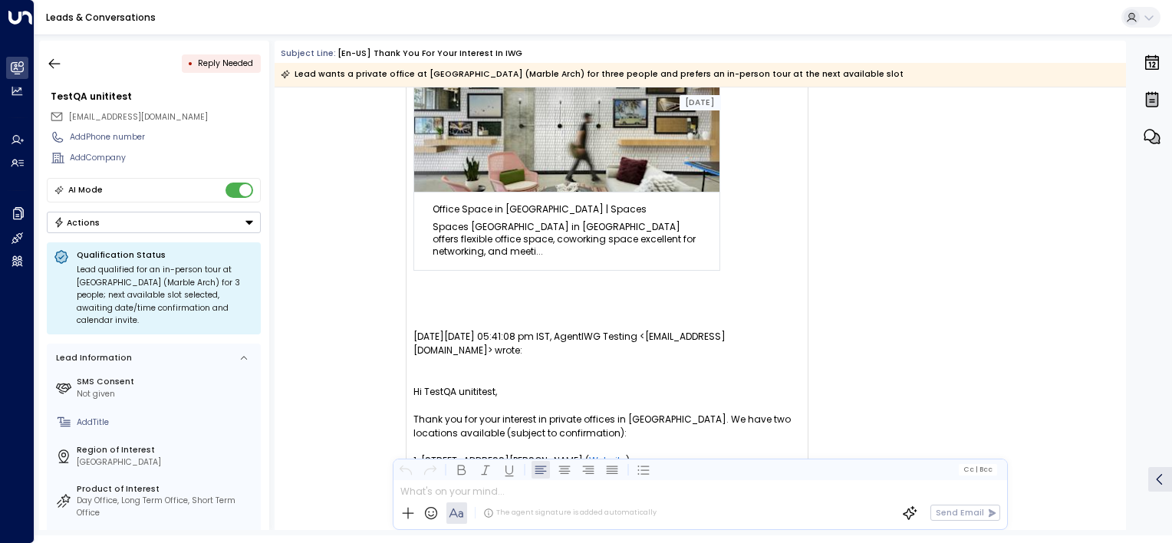
scroll to position [2852, 0]
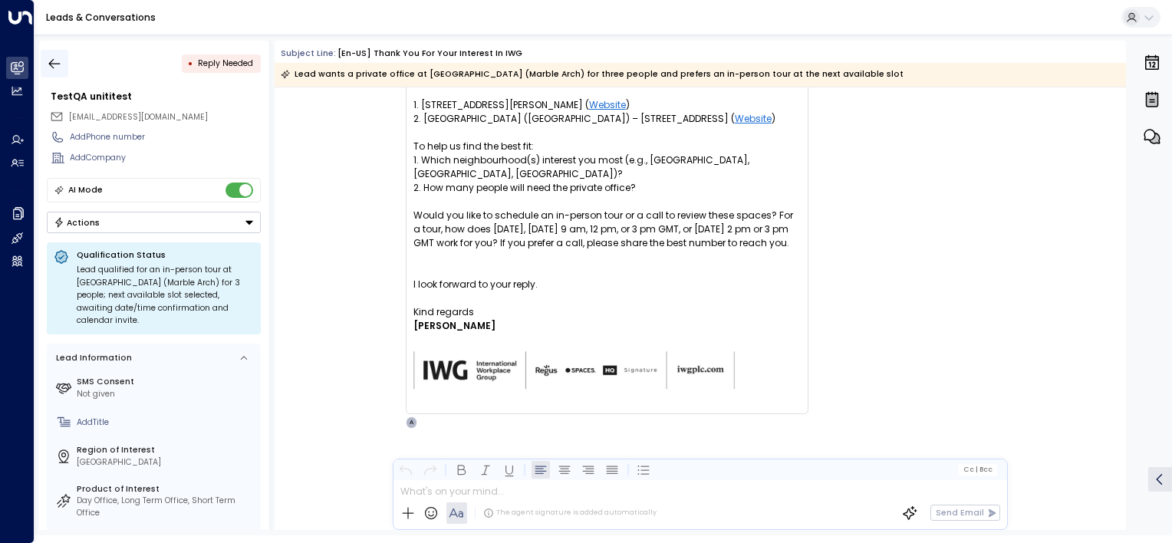
click at [54, 61] on icon "button" at bounding box center [54, 63] width 15 height 15
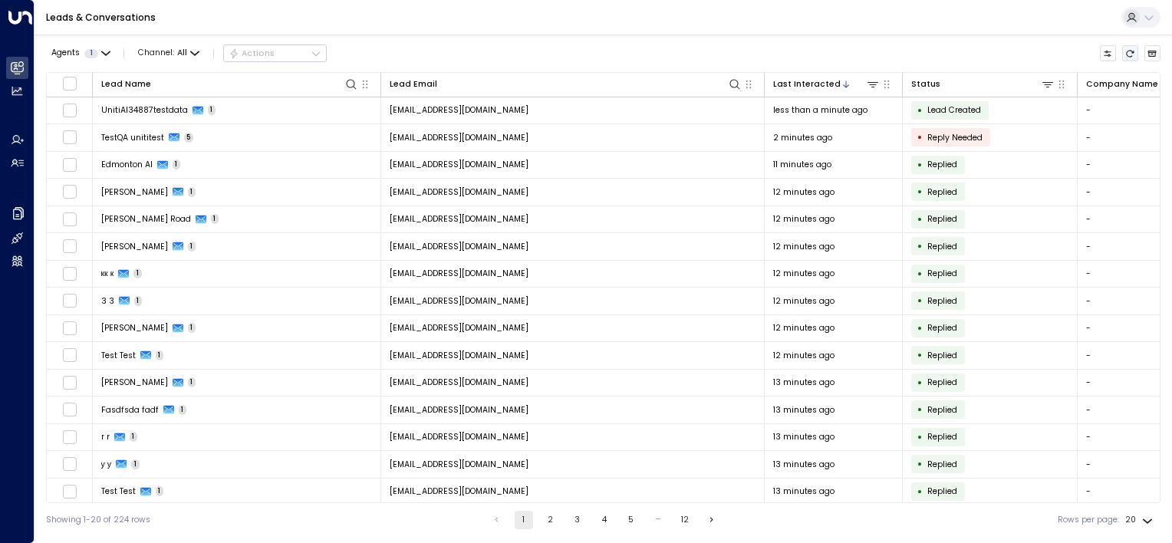
click at [1131, 52] on icon "Refresh" at bounding box center [1129, 53] width 9 height 9
click at [1127, 51] on icon "Refresh" at bounding box center [1130, 53] width 8 height 7
click at [1131, 54] on icon "Refresh" at bounding box center [1129, 53] width 9 height 9
click at [1130, 55] on icon "Refresh" at bounding box center [1129, 53] width 9 height 9
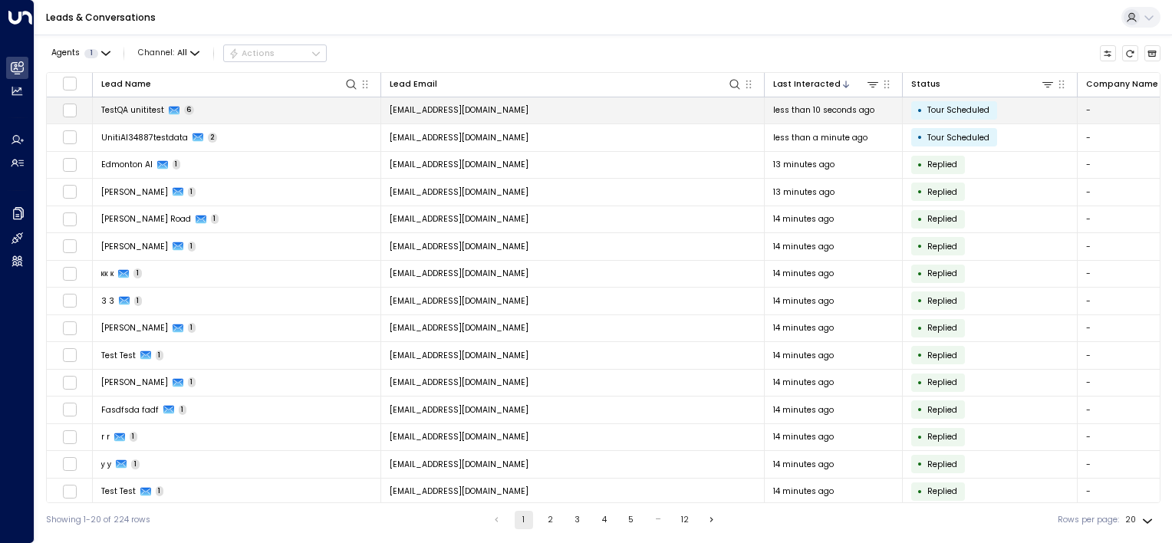
click at [613, 109] on td "[EMAIL_ADDRESS][DOMAIN_NAME]" at bounding box center [572, 110] width 383 height 27
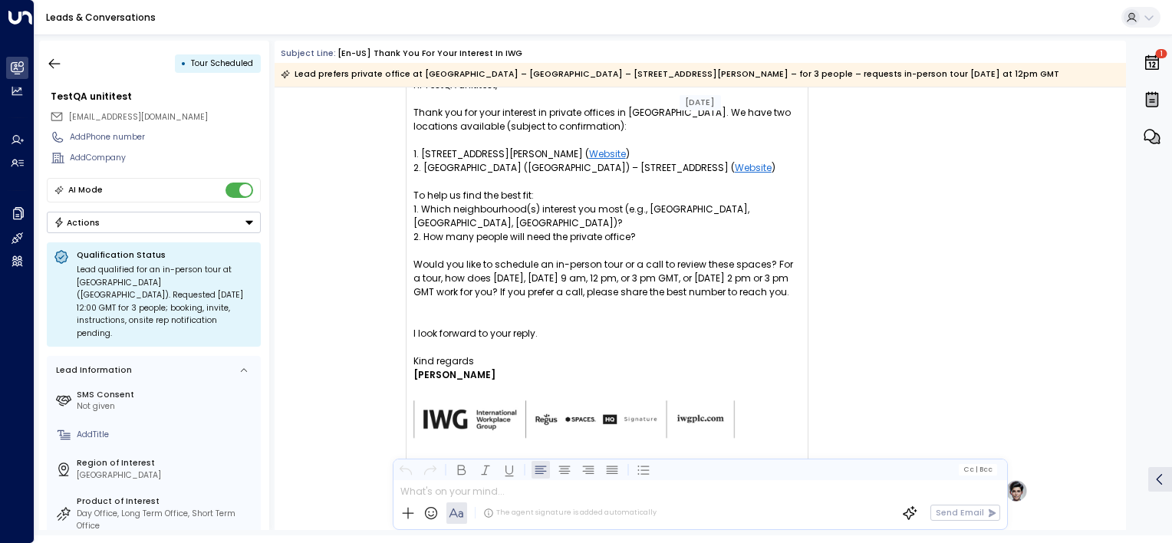
scroll to position [3177, 0]
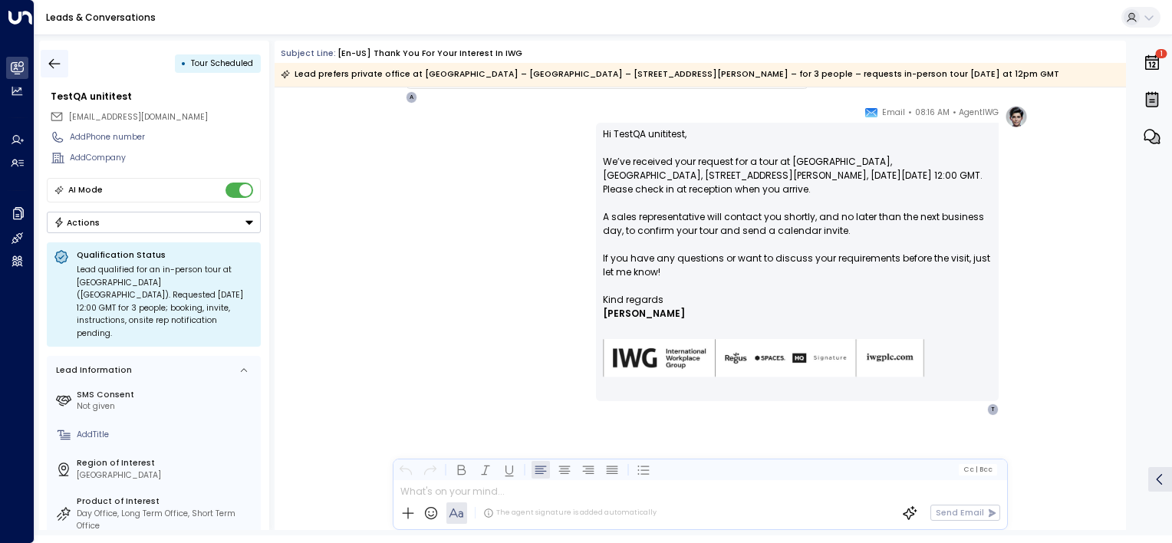
click at [57, 64] on icon "button" at bounding box center [54, 63] width 15 height 15
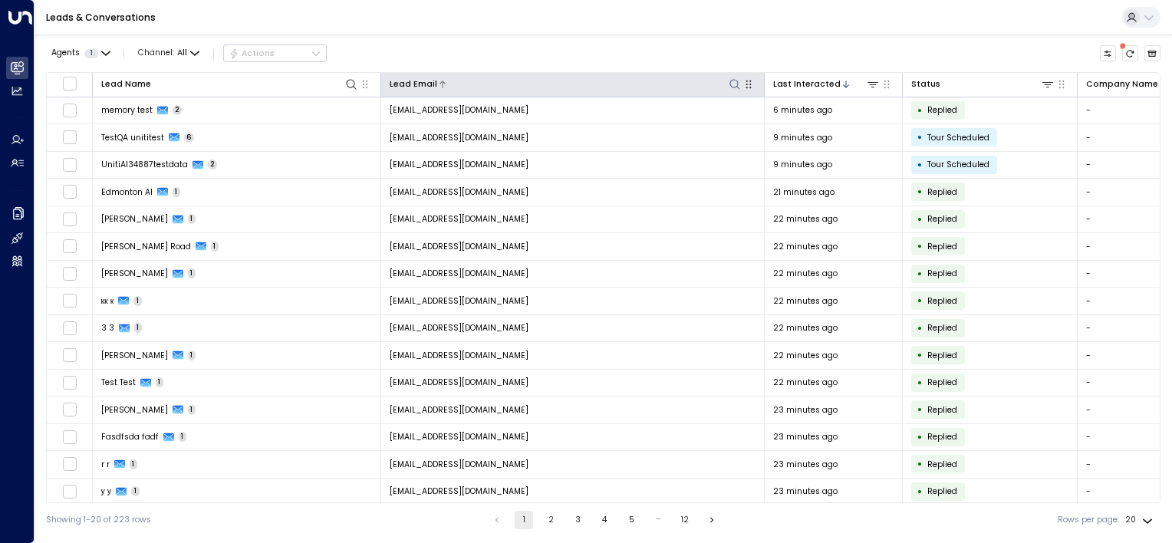
click at [732, 84] on icon at bounding box center [734, 84] width 12 height 12
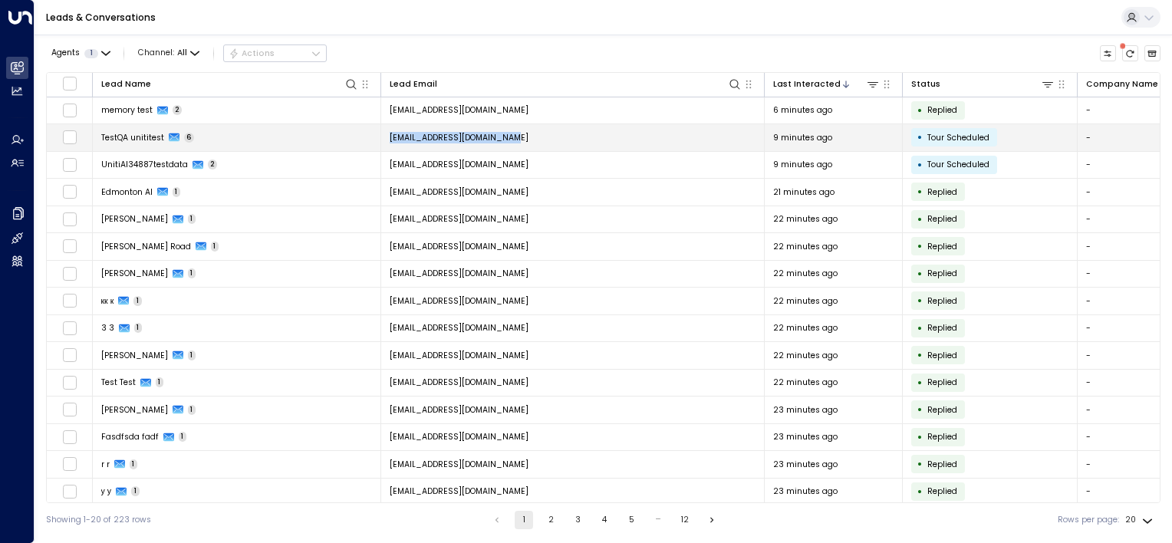
drag, startPoint x: 522, startPoint y: 138, endPoint x: 390, endPoint y: 139, distance: 132.7
click at [390, 139] on td "[EMAIL_ADDRESS][DOMAIN_NAME]" at bounding box center [572, 137] width 383 height 27
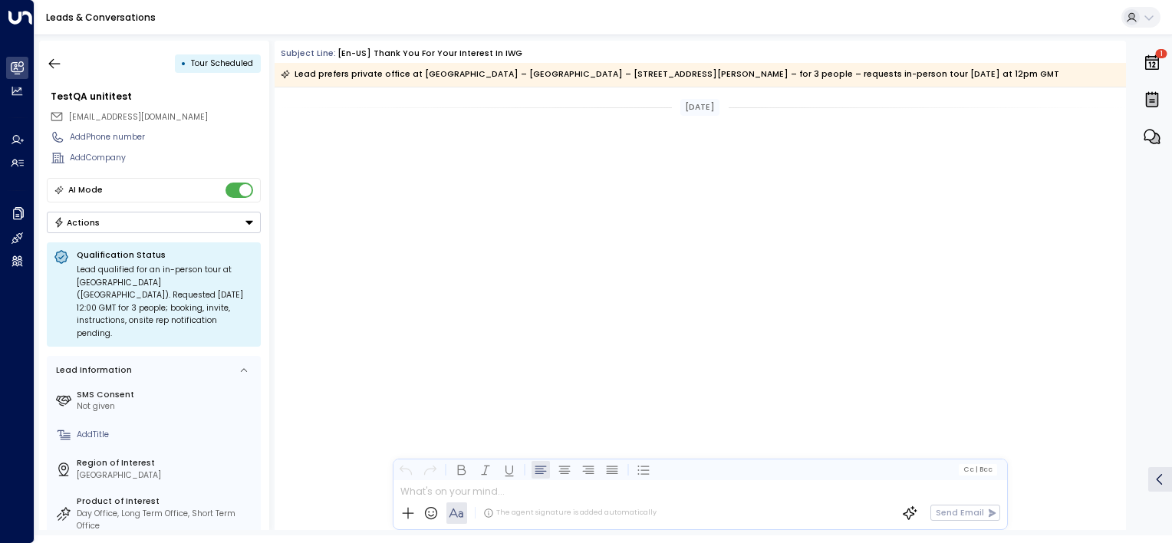
scroll to position [2486, 0]
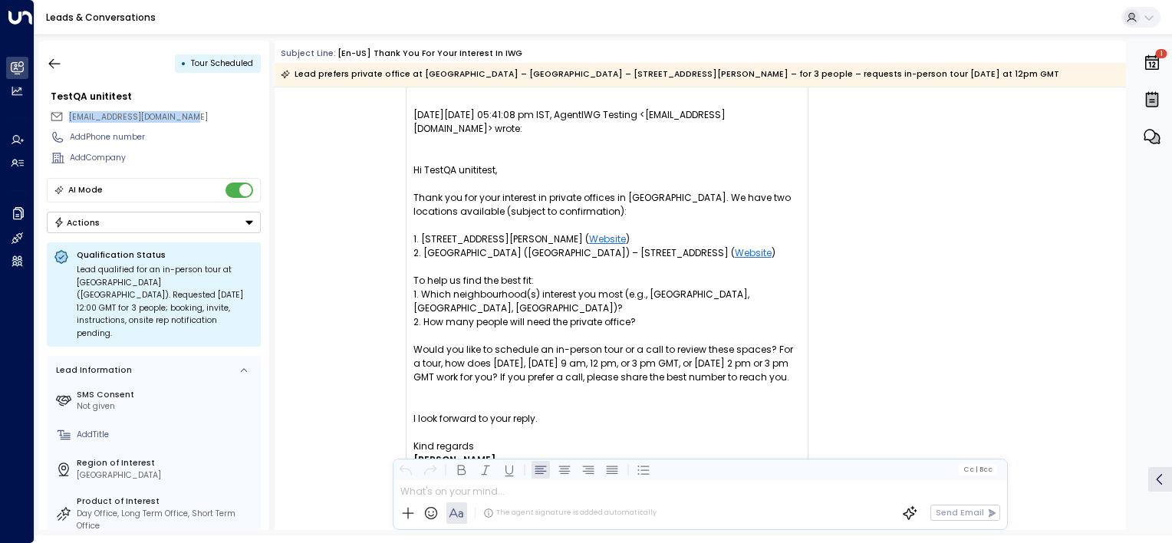
drag, startPoint x: 196, startPoint y: 120, endPoint x: 70, endPoint y: 123, distance: 126.6
click at [70, 123] on div "[EMAIL_ADDRESS][DOMAIN_NAME]" at bounding box center [155, 116] width 211 height 19
copy span "[EMAIL_ADDRESS][DOMAIN_NAME]"
click at [51, 67] on icon "button" at bounding box center [54, 63] width 15 height 15
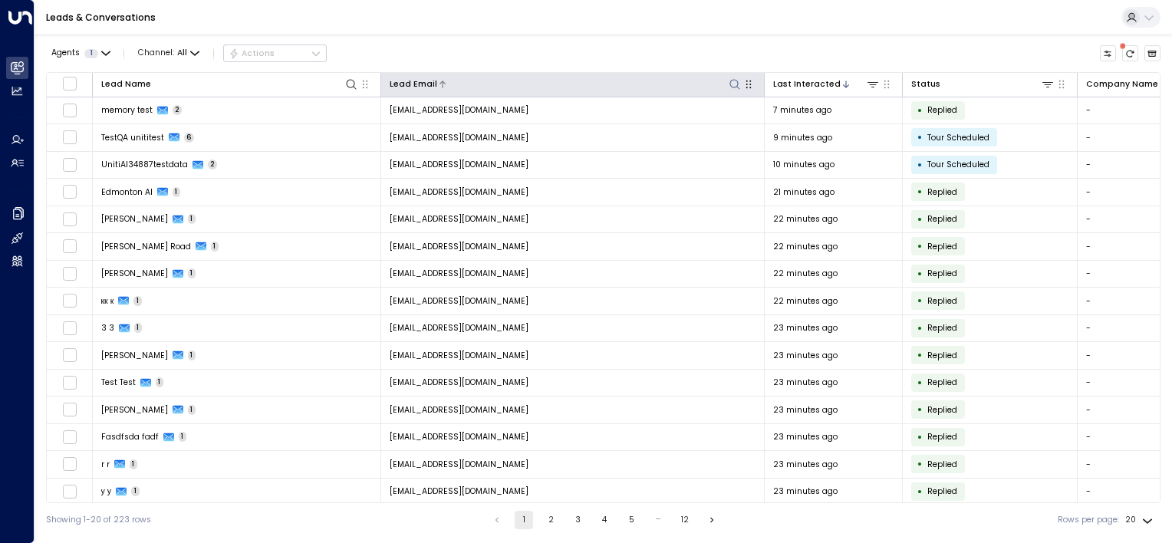
click at [728, 81] on icon at bounding box center [734, 84] width 12 height 12
type input "**********"
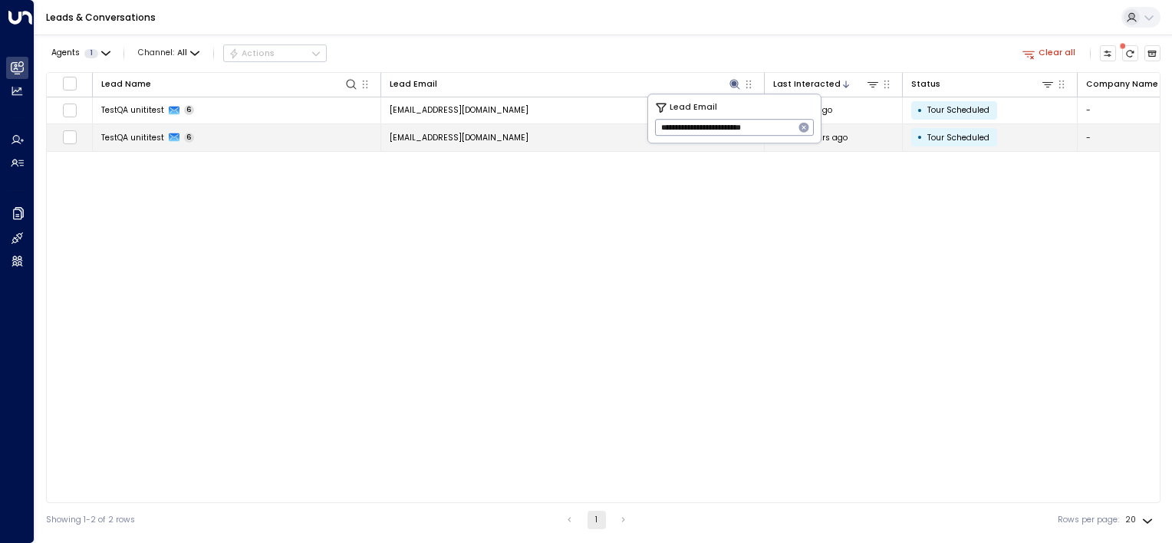
click at [556, 138] on td "[EMAIL_ADDRESS][DOMAIN_NAME]" at bounding box center [572, 137] width 383 height 27
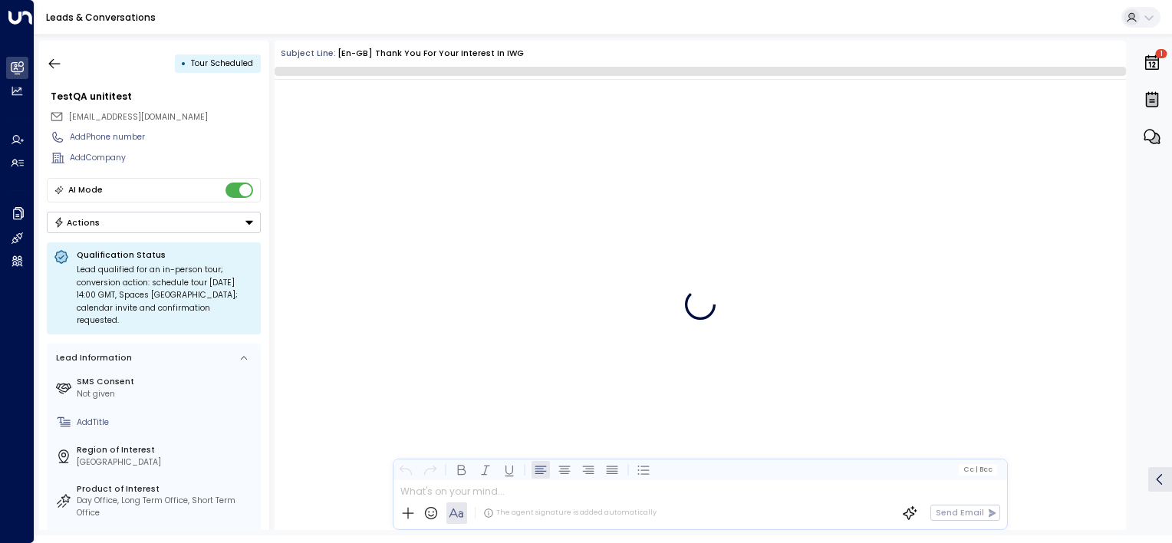
scroll to position [2331, 0]
